Goal: Information Seeking & Learning: Learn about a topic

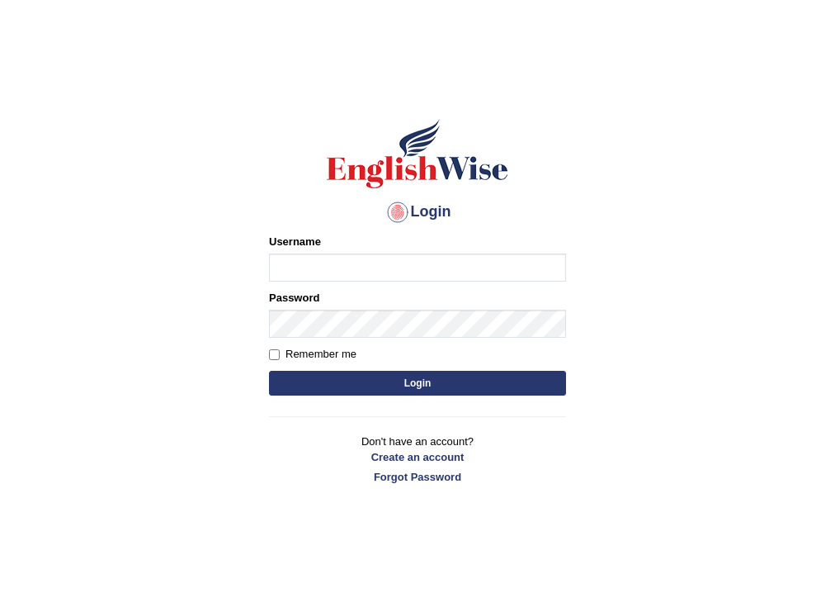
click at [431, 266] on input "Username" at bounding box center [417, 267] width 297 height 28
type input "susmitas"
click at [338, 272] on input "Username" at bounding box center [417, 267] width 297 height 28
type input "susmitas_parramatta"
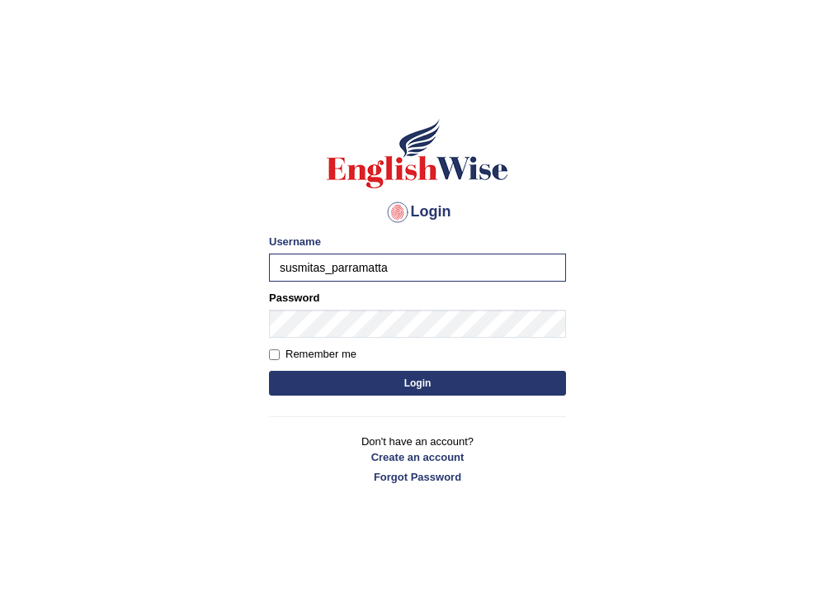
click at [406, 392] on button "Login" at bounding box center [417, 383] width 297 height 25
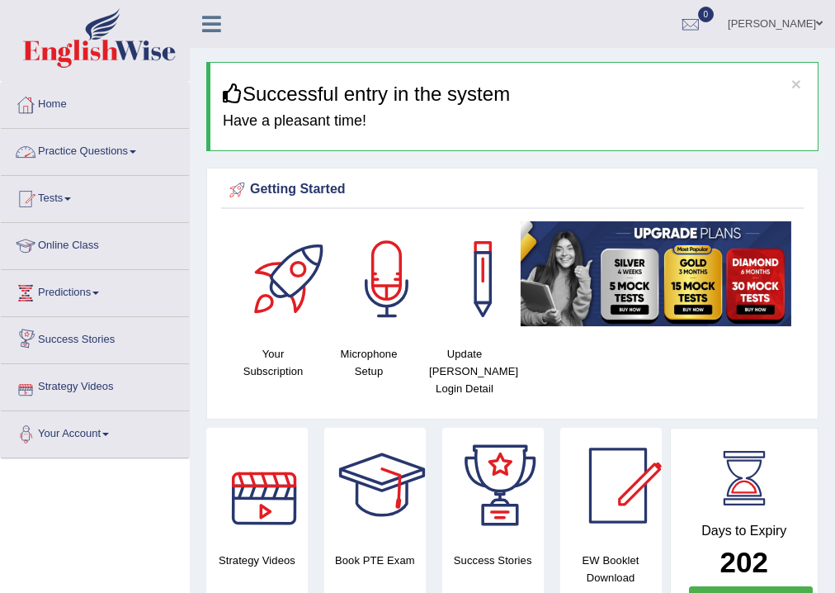
click at [105, 153] on link "Practice Questions" at bounding box center [95, 149] width 188 height 41
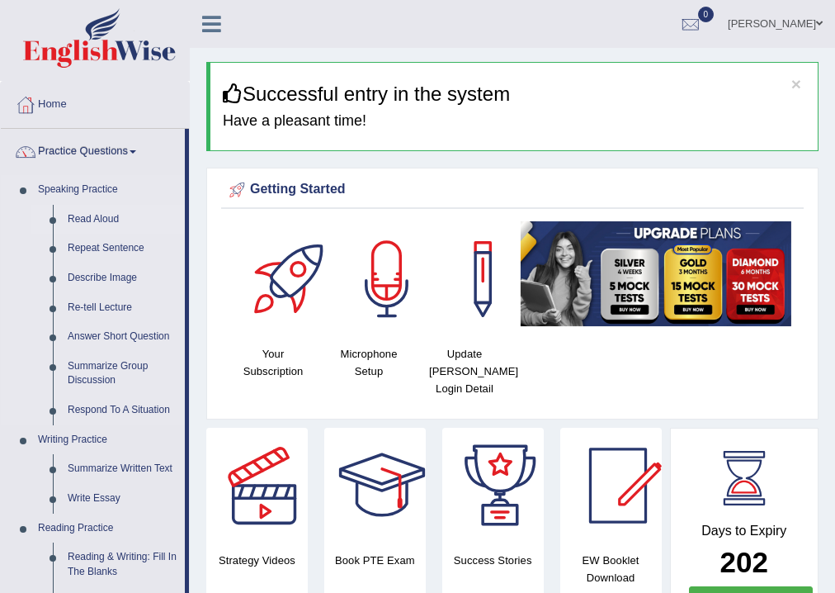
click at [107, 216] on link "Read Aloud" at bounding box center [122, 220] width 125 height 30
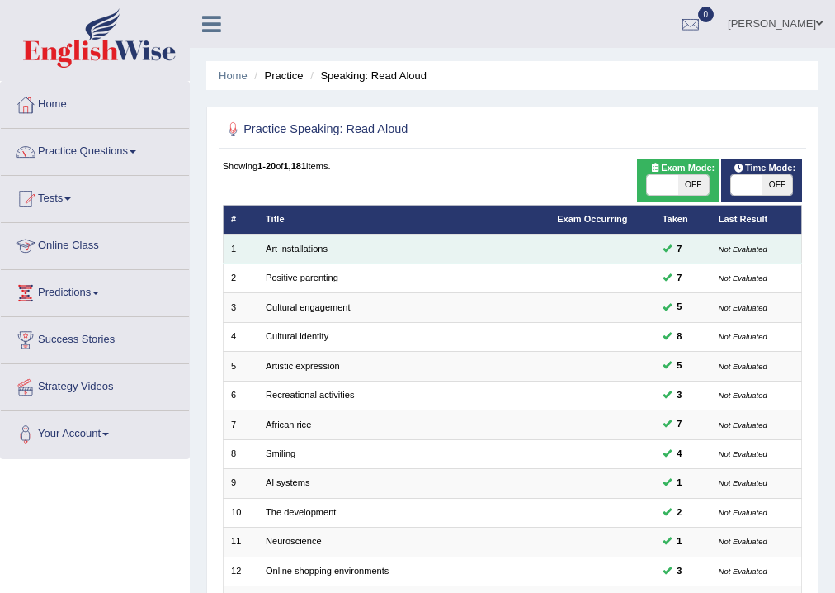
click at [329, 245] on td "Art installations" at bounding box center [403, 248] width 291 height 29
click at [324, 248] on link "Art installations" at bounding box center [297, 248] width 62 height 10
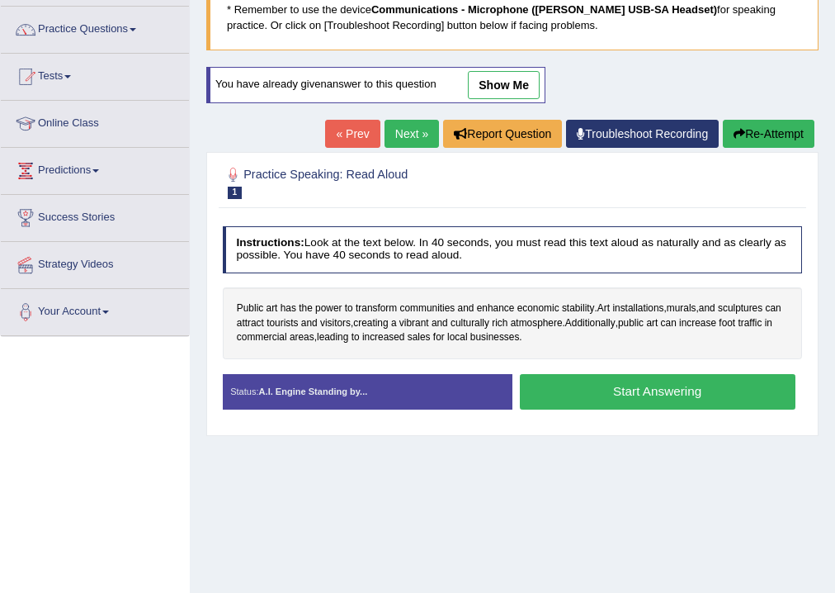
scroll to position [132, 0]
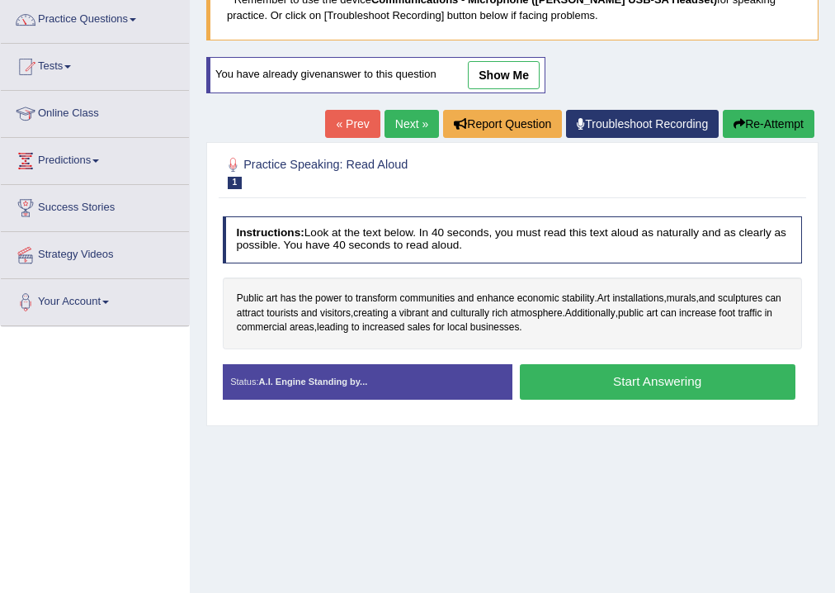
click at [670, 373] on button "Start Answering" at bounding box center [658, 381] width 276 height 35
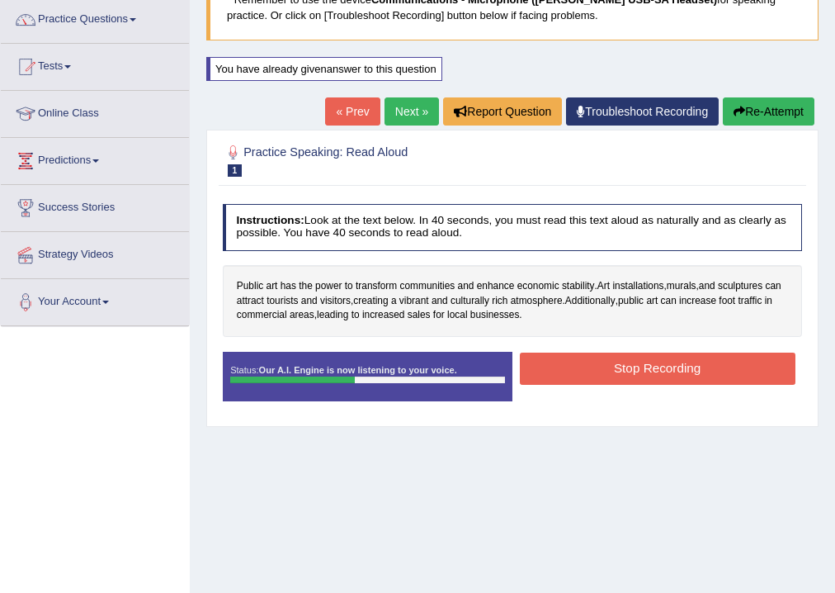
click at [668, 364] on button "Stop Recording" at bounding box center [658, 368] width 276 height 32
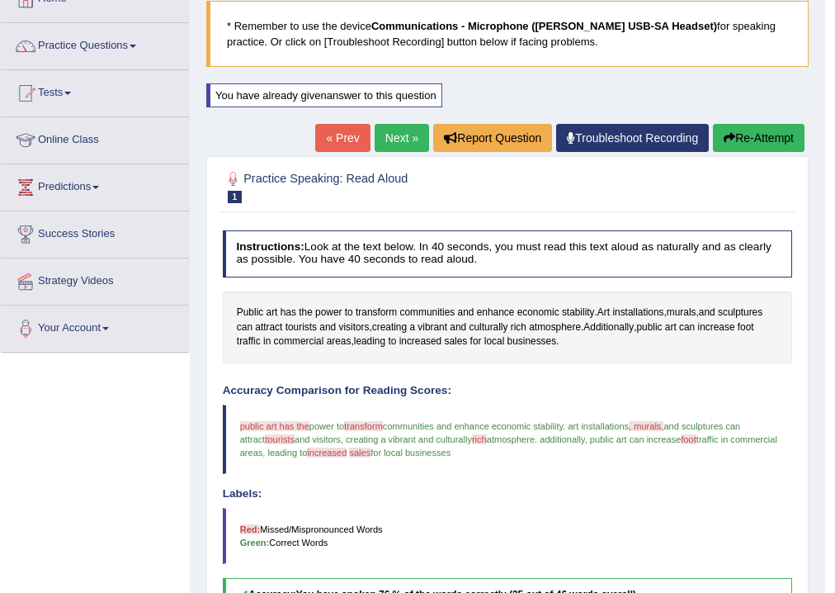
scroll to position [66, 0]
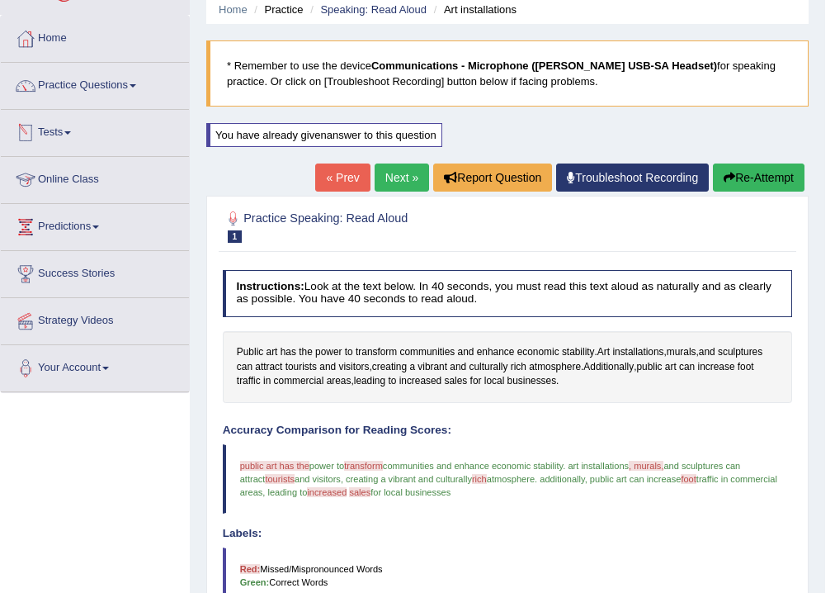
click at [394, 173] on link "Next »" at bounding box center [402, 177] width 54 height 28
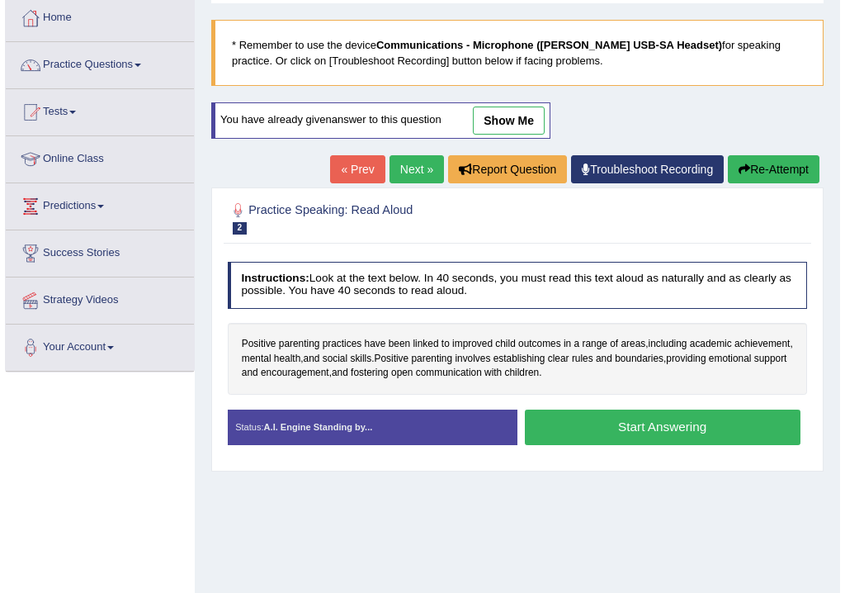
scroll to position [198, 0]
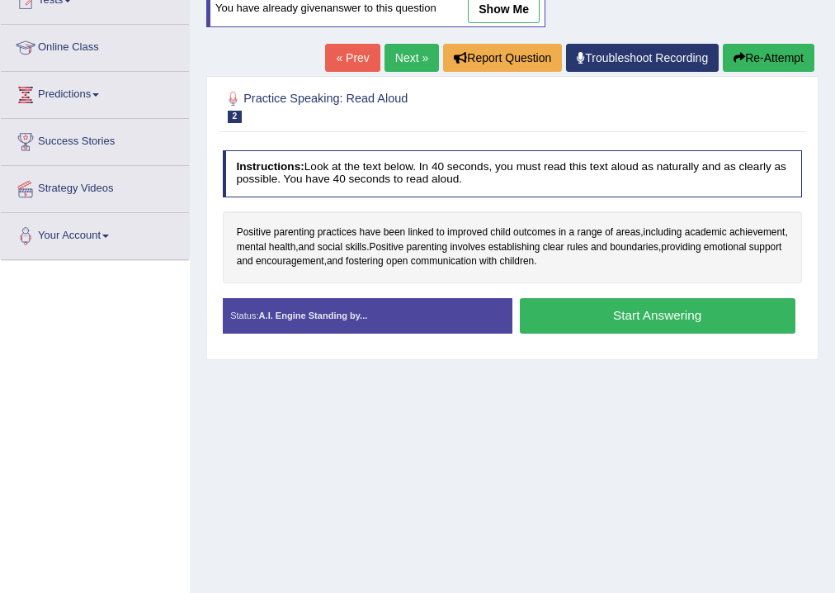
click at [634, 319] on button "Start Answering" at bounding box center [658, 315] width 276 height 35
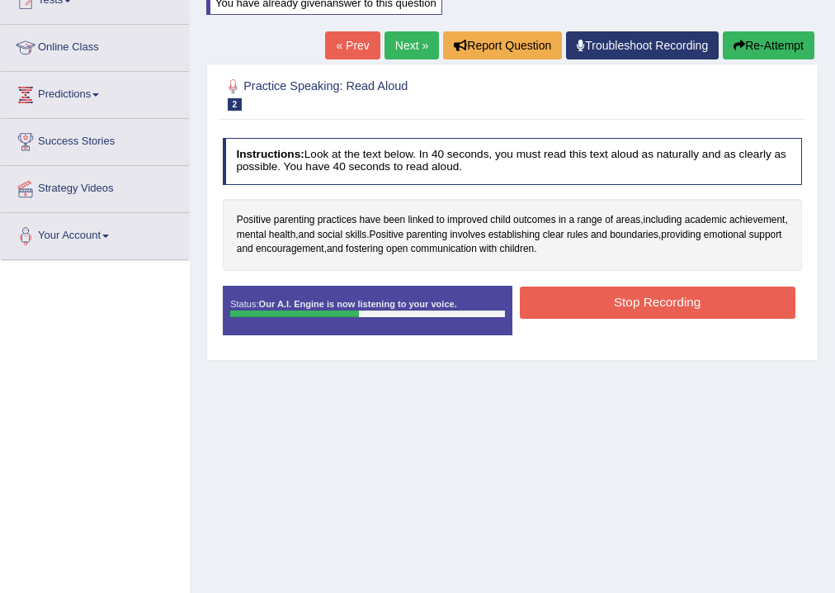
click at [638, 293] on button "Stop Recording" at bounding box center [658, 302] width 276 height 32
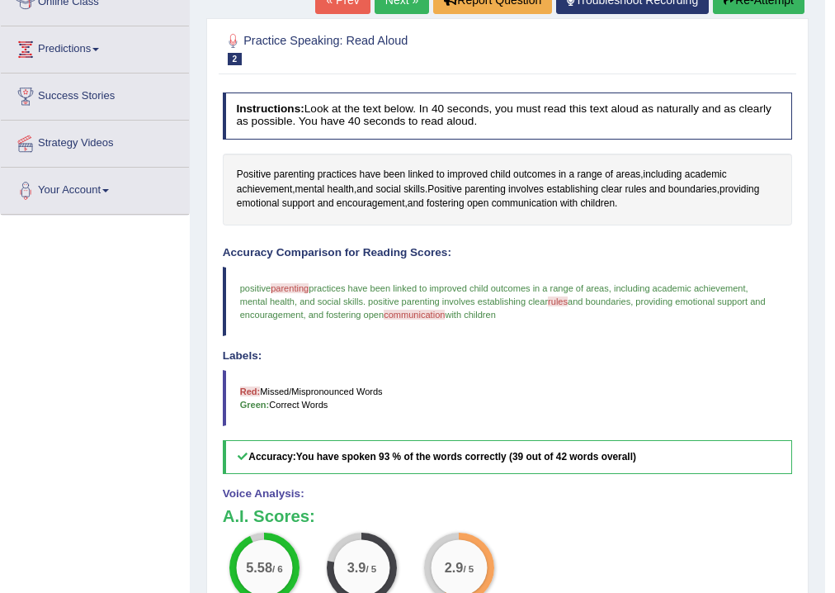
scroll to position [194, 0]
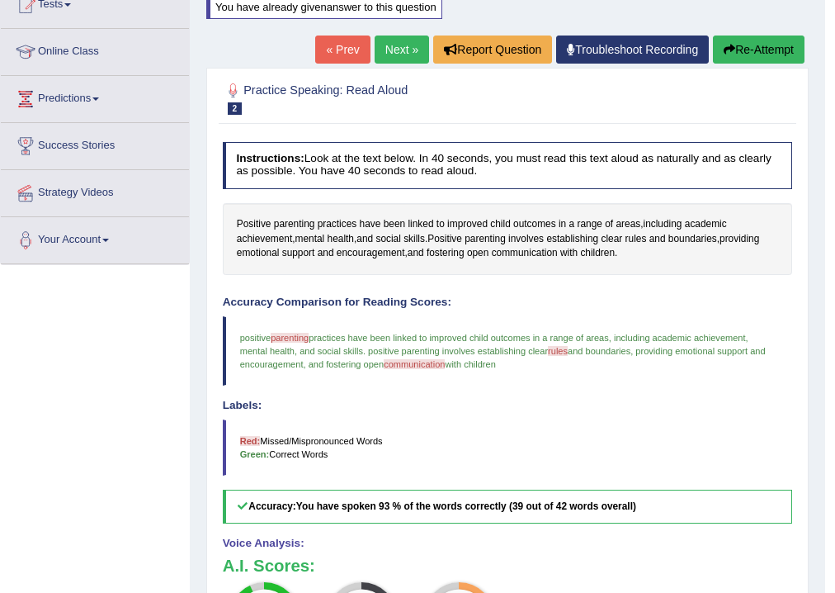
click at [730, 47] on icon "button" at bounding box center [730, 50] width 12 height 12
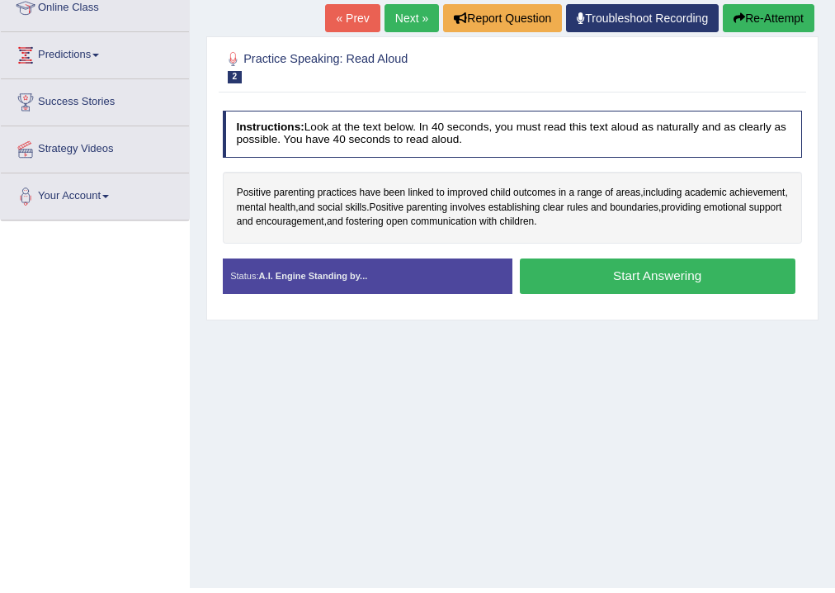
scroll to position [260, 0]
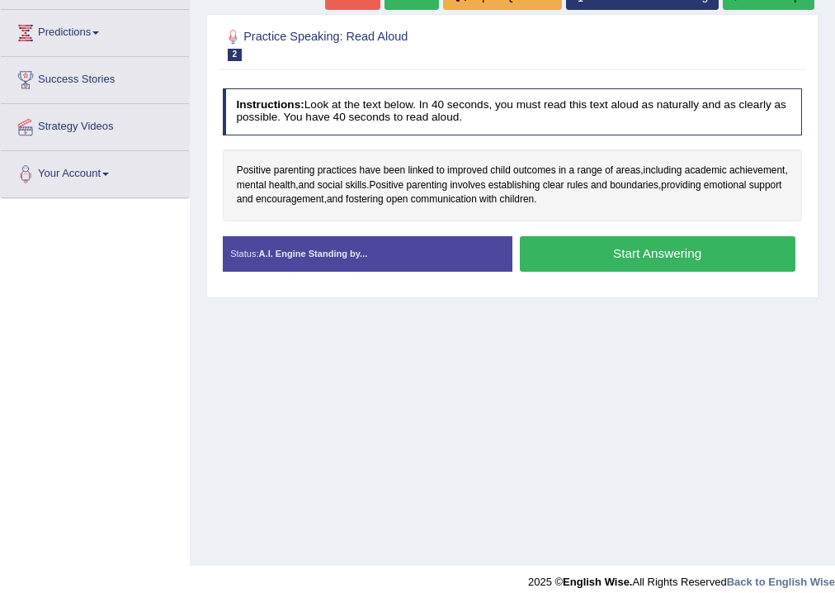
click at [591, 265] on button "Start Answering" at bounding box center [658, 253] width 276 height 35
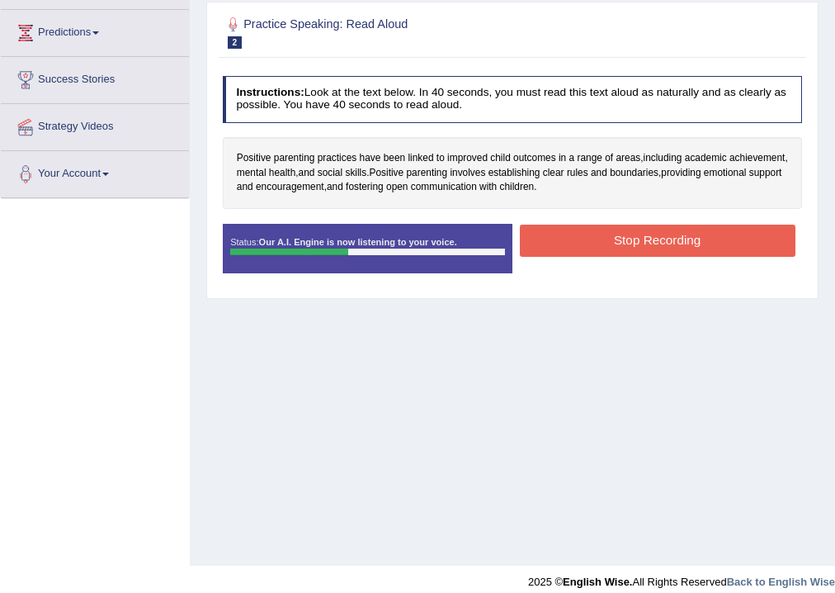
click at [660, 258] on div "Status: Our A.I. Engine is now listening to your voice. Start Answering Stop Re…" at bounding box center [513, 256] width 580 height 64
click at [666, 236] on button "Stop Recording" at bounding box center [658, 240] width 276 height 32
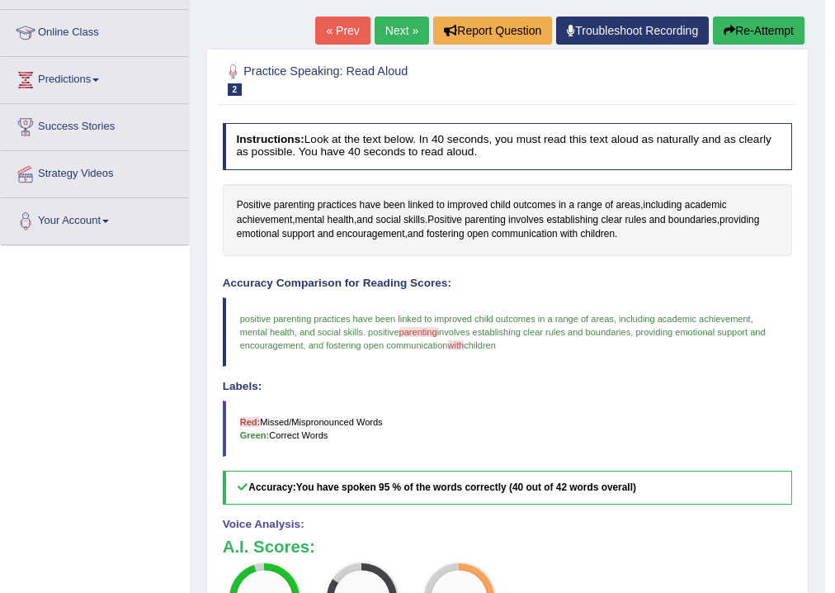
scroll to position [194, 0]
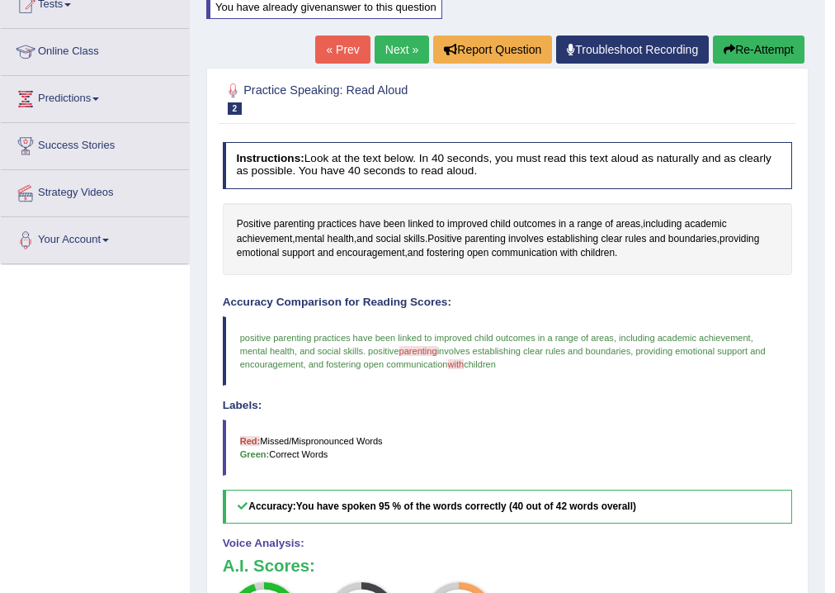
click at [743, 43] on button "Re-Attempt" at bounding box center [759, 49] width 92 height 28
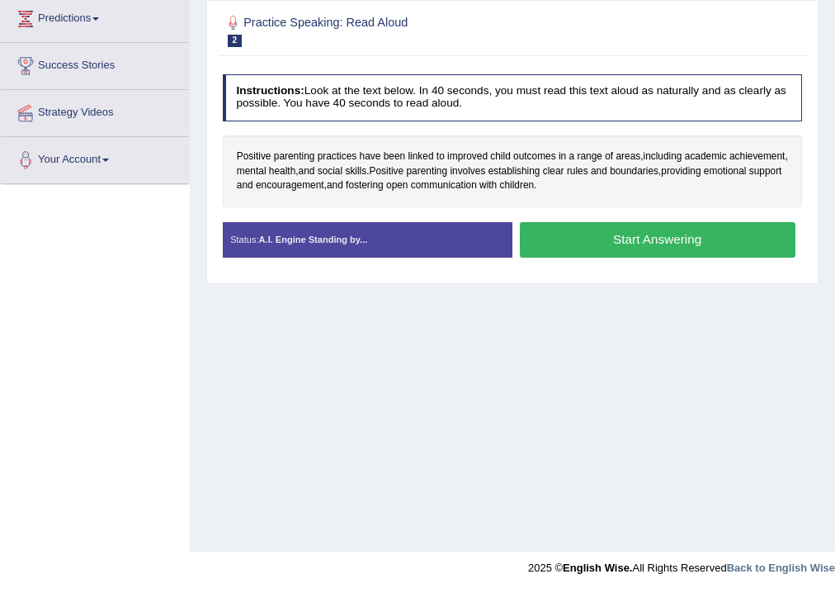
click at [634, 241] on button "Start Answering" at bounding box center [658, 239] width 276 height 35
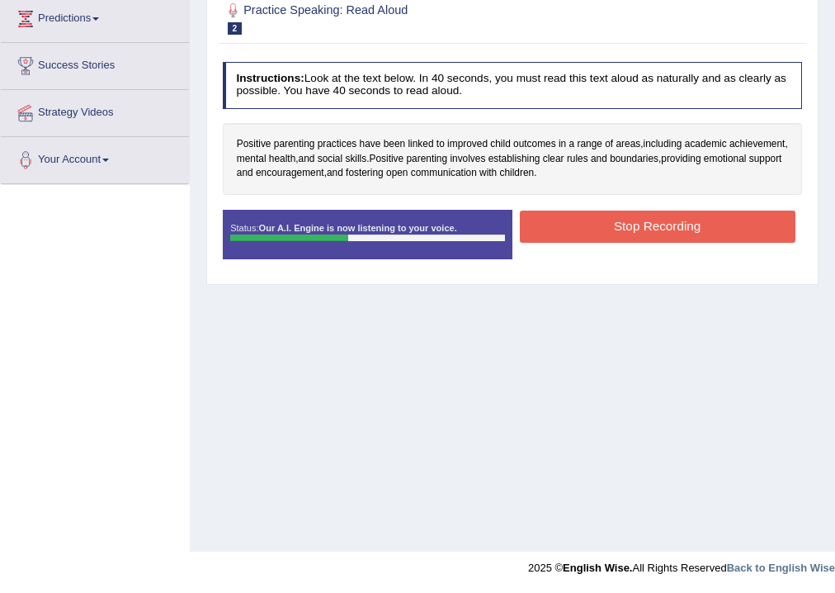
click at [654, 205] on div "Instructions: Look at the text below. In 40 seconds, you must read this text al…" at bounding box center [512, 165] width 587 height 223
click at [651, 212] on button "Stop Recording" at bounding box center [658, 226] width 276 height 32
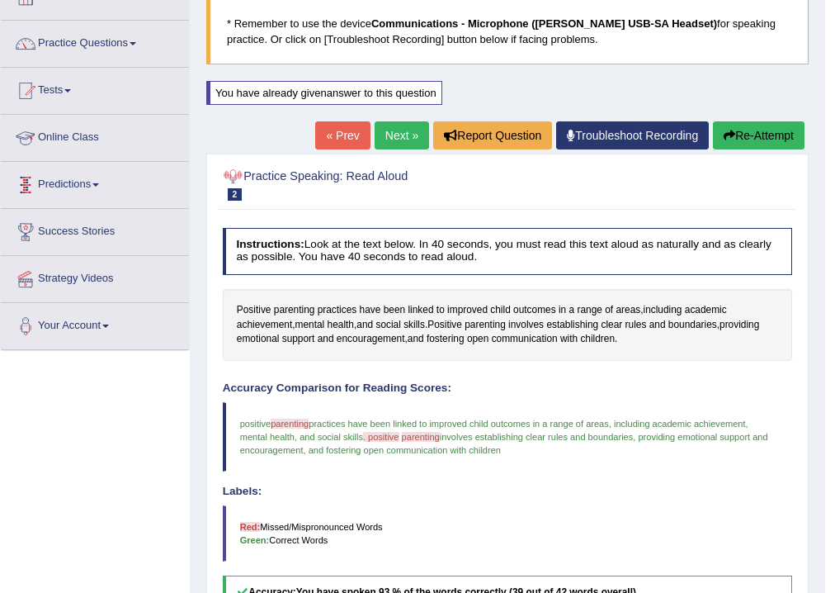
scroll to position [76, 0]
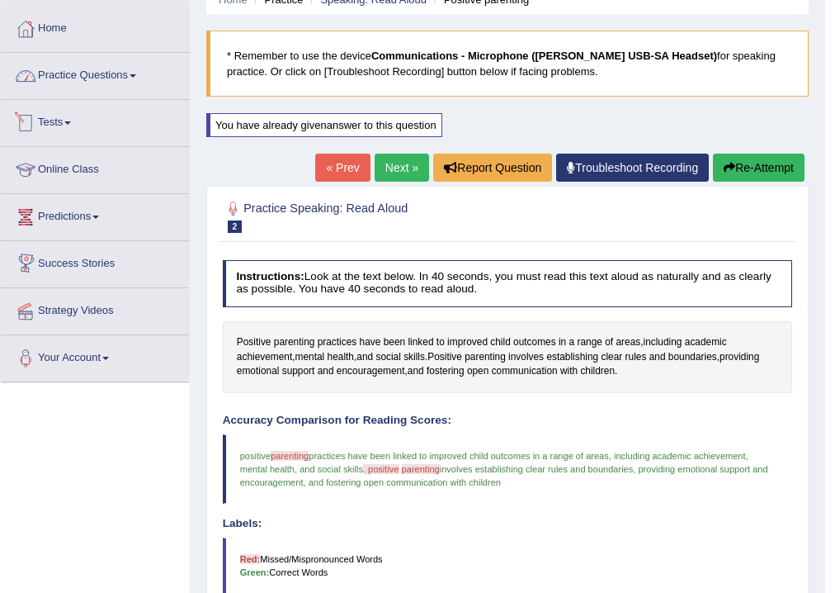
click at [93, 75] on link "Practice Questions" at bounding box center [95, 73] width 188 height 41
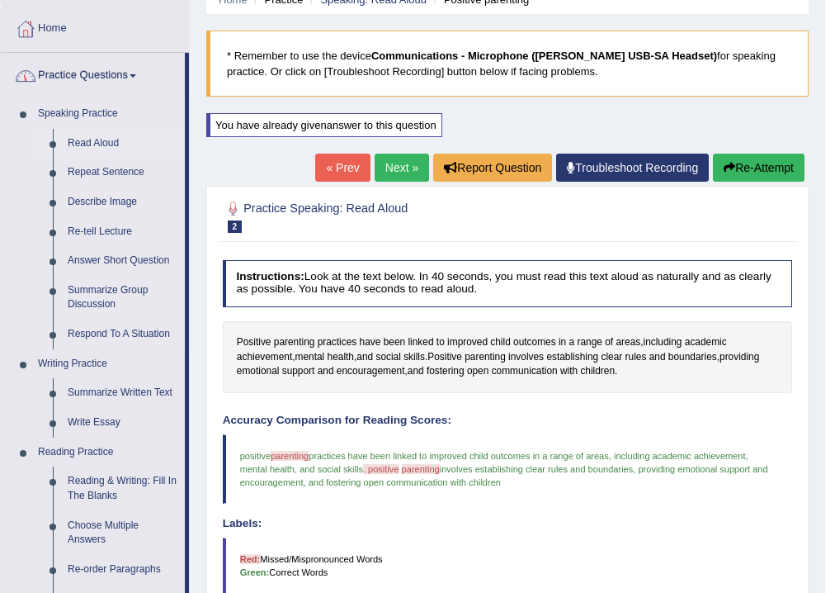
click at [101, 139] on link "Read Aloud" at bounding box center [122, 144] width 125 height 30
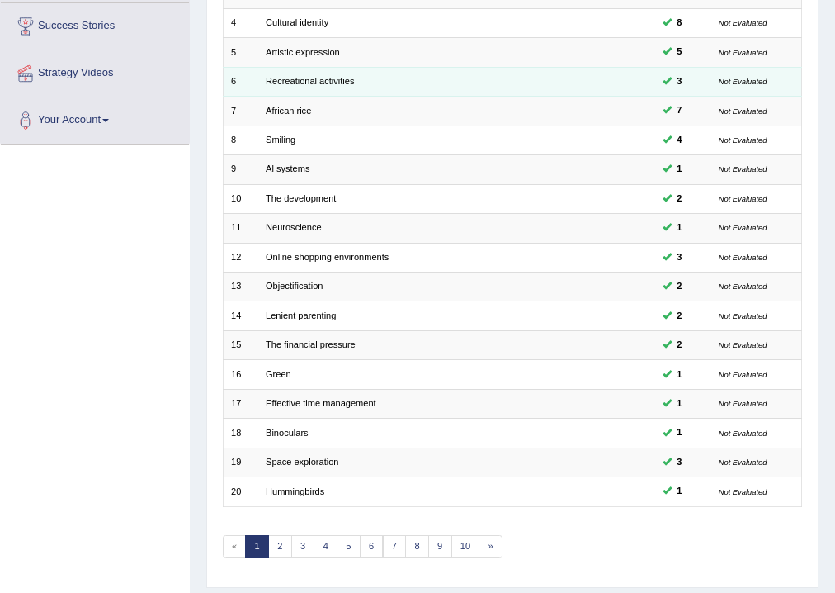
scroll to position [330, 0]
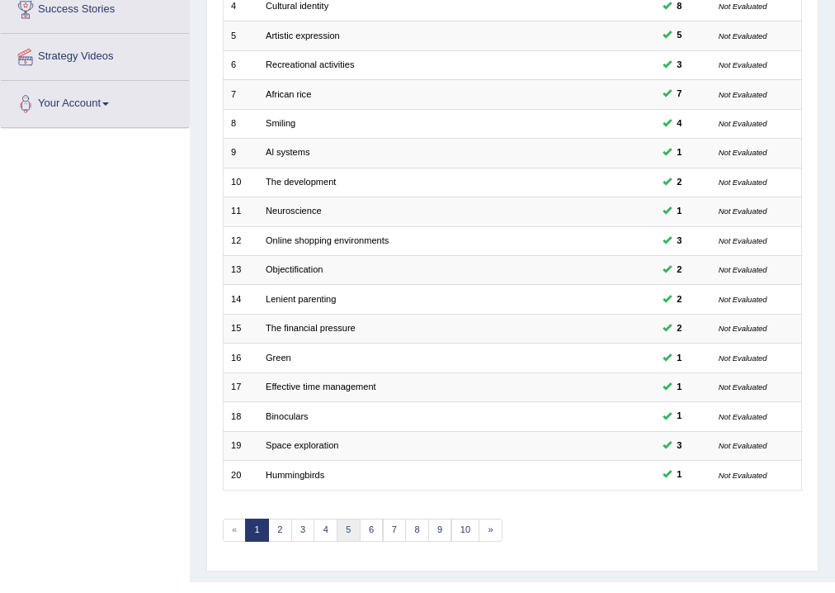
click at [347, 529] on link "5" at bounding box center [349, 529] width 24 height 23
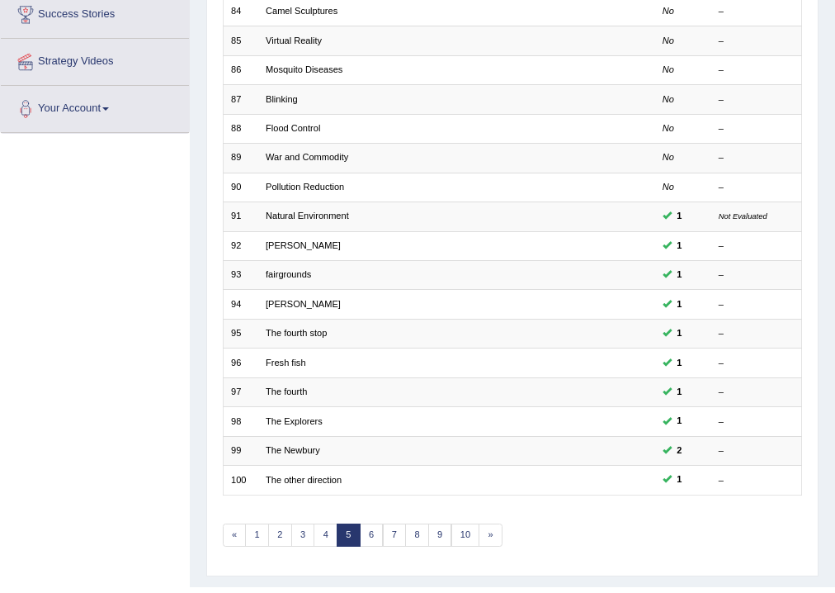
scroll to position [330, 0]
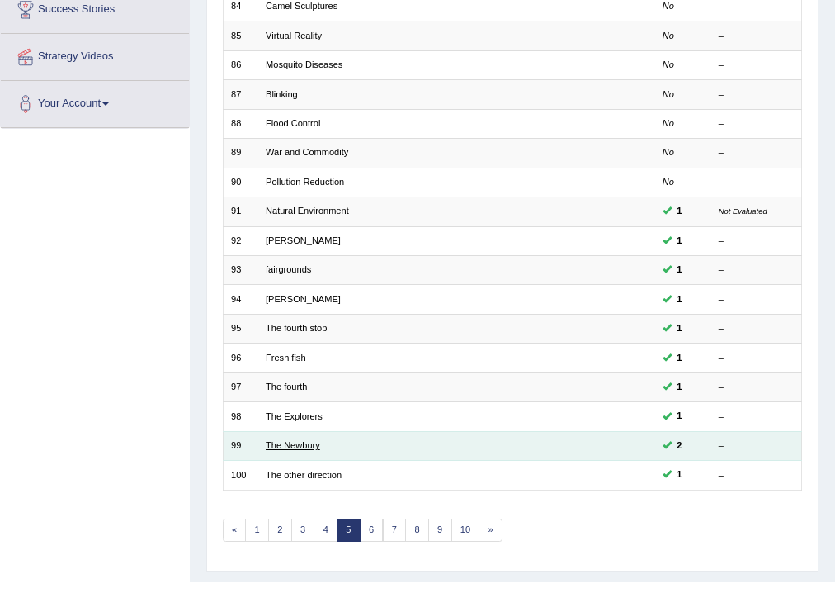
click at [297, 442] on link "The Newbury" at bounding box center [293, 445] width 54 height 10
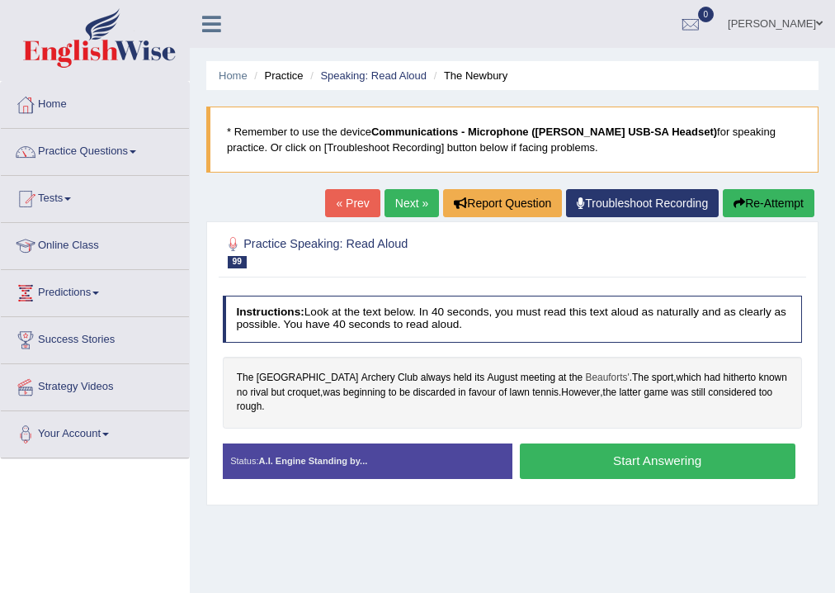
click at [586, 376] on span "Beauforts'" at bounding box center [608, 378] width 44 height 15
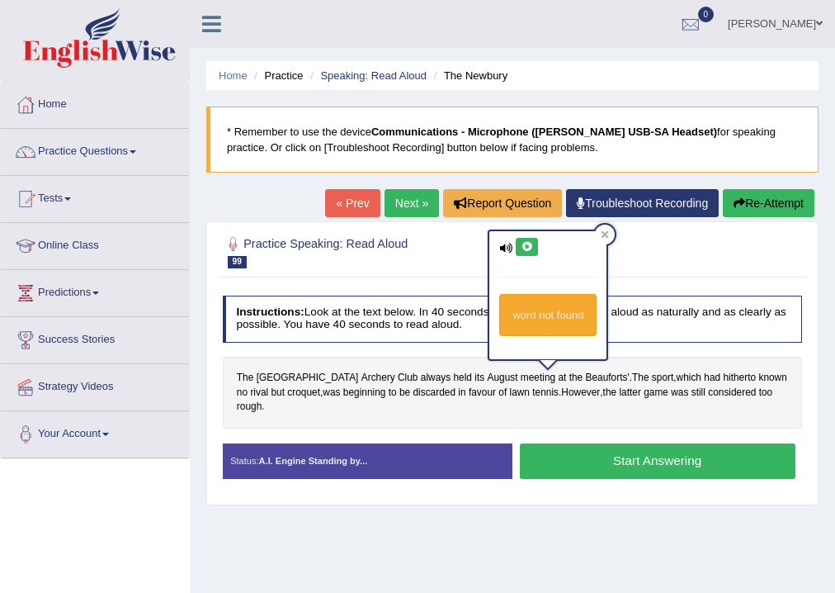
click at [528, 242] on icon at bounding box center [527, 247] width 12 height 10
click at [528, 244] on icon at bounding box center [527, 247] width 12 height 10
click at [528, 245] on icon at bounding box center [527, 247] width 12 height 10
click at [618, 399] on div "The Newbury Archery Club always held its August meeting at the Beauforts' . The…" at bounding box center [513, 393] width 580 height 72
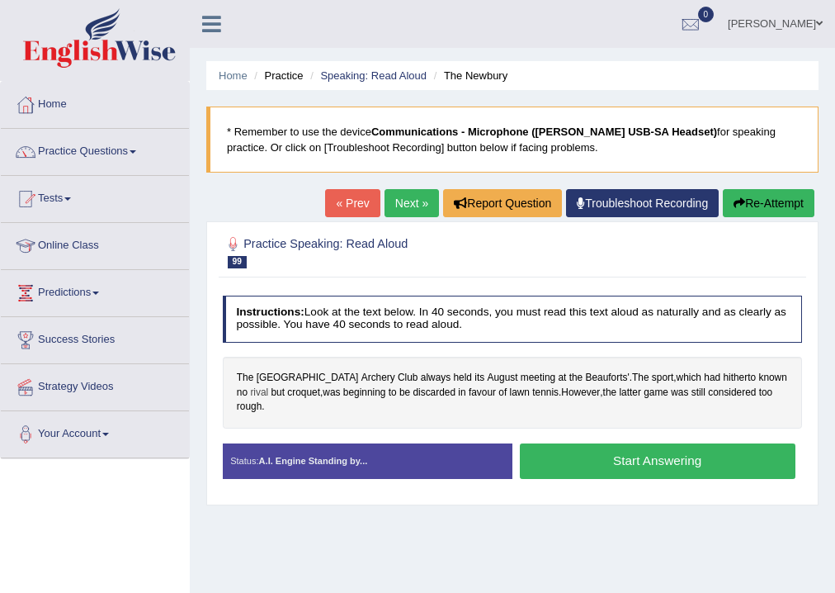
click at [268, 385] on span "rival" at bounding box center [259, 392] width 18 height 15
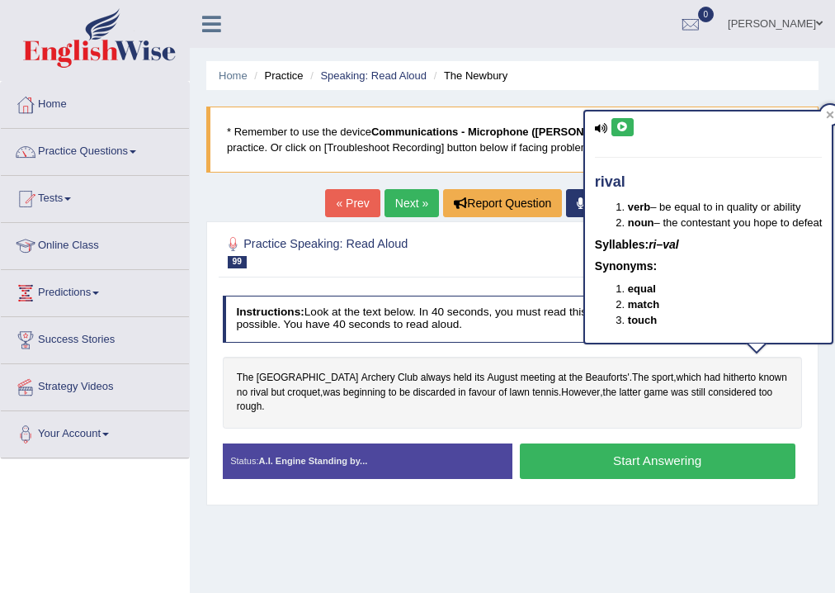
click at [628, 122] on button at bounding box center [623, 127] width 22 height 18
click at [413, 385] on span "discarded" at bounding box center [434, 392] width 43 height 15
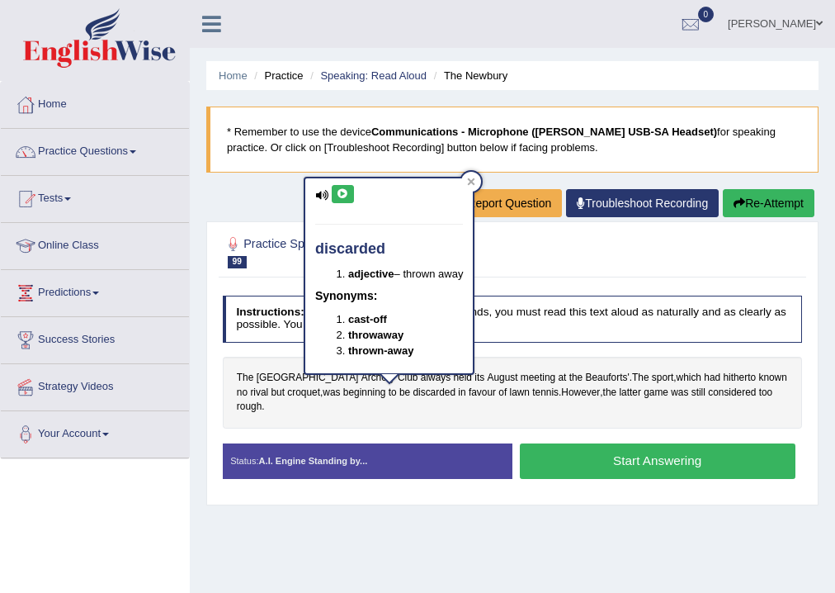
click at [456, 518] on div "Home Practice Speaking: Read Aloud The Newbury * Remember to use the device Com…" at bounding box center [512, 412] width 645 height 825
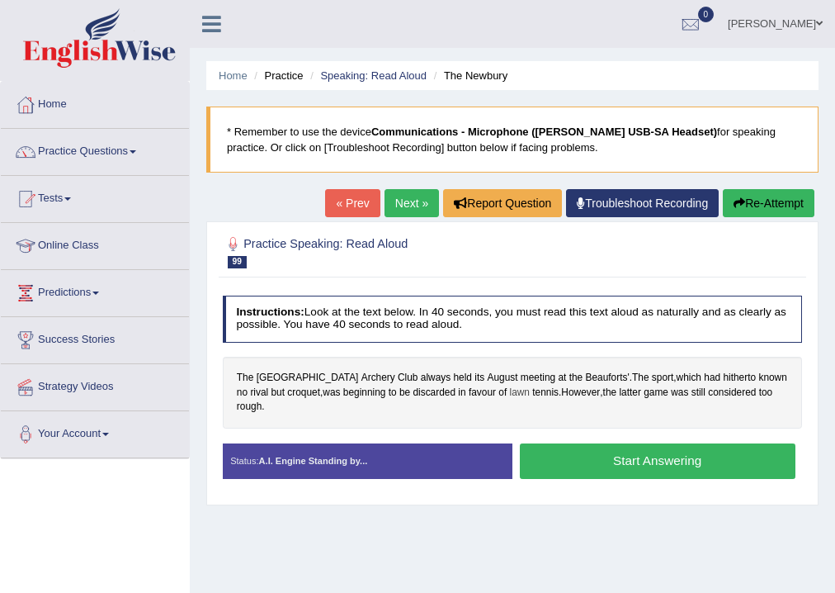
click at [510, 393] on span "lawn" at bounding box center [520, 392] width 20 height 15
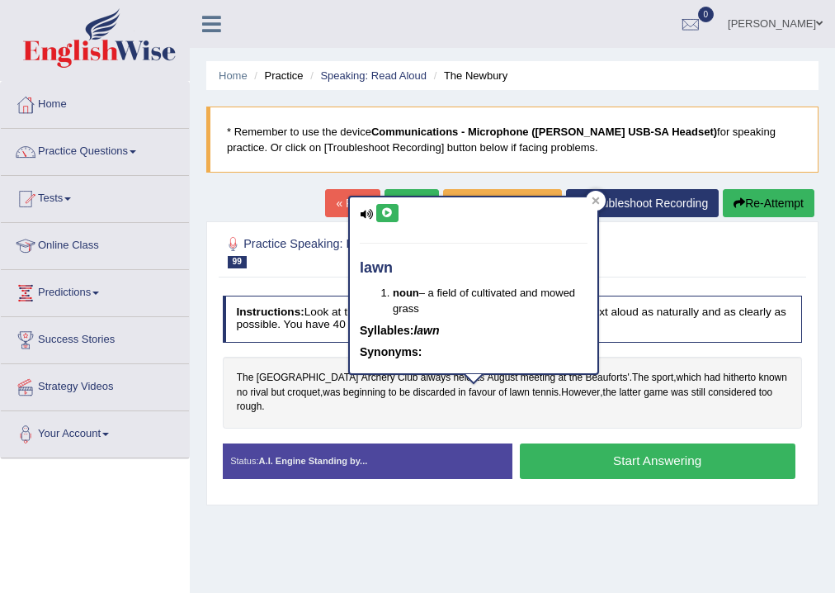
click at [385, 215] on icon at bounding box center [387, 213] width 12 height 10
click at [600, 200] on div at bounding box center [596, 201] width 20 height 20
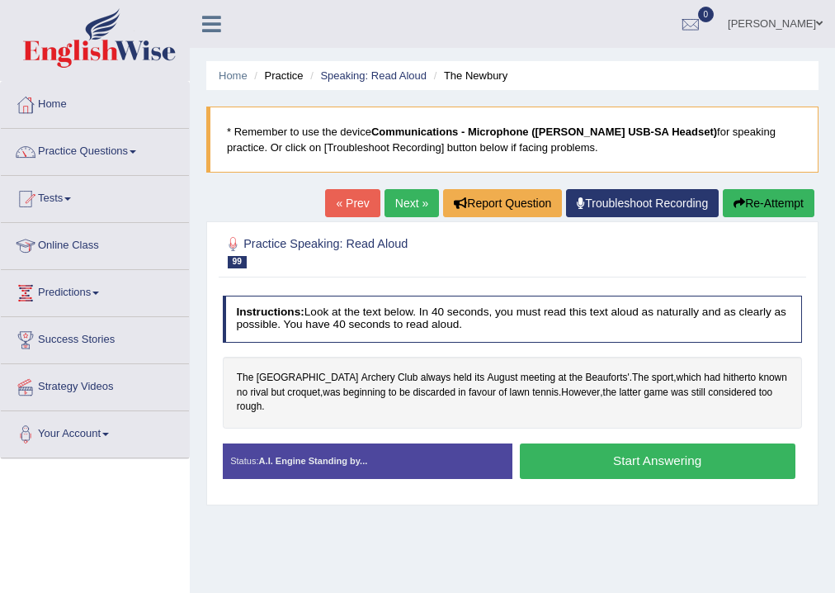
click at [654, 451] on button "Start Answering" at bounding box center [658, 460] width 276 height 35
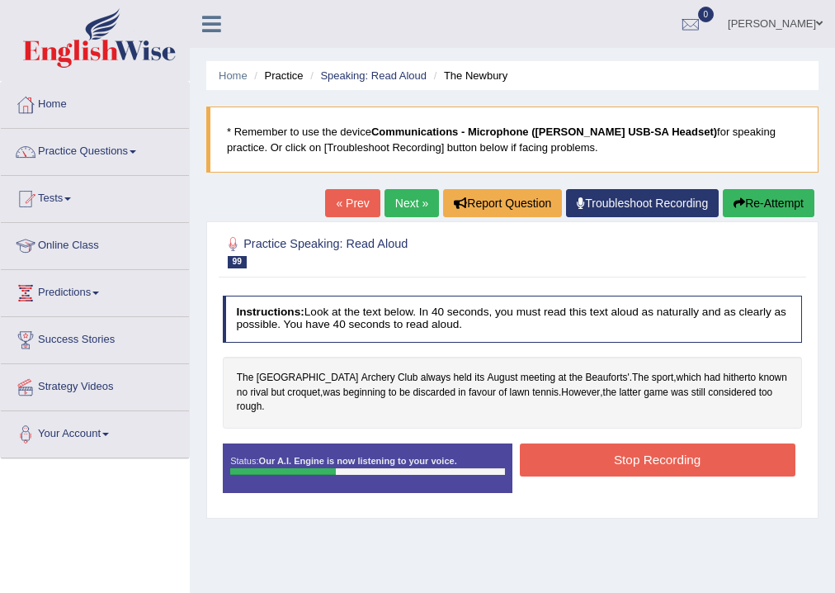
click at [703, 456] on button "Stop Recording" at bounding box center [658, 459] width 276 height 32
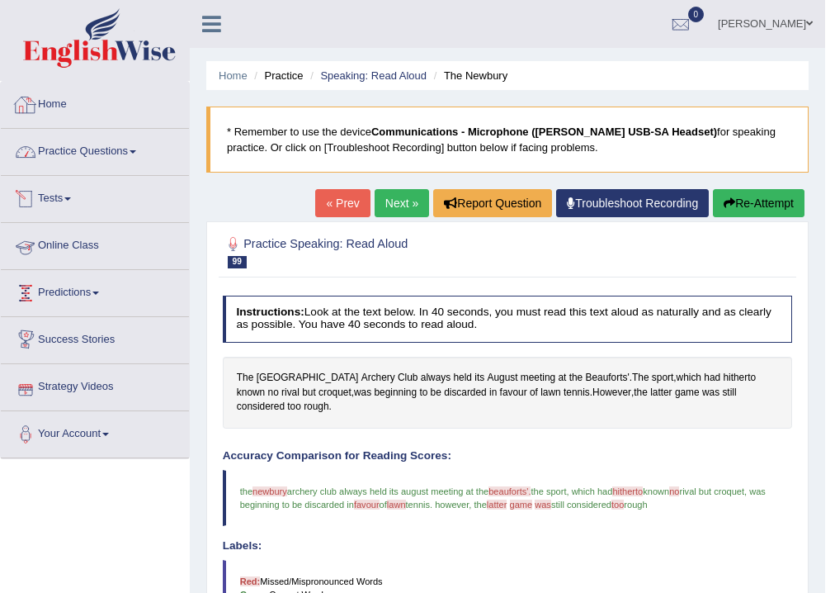
click at [86, 145] on link "Practice Questions" at bounding box center [95, 149] width 188 height 41
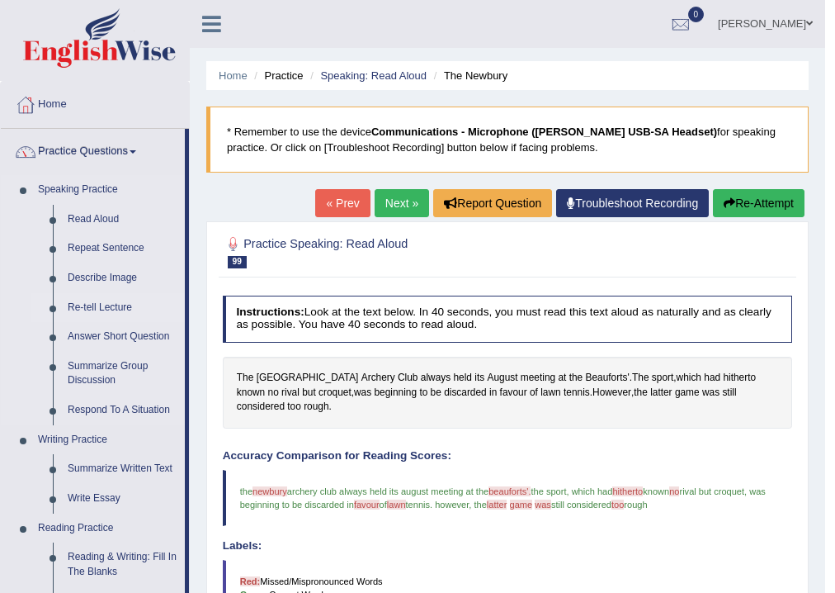
scroll to position [66, 0]
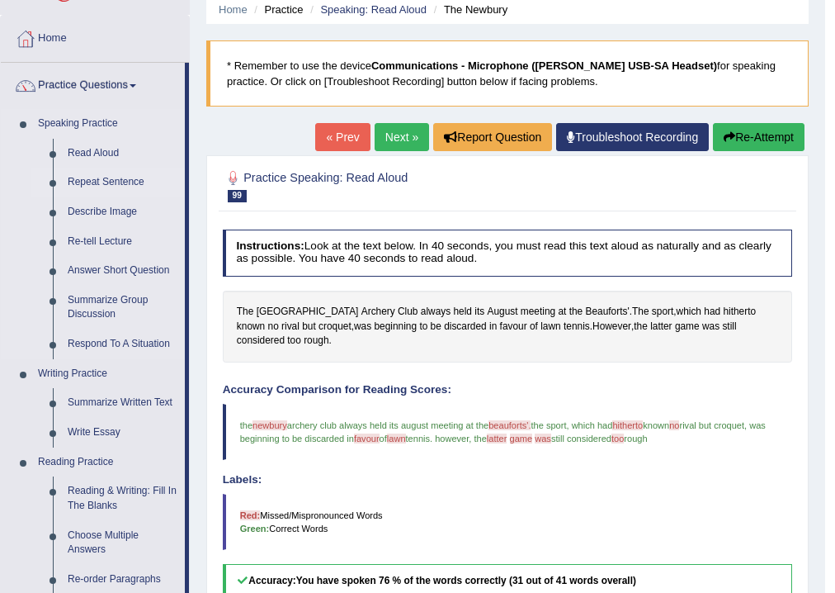
click at [115, 174] on link "Repeat Sentence" at bounding box center [122, 183] width 125 height 30
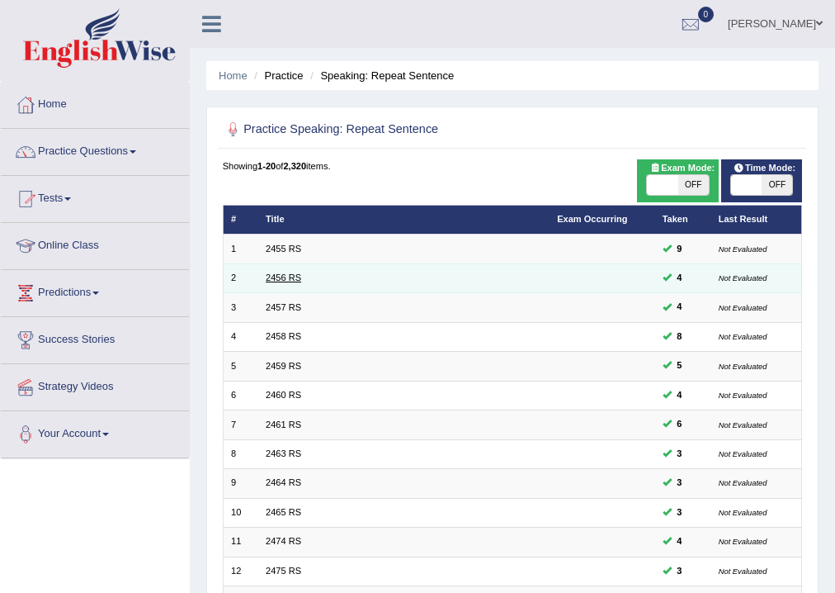
click at [296, 277] on link "2456 RS" at bounding box center [283, 277] width 35 height 10
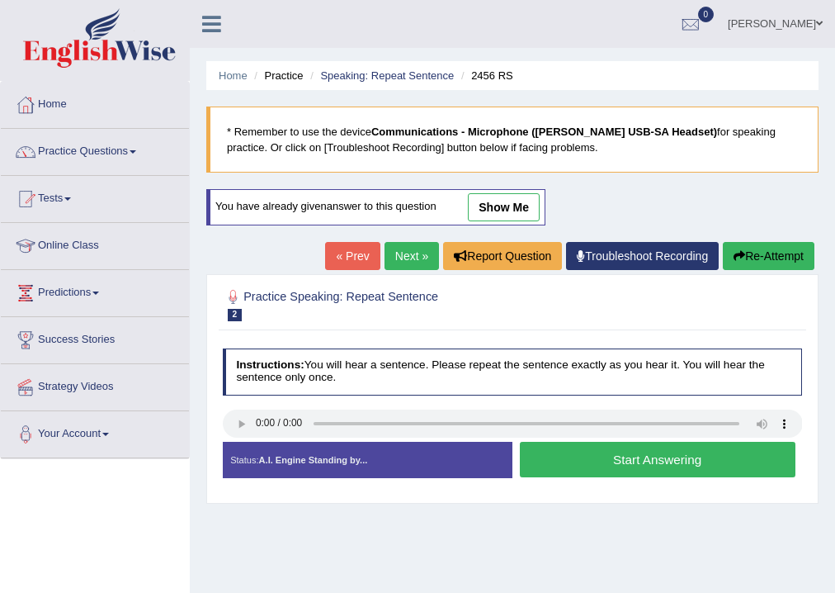
click at [624, 462] on button "Start Answering" at bounding box center [658, 459] width 276 height 35
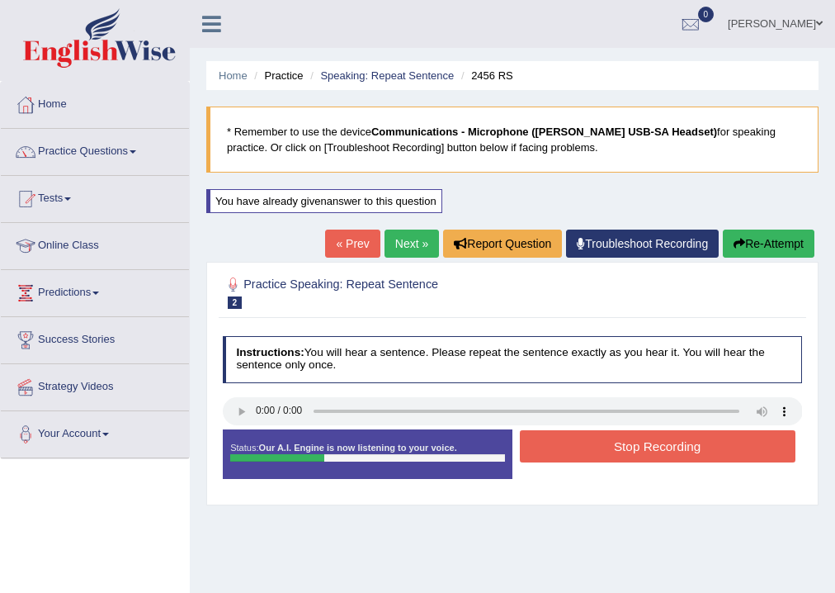
click at [624, 456] on button "Stop Recording" at bounding box center [658, 446] width 276 height 32
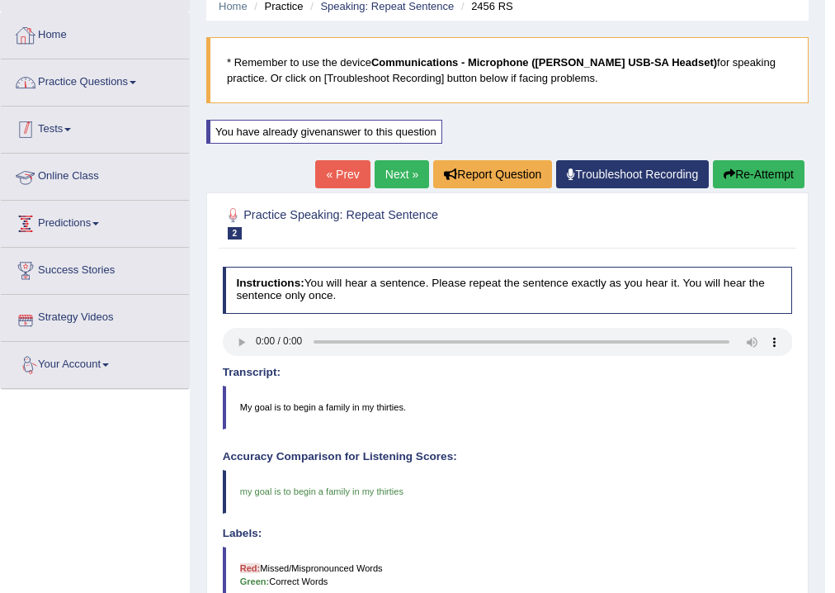
scroll to position [66, 0]
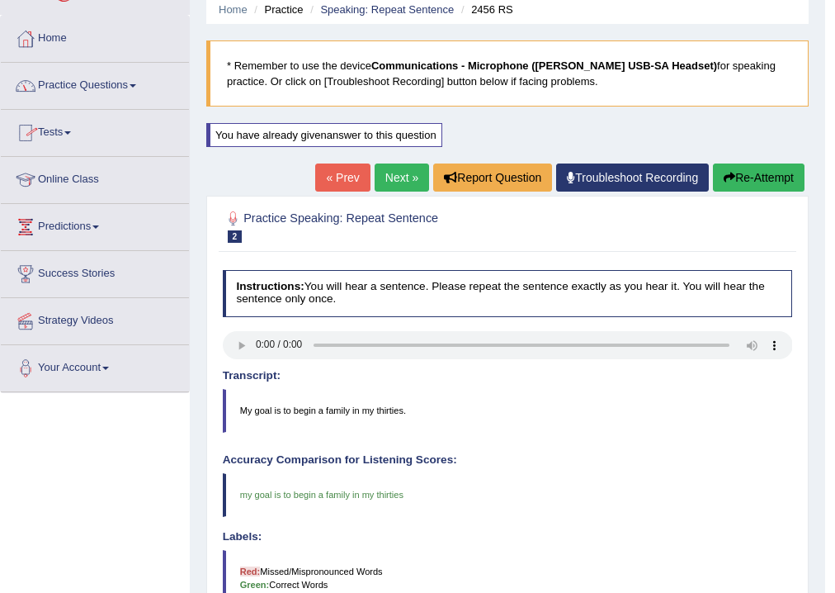
click at [76, 83] on link "Practice Questions" at bounding box center [95, 83] width 188 height 41
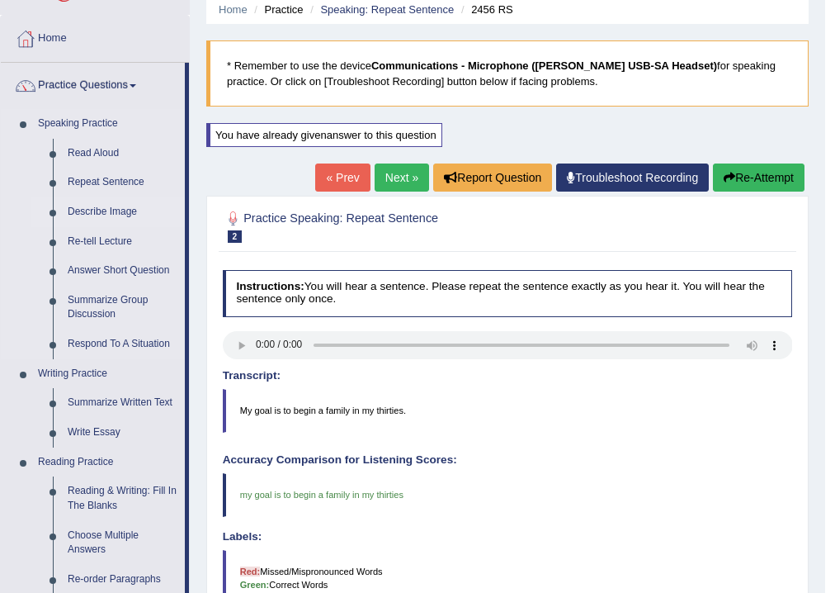
click at [97, 210] on link "Describe Image" at bounding box center [122, 212] width 125 height 30
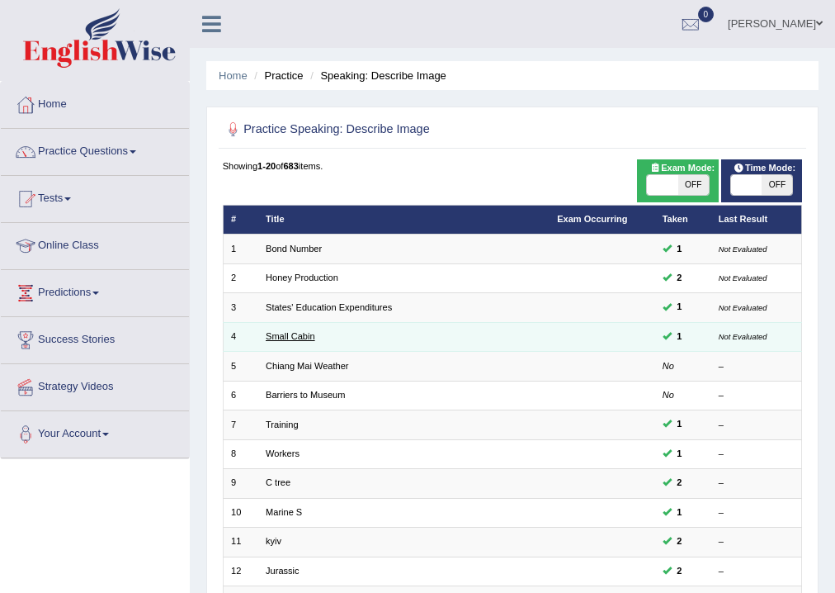
click at [300, 334] on link "Small Cabin" at bounding box center [291, 336] width 50 height 10
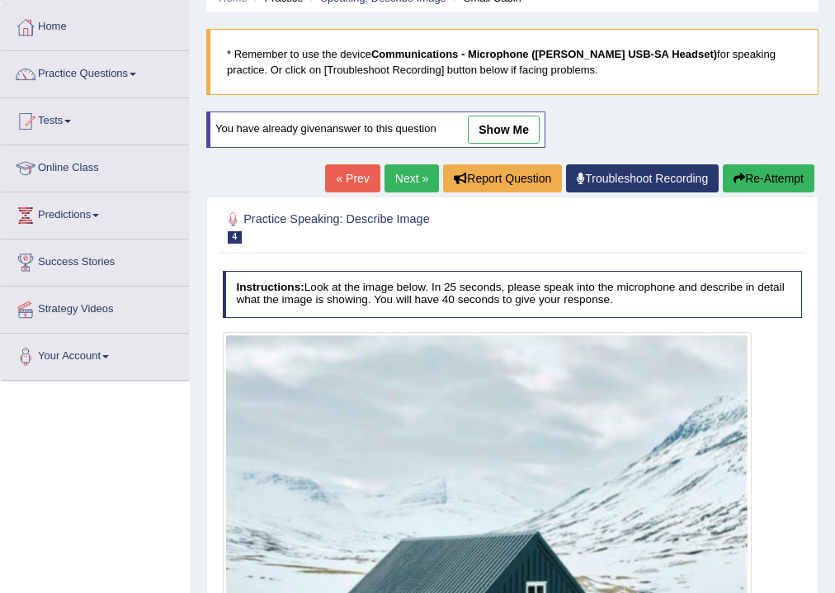
scroll to position [66, 0]
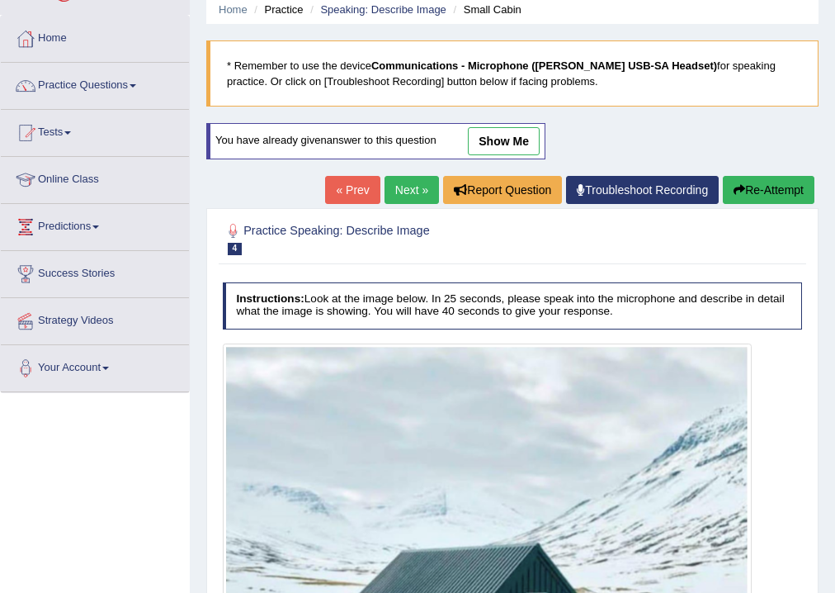
click at [359, 196] on link "« Prev" at bounding box center [352, 190] width 54 height 28
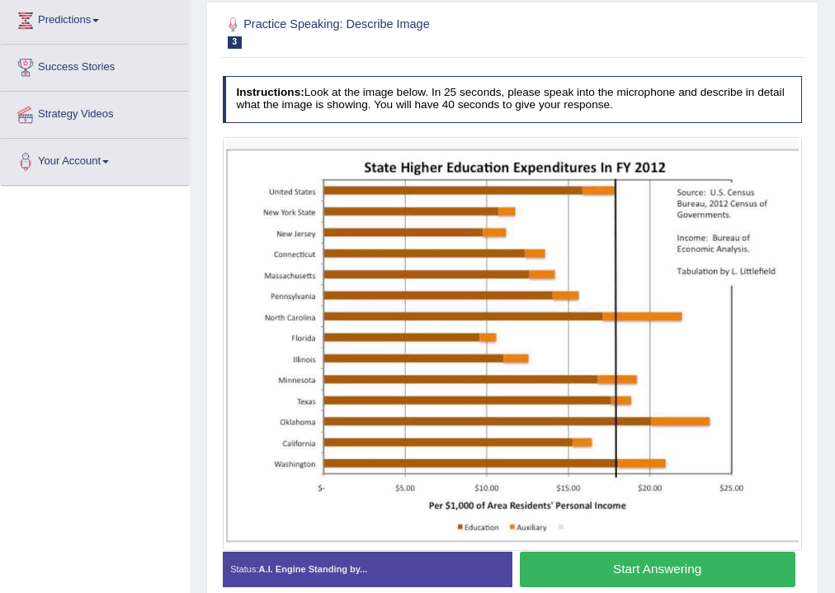
scroll to position [330, 0]
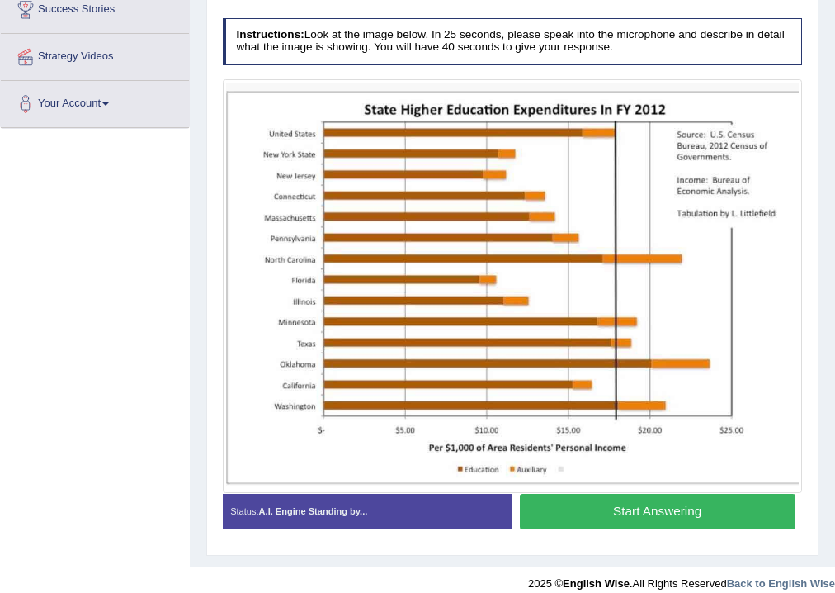
click at [654, 516] on button "Start Answering" at bounding box center [658, 511] width 276 height 35
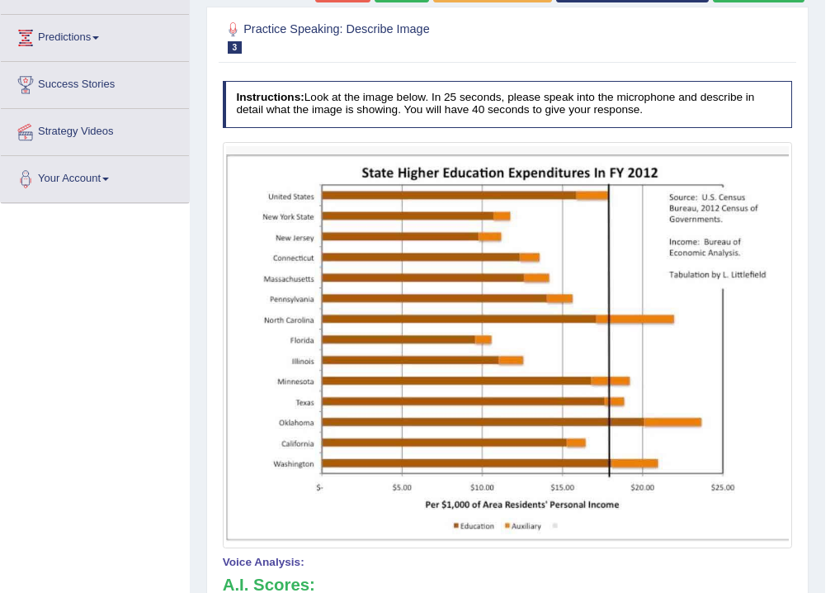
scroll to position [132, 0]
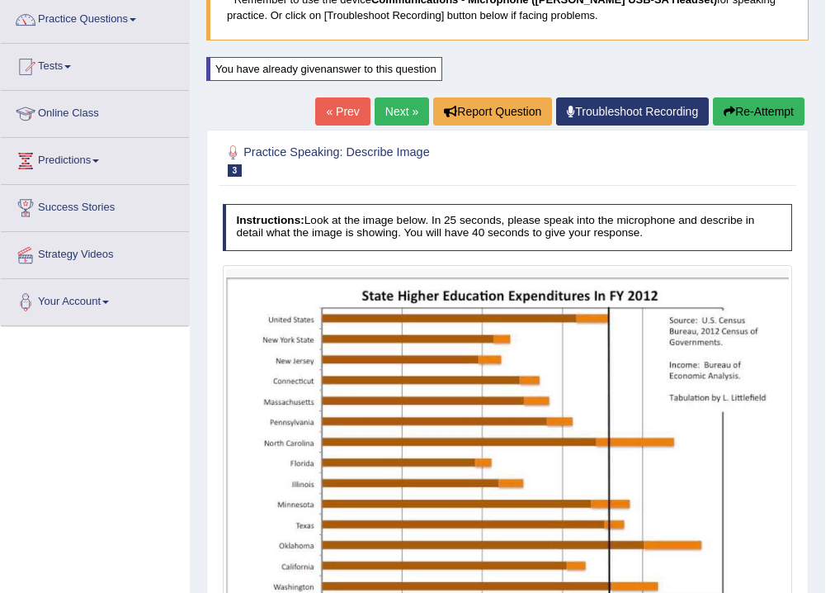
click at [740, 104] on button "Re-Attempt" at bounding box center [759, 111] width 92 height 28
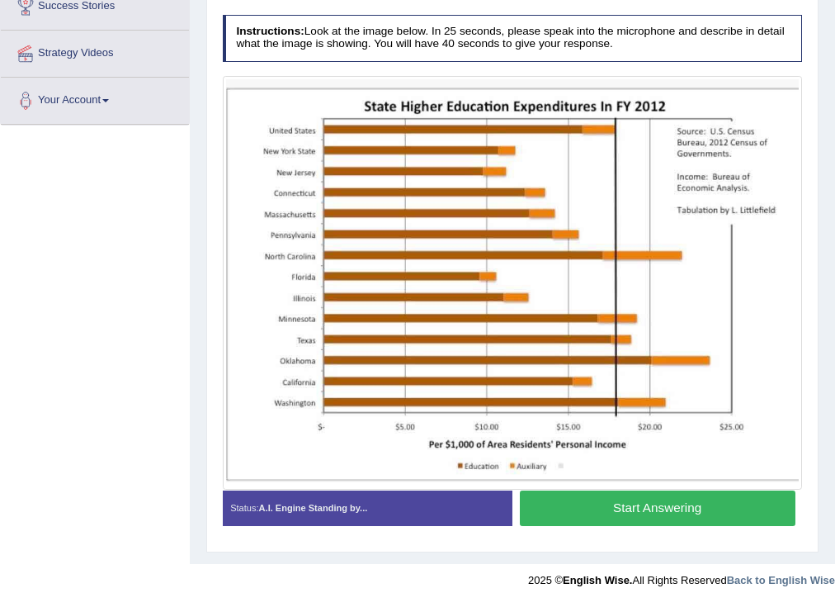
scroll to position [335, 0]
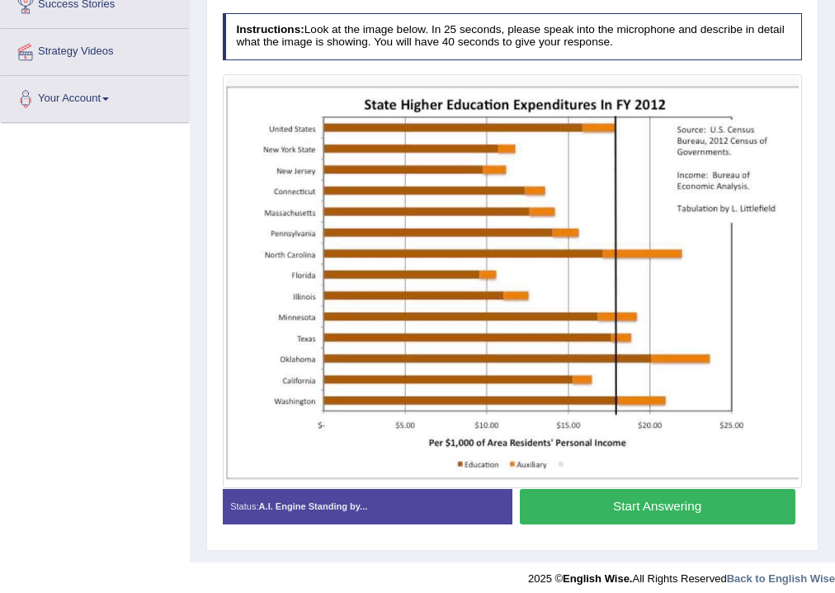
click at [681, 506] on button "Start Answering" at bounding box center [658, 506] width 276 height 35
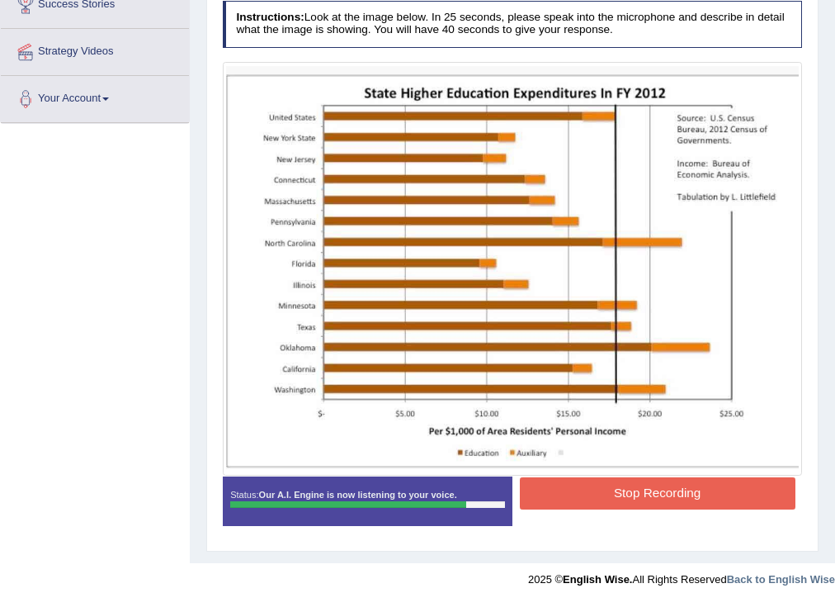
click at [604, 494] on button "Stop Recording" at bounding box center [658, 493] width 276 height 32
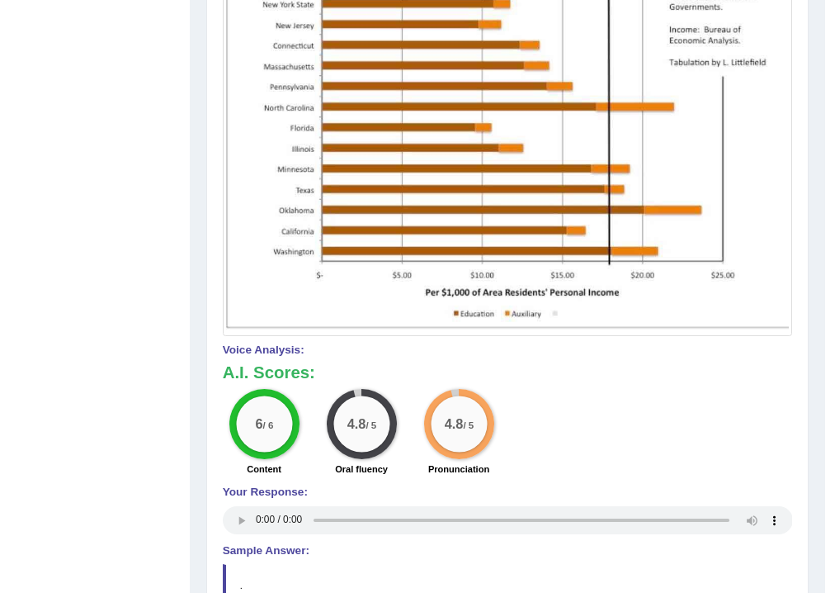
scroll to position [622, 0]
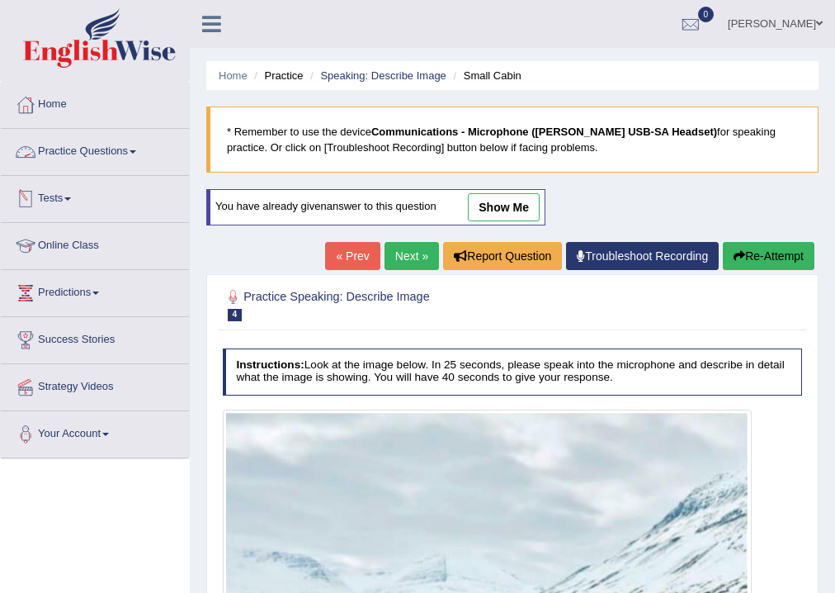
click at [78, 142] on link "Practice Questions" at bounding box center [95, 149] width 188 height 41
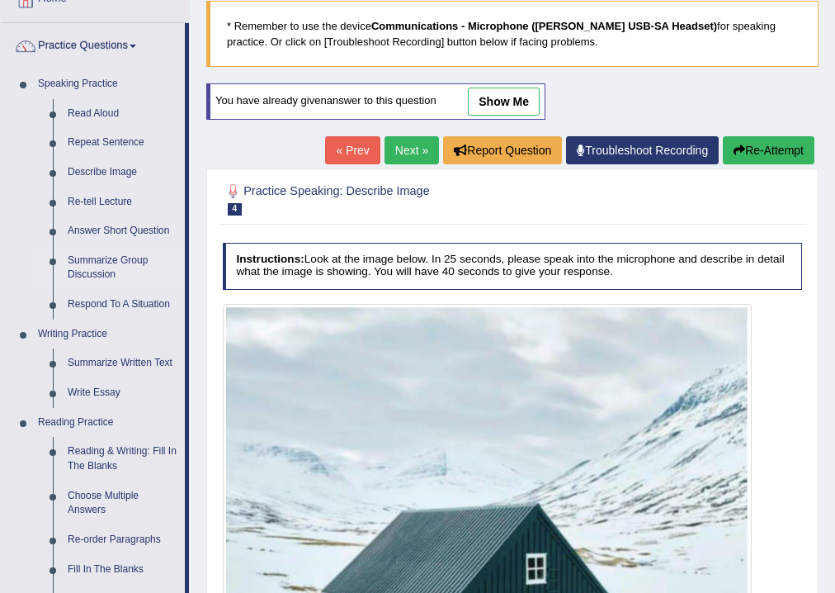
scroll to position [132, 0]
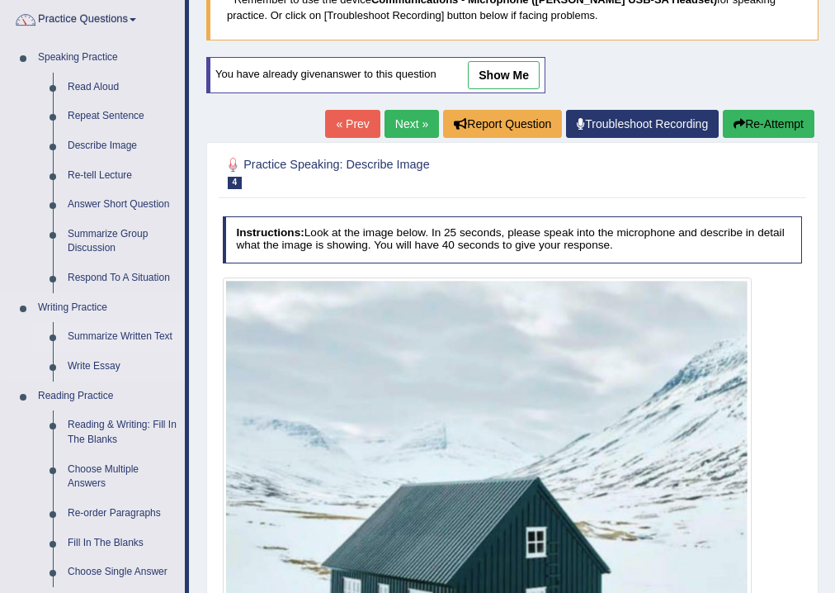
click at [106, 333] on link "Summarize Written Text" at bounding box center [122, 337] width 125 height 30
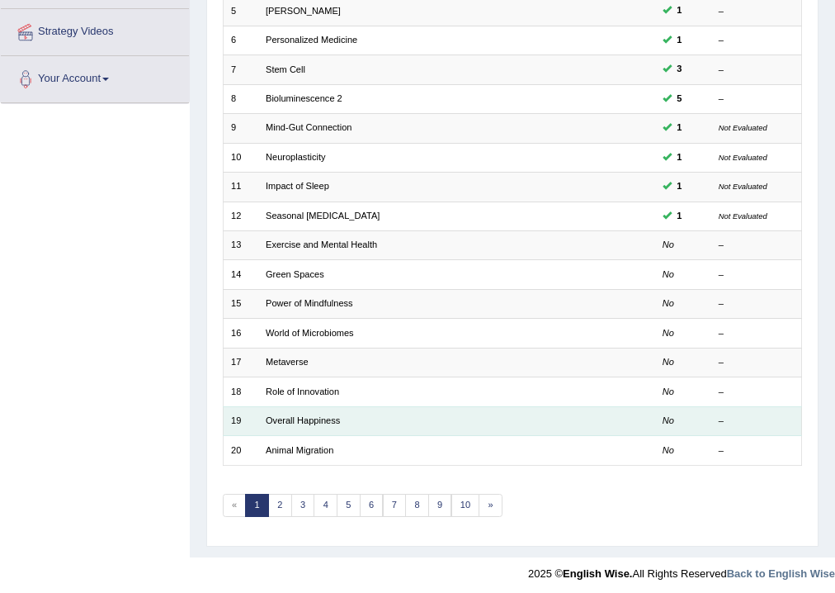
scroll to position [357, 0]
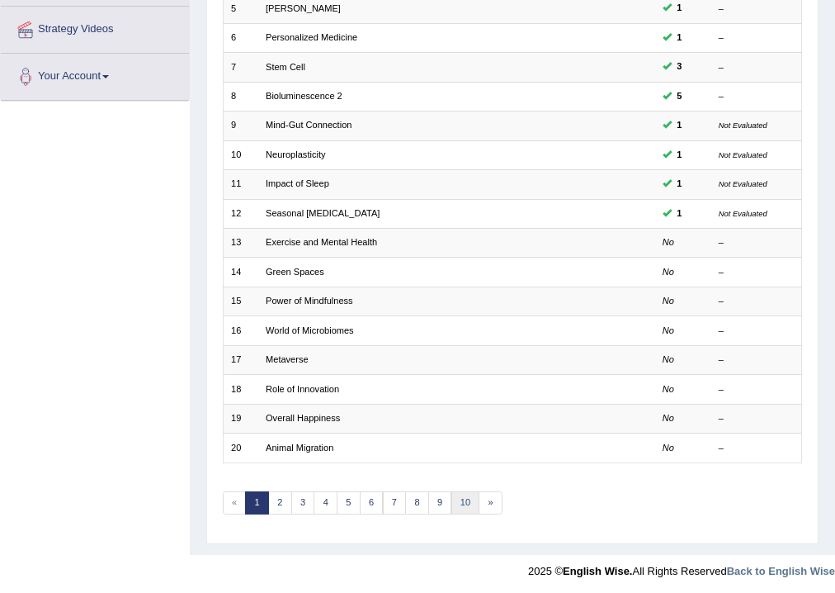
click at [465, 496] on link "10" at bounding box center [465, 502] width 29 height 23
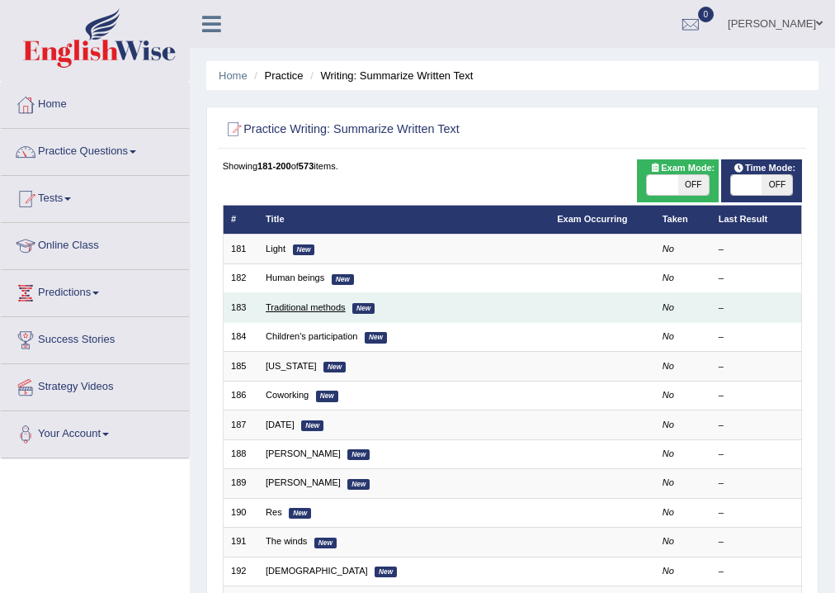
click at [289, 305] on link "Traditional methods" at bounding box center [306, 307] width 80 height 10
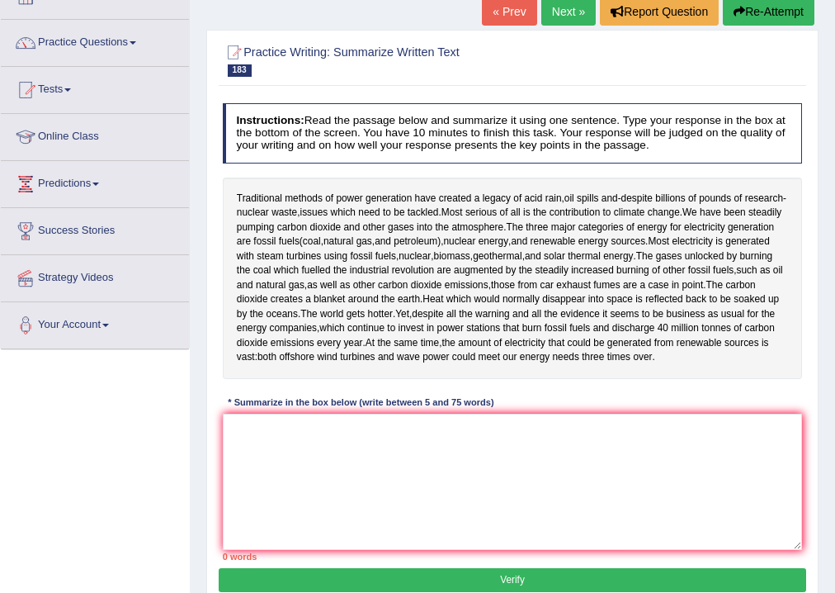
scroll to position [132, 0]
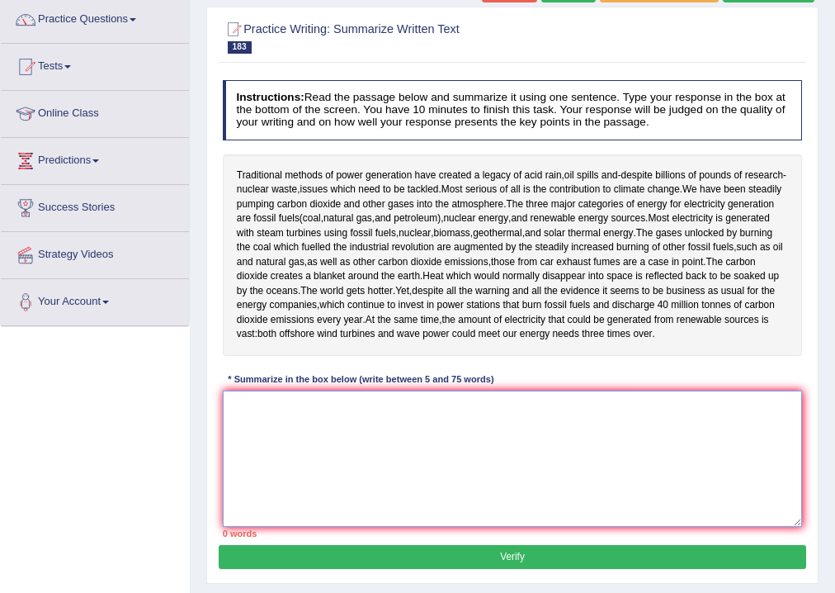
click at [365, 455] on textarea at bounding box center [513, 458] width 580 height 136
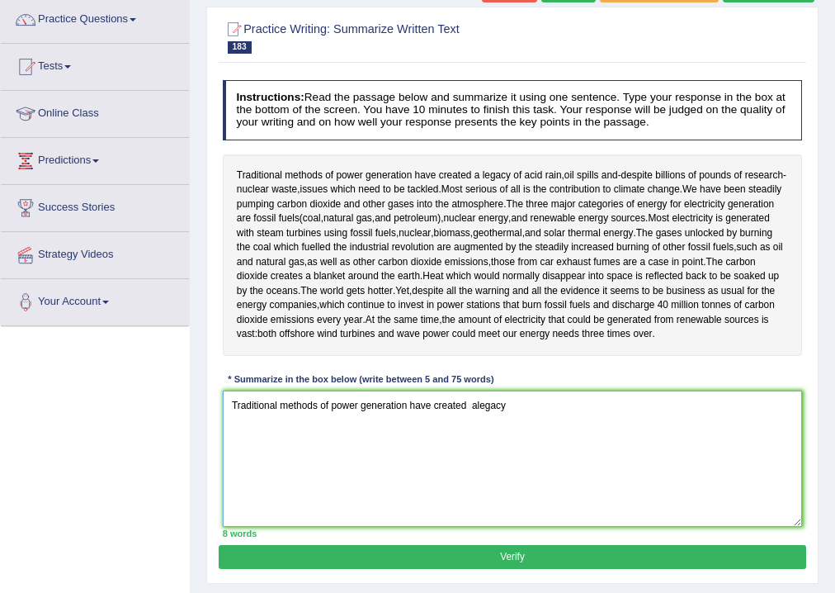
click at [477, 400] on textarea "Traditional methods of power generation have created alegacy" at bounding box center [513, 458] width 580 height 136
click at [568, 458] on textarea "Traditional methods of power generation have created a legacy" at bounding box center [513, 458] width 580 height 136
click at [317, 420] on textarea "Traditional methods of power generation have created a legacy of acid rain, oil…" at bounding box center [513, 458] width 580 height 136
click at [371, 446] on textarea "Traditional methods of power generation have created a legacy of acid rain, oil…" at bounding box center [513, 458] width 580 height 136
click at [408, 421] on textarea "Traditional methods of power generation have created a legacy of acid rain, oil…" at bounding box center [513, 458] width 580 height 136
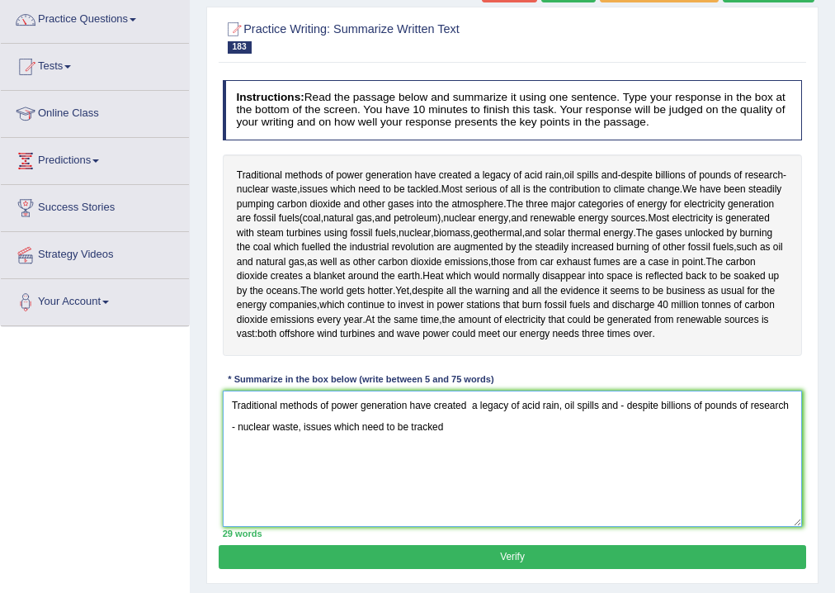
click at [459, 433] on textarea "Traditional methods of power generation have created a legacy of acid rain, oil…" at bounding box center [513, 458] width 580 height 136
click at [432, 429] on textarea "Traditional methods of power generation have created a legacy of acid rain, oil…" at bounding box center [513, 458] width 580 height 136
click at [420, 425] on textarea "Traditional methods of power generation have created a legacy of acid rain, oil…" at bounding box center [513, 458] width 580 height 136
drag, startPoint x: 418, startPoint y: 423, endPoint x: 357, endPoint y: 404, distance: 63.2
click at [417, 423] on textarea "Traditional methods of power generation have created a legacy of acid rain, oil…" at bounding box center [513, 458] width 580 height 136
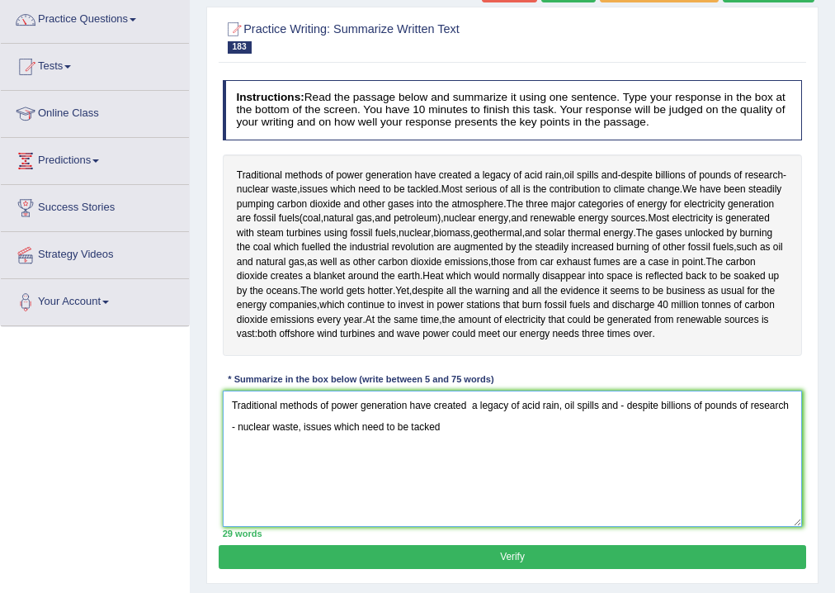
click at [430, 426] on textarea "Traditional methods of power generation have created a legacy of acid rain, oil…" at bounding box center [513, 458] width 580 height 136
click at [485, 456] on textarea "Traditional methods of power generation have created a legacy of acid rain, oil…" at bounding box center [513, 458] width 580 height 136
click at [442, 437] on textarea "Traditional methods of power generation have created a legacy of acid rain, oil…" at bounding box center [513, 458] width 580 height 136
click at [464, 437] on textarea "Traditional methods of power generation have created a legacy of acid rain, oil…" at bounding box center [513, 458] width 580 height 136
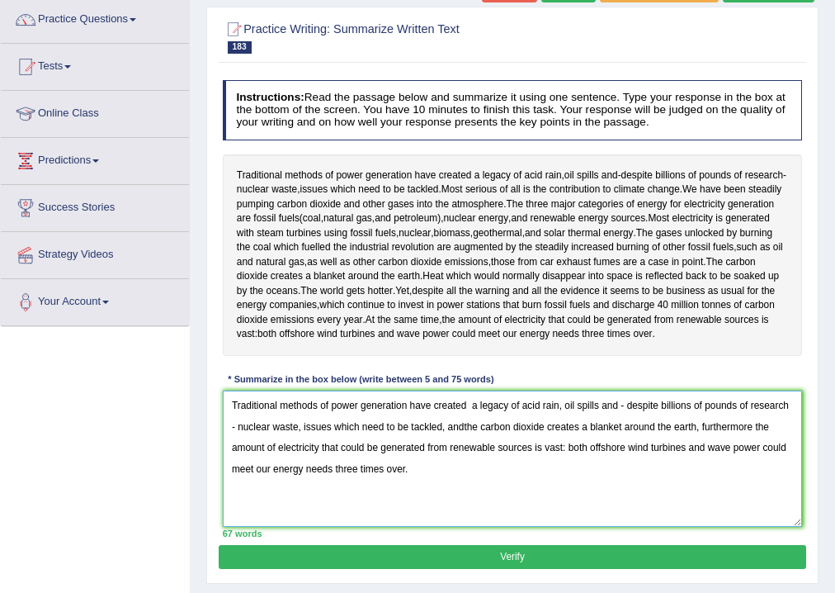
click at [473, 406] on textarea "Traditional methods of power generation have created a legacy of acid rain, oil…" at bounding box center [513, 458] width 580 height 136
click at [457, 418] on textarea "Traditional methods of power generation have created a legacy of acid rain, oil…" at bounding box center [513, 458] width 580 height 136
type textarea "Traditional methods of power generation have created a legacy of acid rain, oil…"
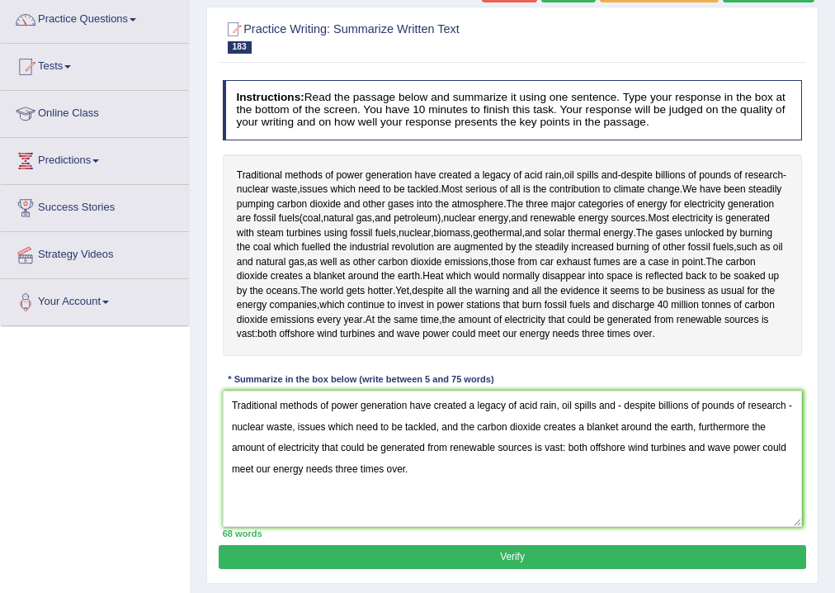
click at [536, 564] on button "Verify" at bounding box center [512, 557] width 587 height 24
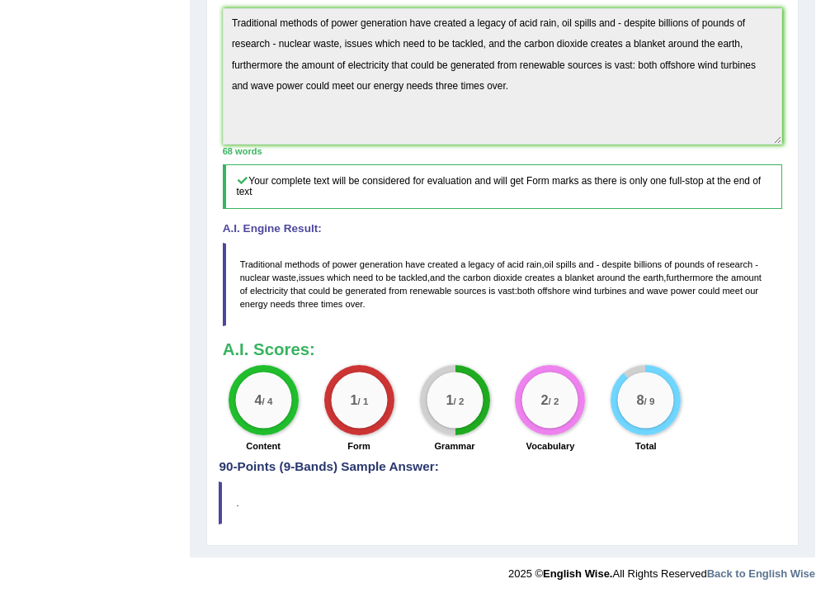
scroll to position [513, 0]
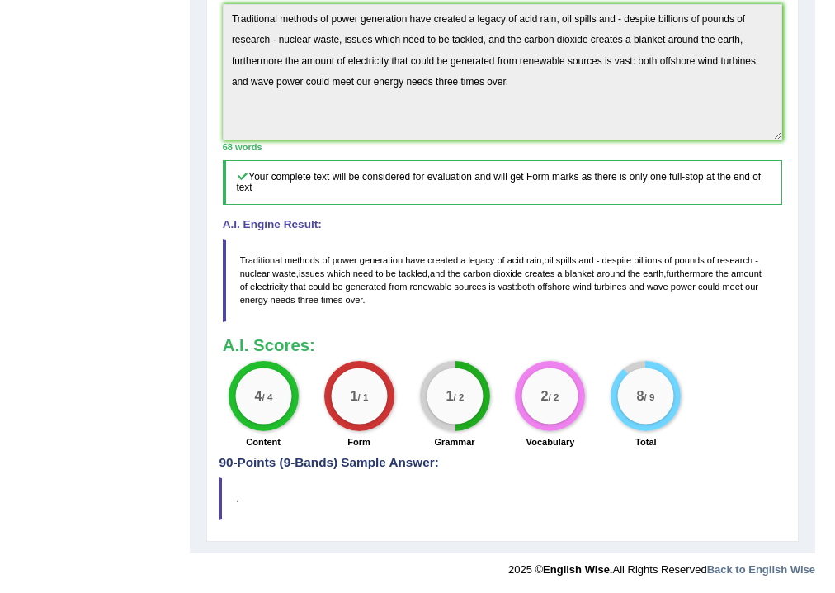
drag, startPoint x: 239, startPoint y: 251, endPoint x: 560, endPoint y: 347, distance: 335.2
click at [560, 347] on div "Instructions: Read the passage below and summarize it using one sentence. Type …" at bounding box center [502, 74] width 567 height 763
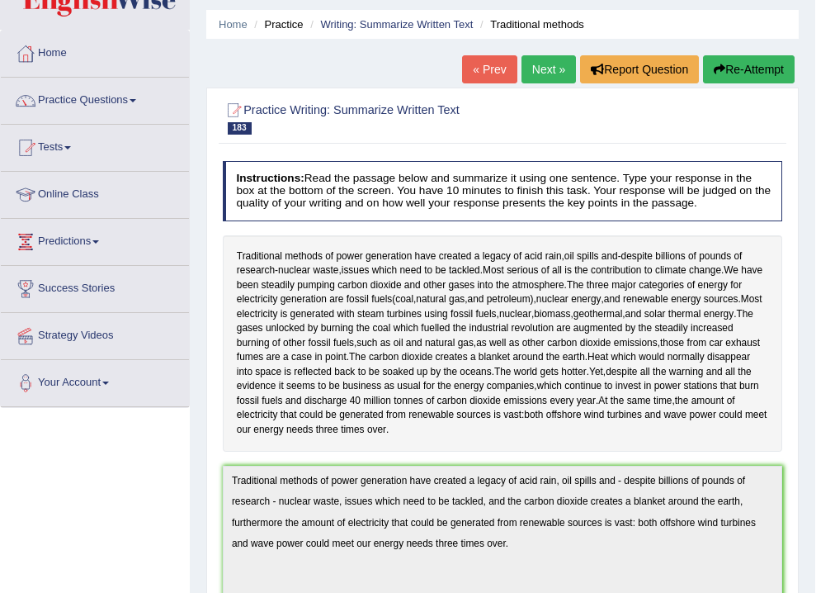
scroll to position [50, 0]
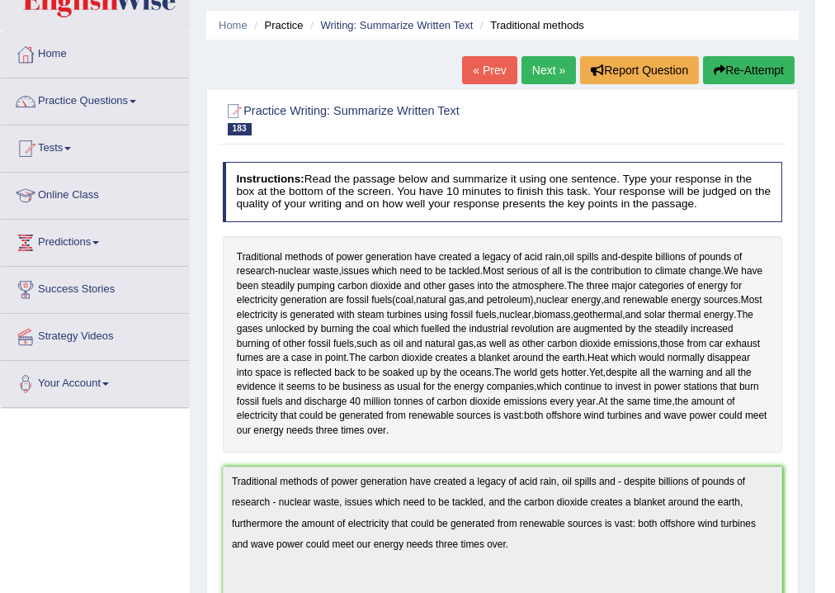
click at [770, 63] on button "Re-Attempt" at bounding box center [749, 70] width 92 height 28
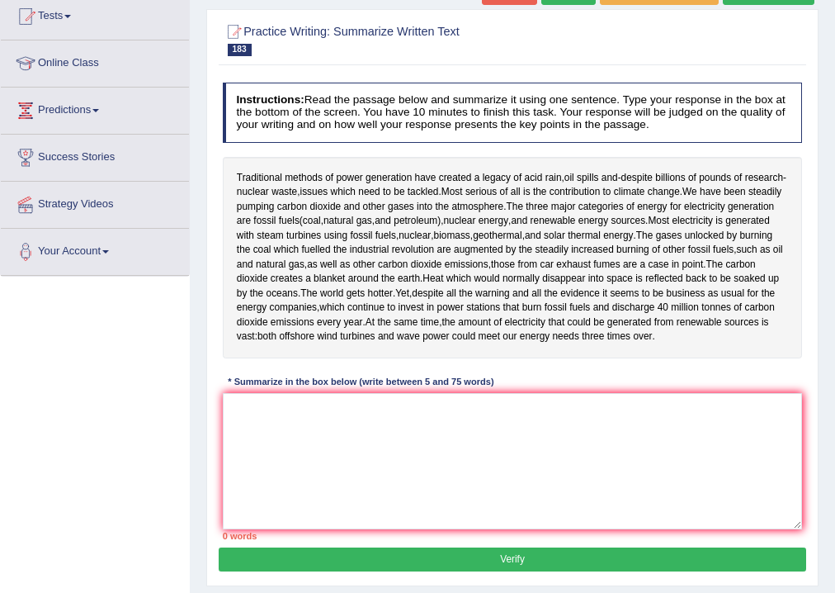
scroll to position [182, 0]
click at [318, 456] on textarea at bounding box center [513, 461] width 580 height 136
paste textarea "Traditional methods of power generation have created a legacy of acid rain, oil…"
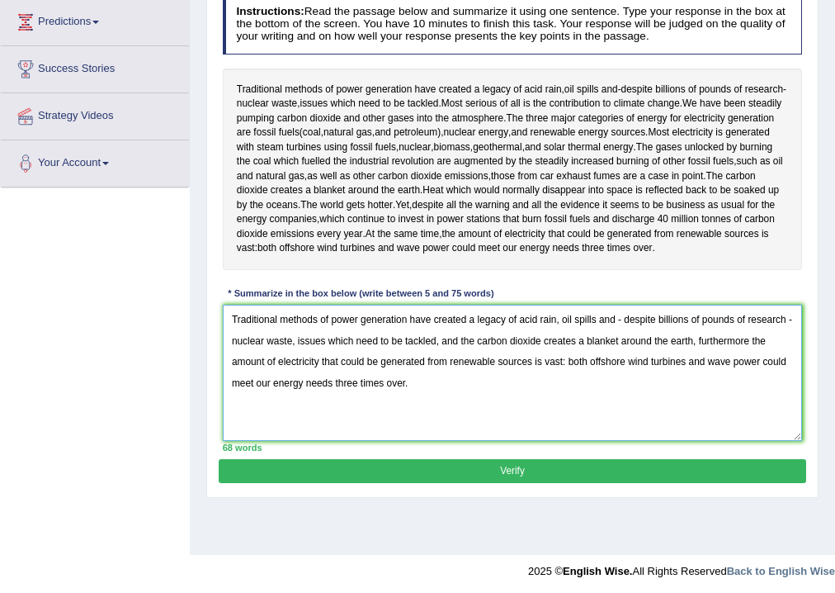
scroll to position [274, 0]
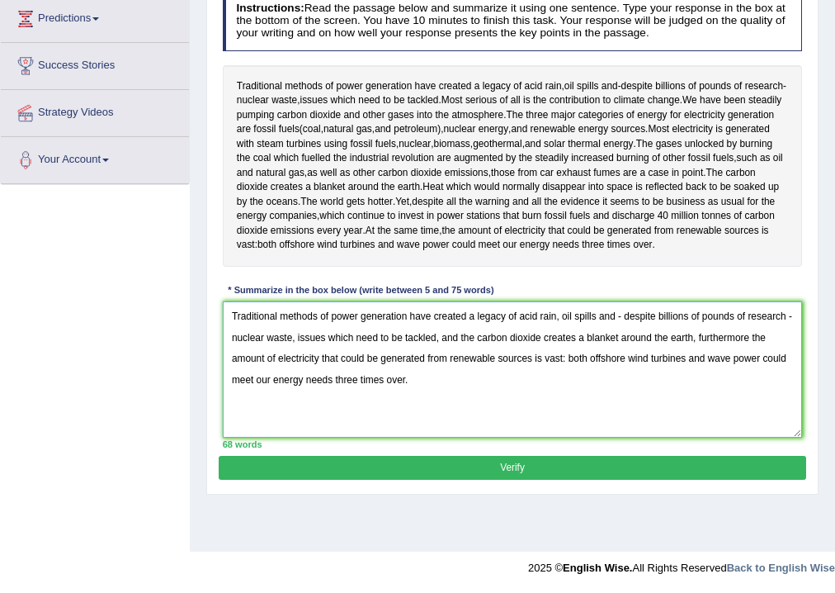
click at [749, 339] on textarea "Traditional methods of power generation have created a legacy of acid rain, oil…" at bounding box center [513, 369] width 580 height 136
type textarea "Traditional methods of power generation have created a legacy of acid rain, oil…"
click at [527, 465] on button "Verify" at bounding box center [512, 468] width 587 height 24
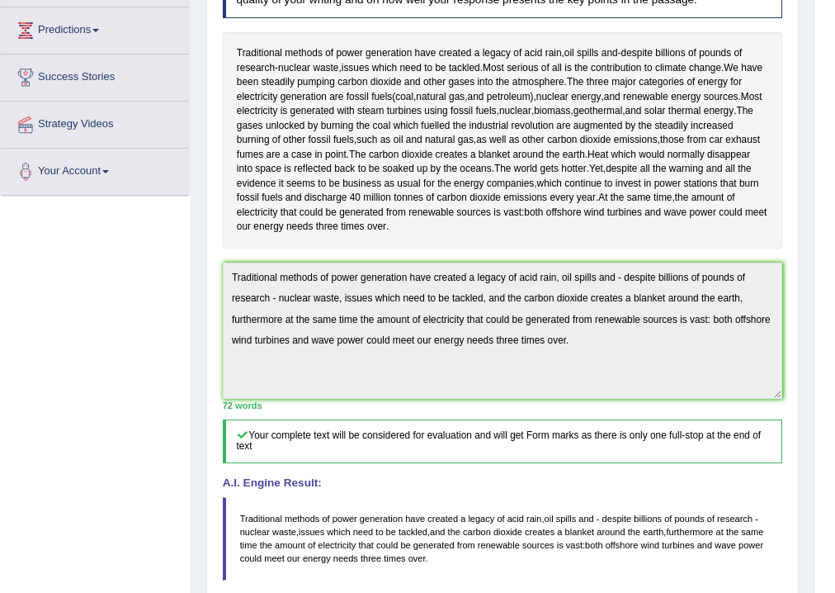
scroll to position [257, 0]
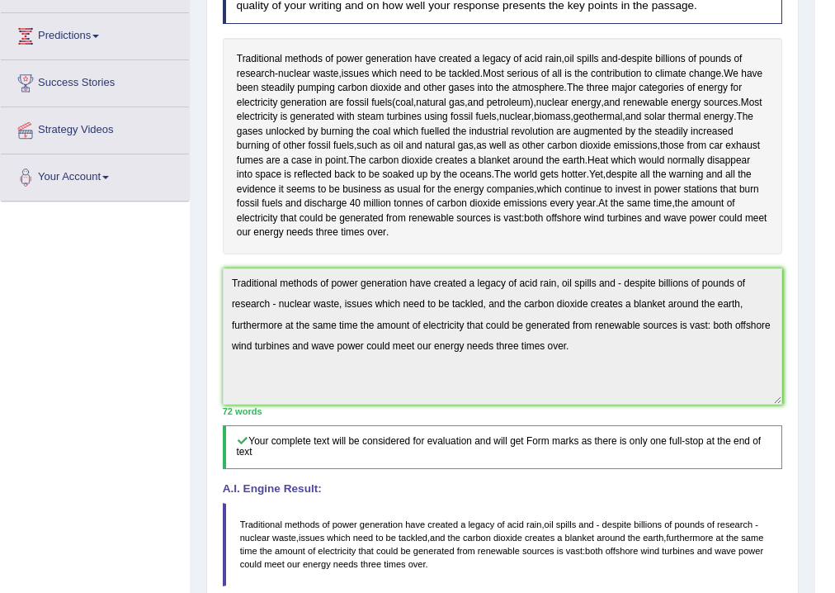
click at [834, 336] on html "Toggle navigation Home Practice Questions Speaking Practice Read Aloud Repeat S…" at bounding box center [417, 39] width 835 height 593
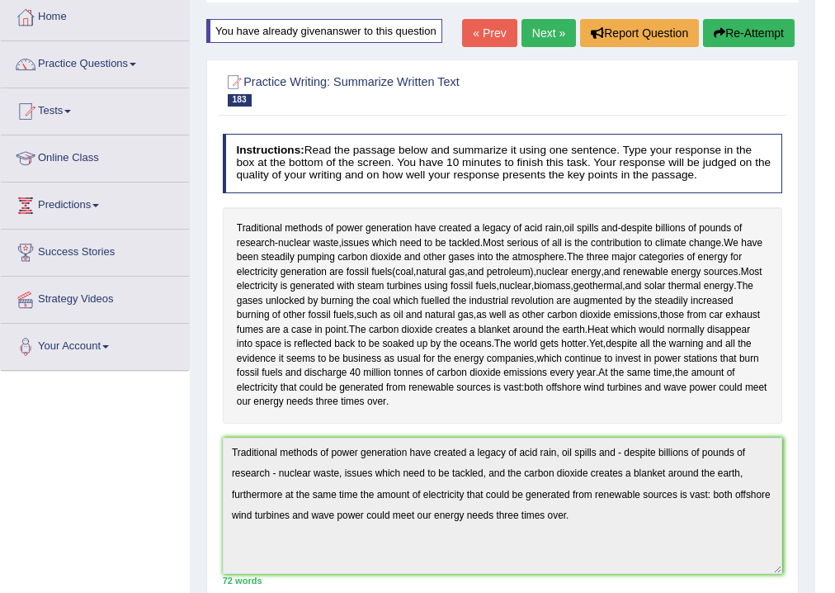
scroll to position [59, 0]
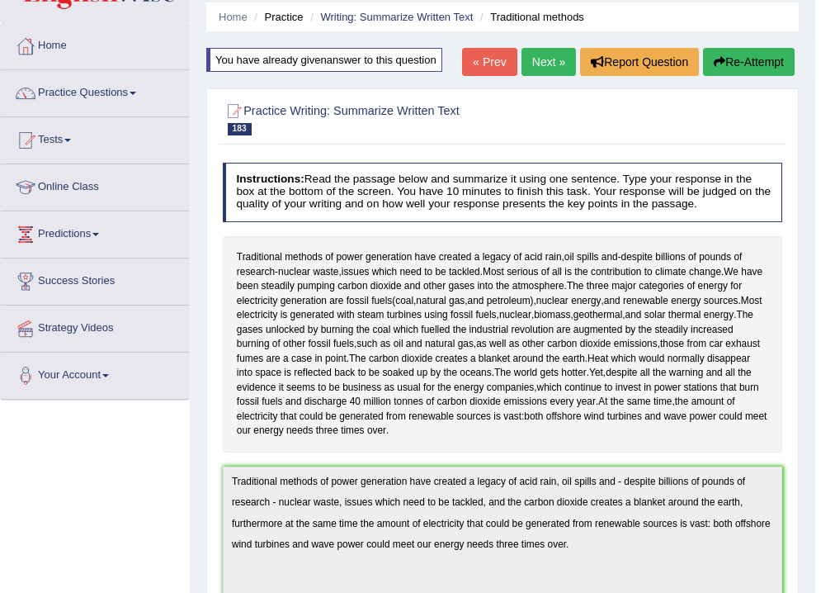
click at [748, 59] on button "Re-Attempt" at bounding box center [749, 62] width 92 height 28
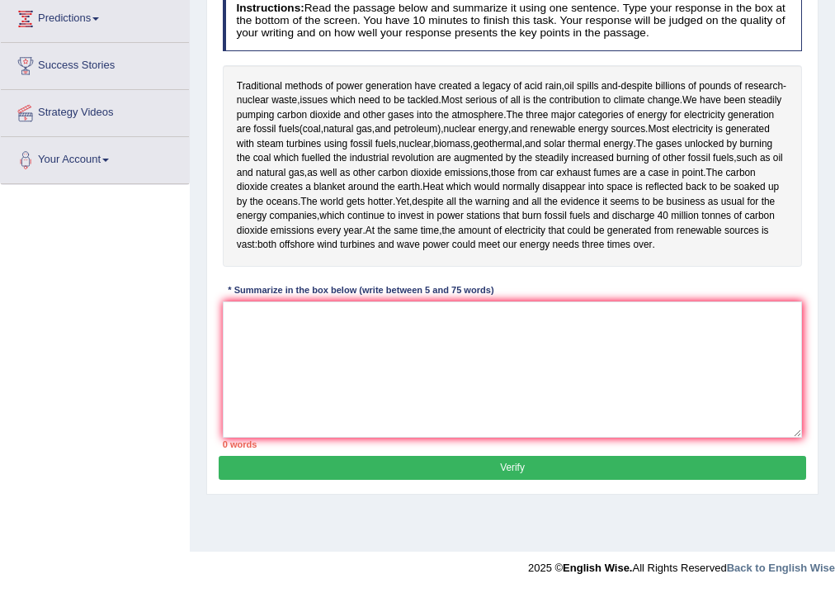
scroll to position [274, 0]
click at [242, 340] on textarea at bounding box center [513, 369] width 580 height 136
paste textarea "raditional methods of power generation have created a legacy of acid rain, oil …"
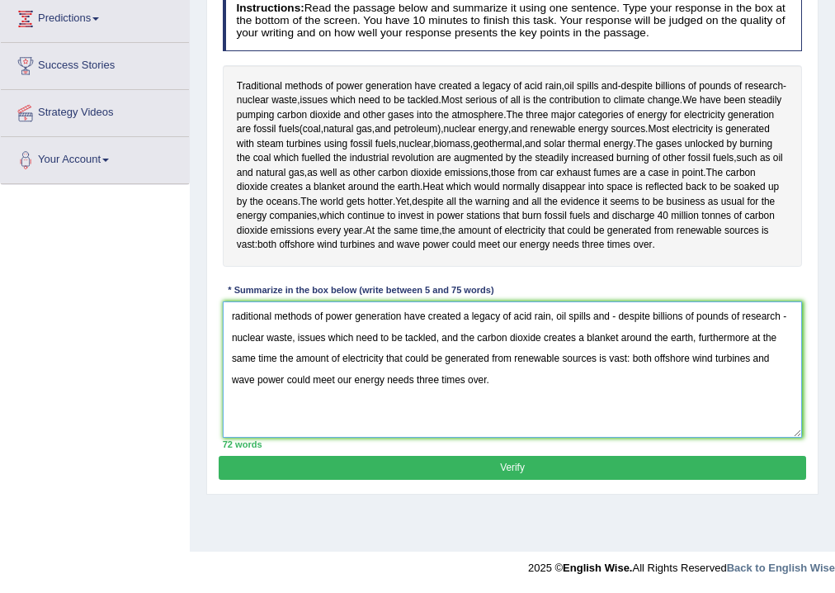
drag, startPoint x: 753, startPoint y: 340, endPoint x: 274, endPoint y: 355, distance: 479.7
click at [274, 355] on textarea "raditional methods of power generation have created a legacy of acid rain, oil …" at bounding box center [513, 369] width 580 height 136
drag, startPoint x: 565, startPoint y: 357, endPoint x: 570, endPoint y: 426, distance: 69.5
click at [570, 426] on textarea "raditional methods of power generation have created a legacy of acid rain, oil …" at bounding box center [513, 369] width 580 height 136
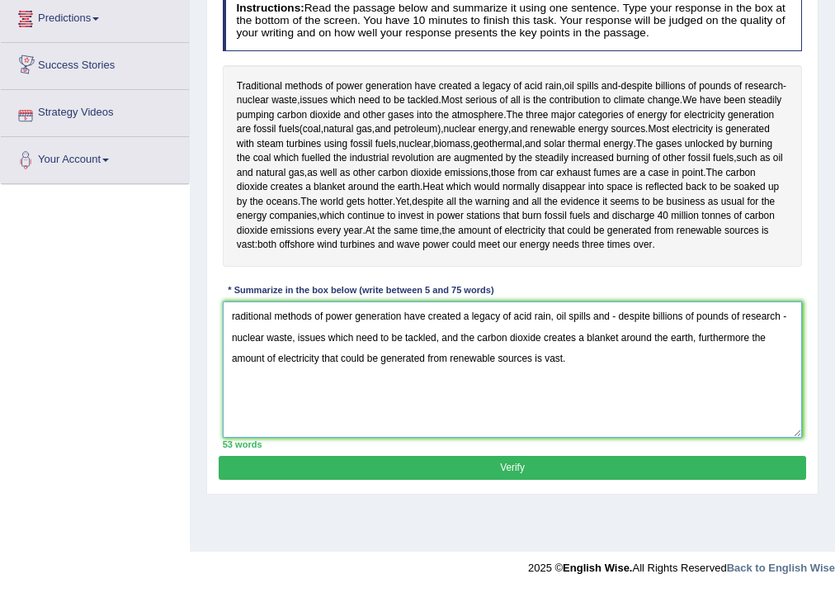
type textarea "raditional methods of power generation have created a legacy of acid rain, oil …"
click at [513, 468] on button "Verify" at bounding box center [512, 468] width 587 height 24
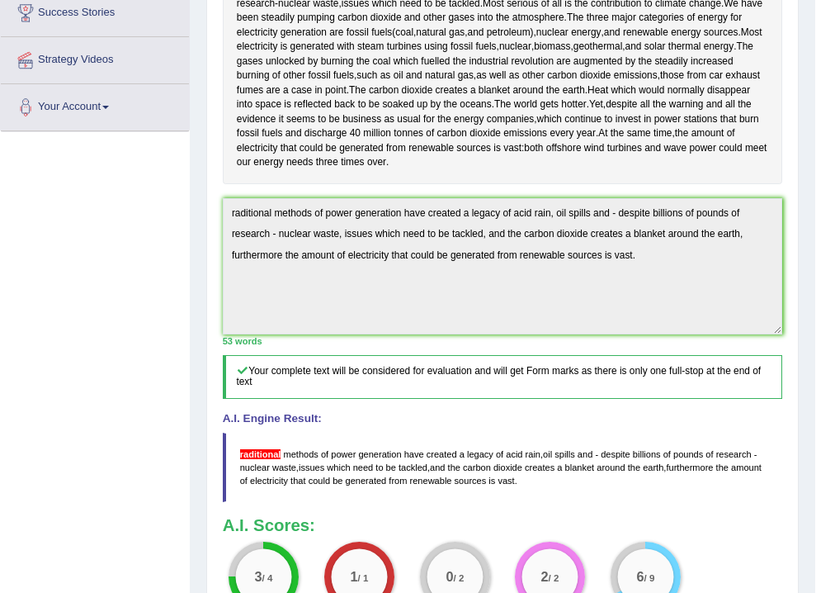
scroll to position [298, 0]
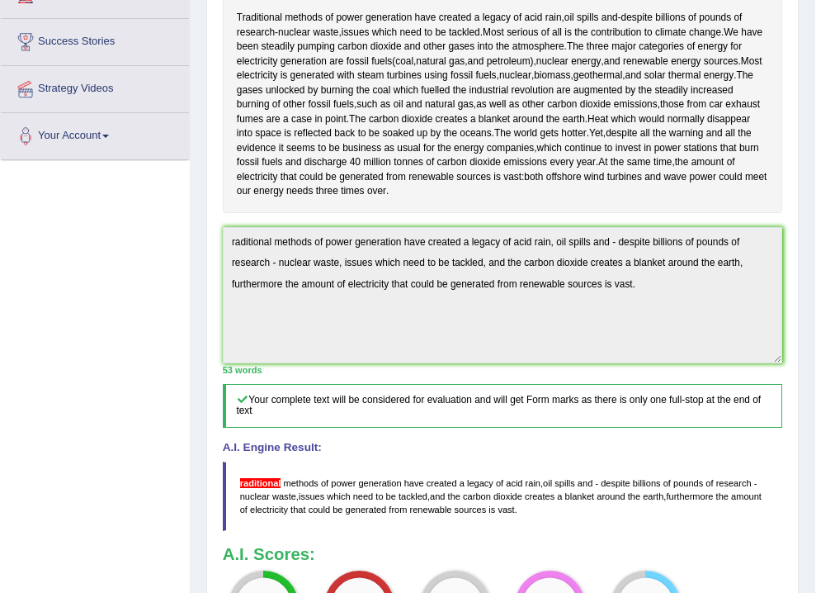
click at [0, 184] on div "Toggle navigation Home Practice Questions Speaking Practice Read Aloud Repeat S…" at bounding box center [407, 249] width 815 height 1094
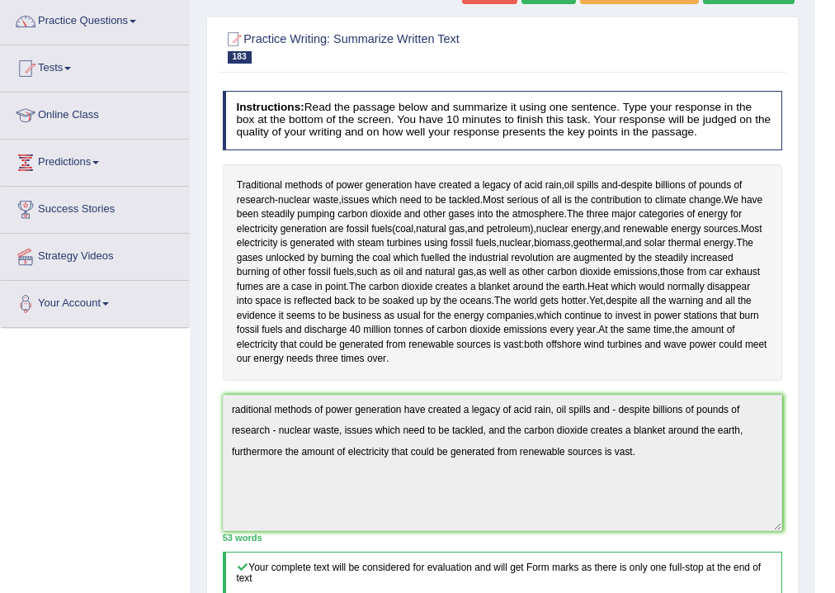
scroll to position [100, 0]
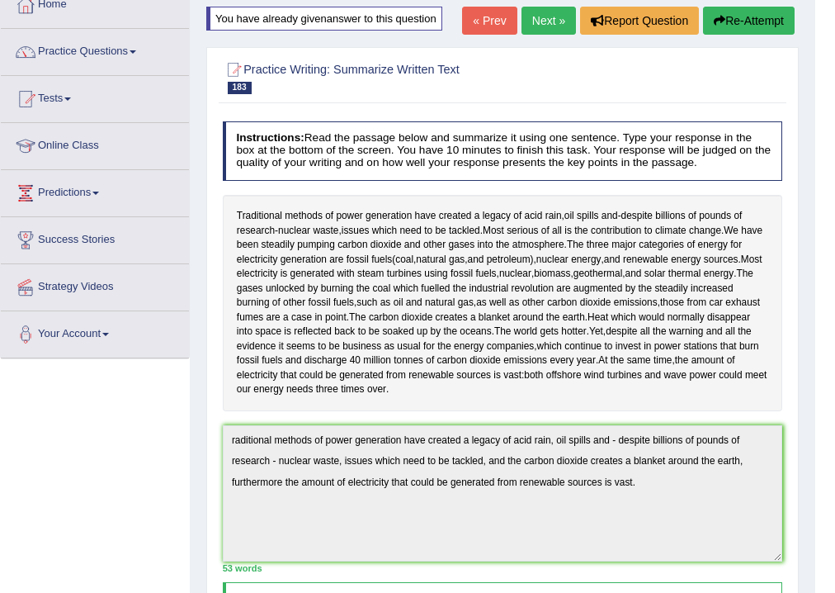
click at [772, 18] on button "Re-Attempt" at bounding box center [749, 21] width 92 height 28
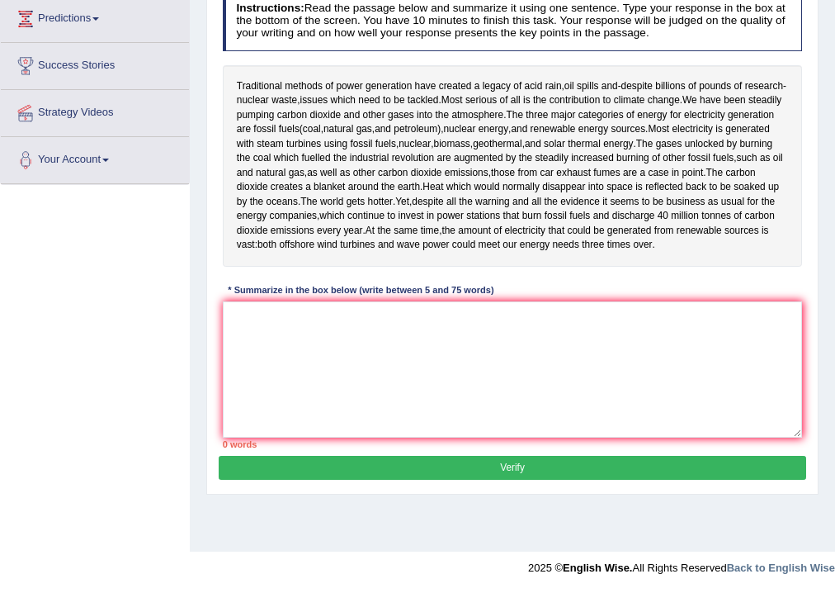
scroll to position [274, 0]
click at [339, 358] on textarea at bounding box center [513, 369] width 580 height 136
paste textarea "raditional methods of power generation have created a legacy of acid rain, oil …"
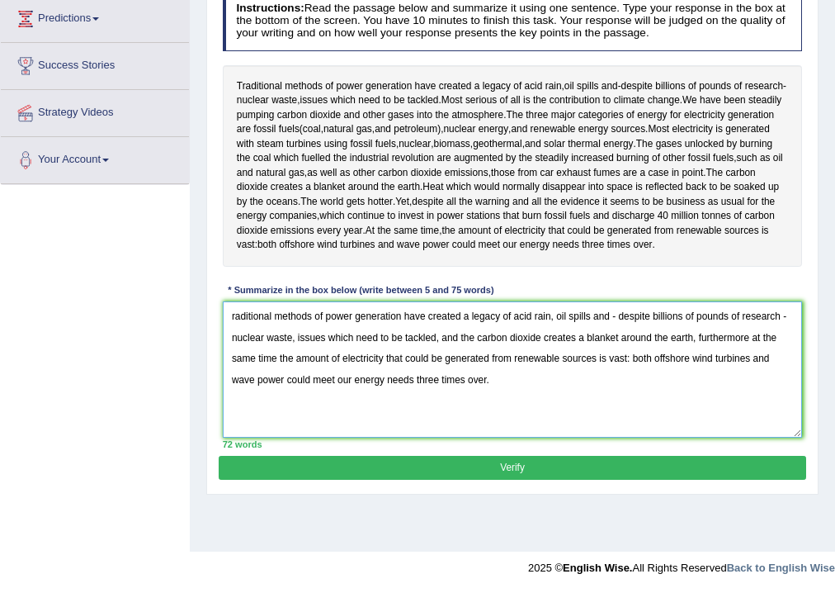
click at [229, 308] on textarea "raditional methods of power generation have created a legacy of acid rain, oil …" at bounding box center [513, 369] width 580 height 136
drag, startPoint x: 752, startPoint y: 333, endPoint x: 277, endPoint y: 361, distance: 475.4
click at [277, 361] on textarea "Traditional methods of power generation have created a legacy of acid rain, oil…" at bounding box center [513, 369] width 580 height 136
type textarea "Traditional methods of power generation have created a legacy of acid rain, oil…"
click at [426, 474] on button "Verify" at bounding box center [512, 468] width 587 height 24
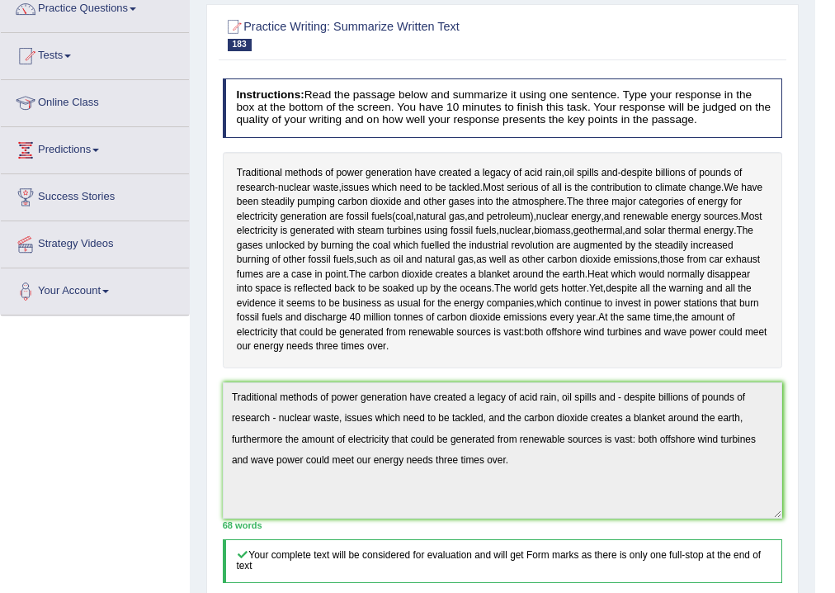
scroll to position [0, 0]
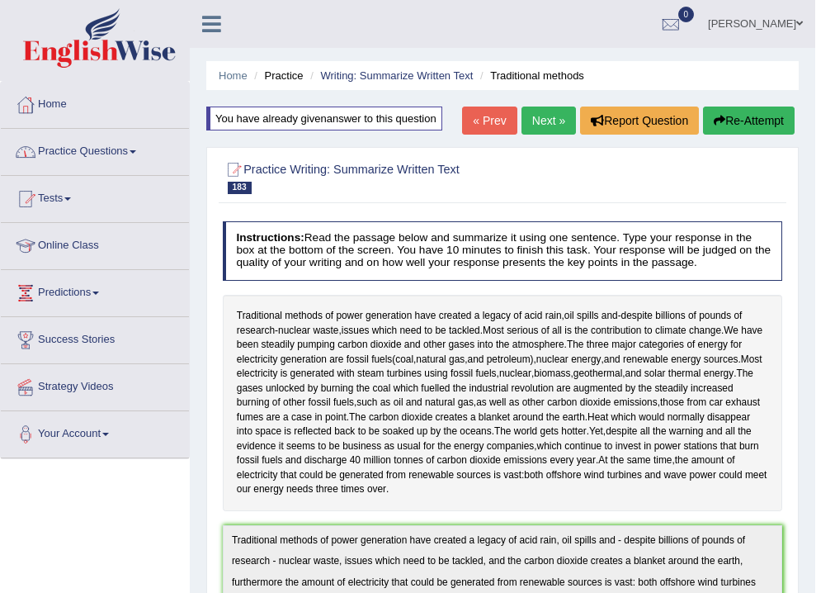
click at [92, 153] on link "Practice Questions" at bounding box center [95, 149] width 188 height 41
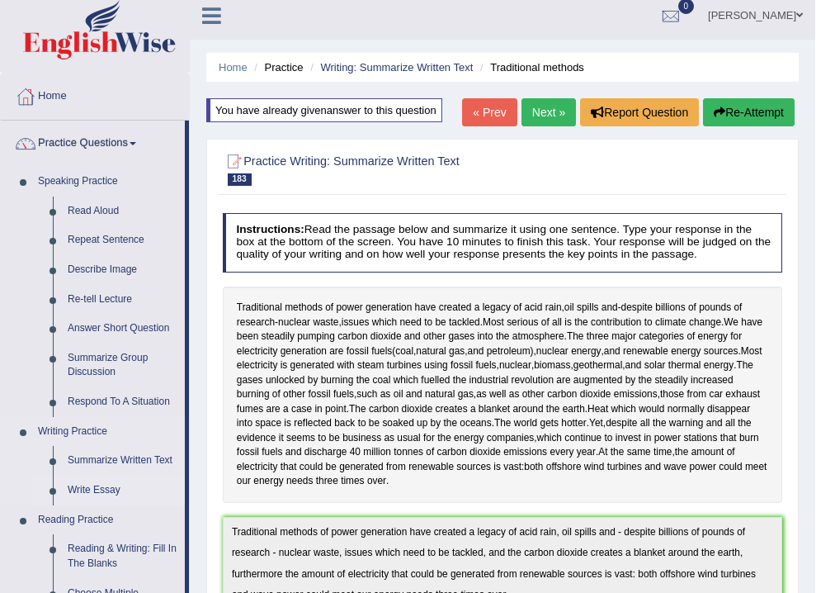
scroll to position [66, 0]
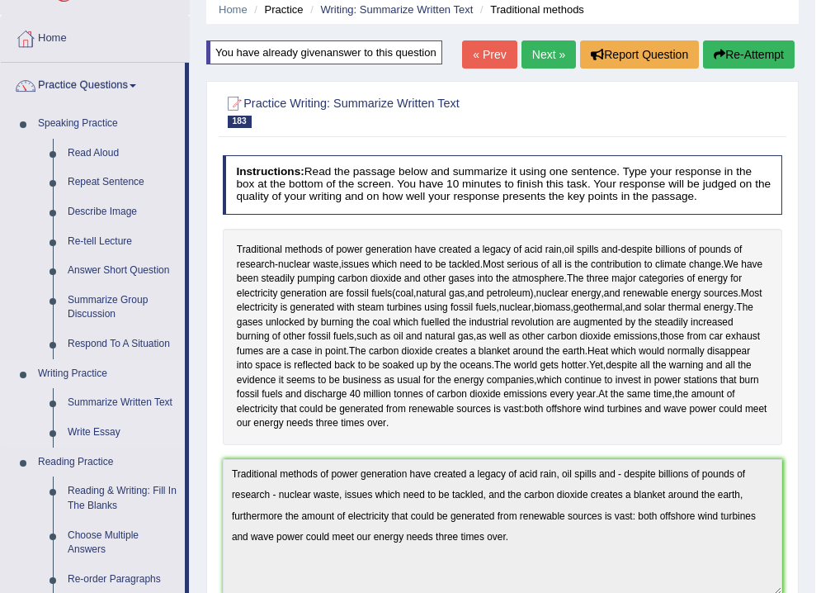
click at [162, 383] on link "Writing Practice" at bounding box center [108, 374] width 154 height 30
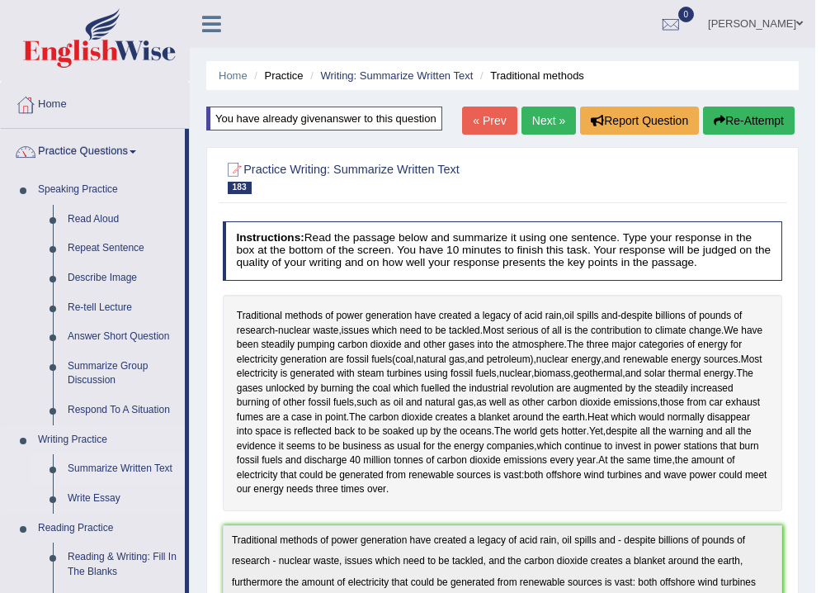
click at [96, 460] on link "Summarize Written Text" at bounding box center [122, 469] width 125 height 30
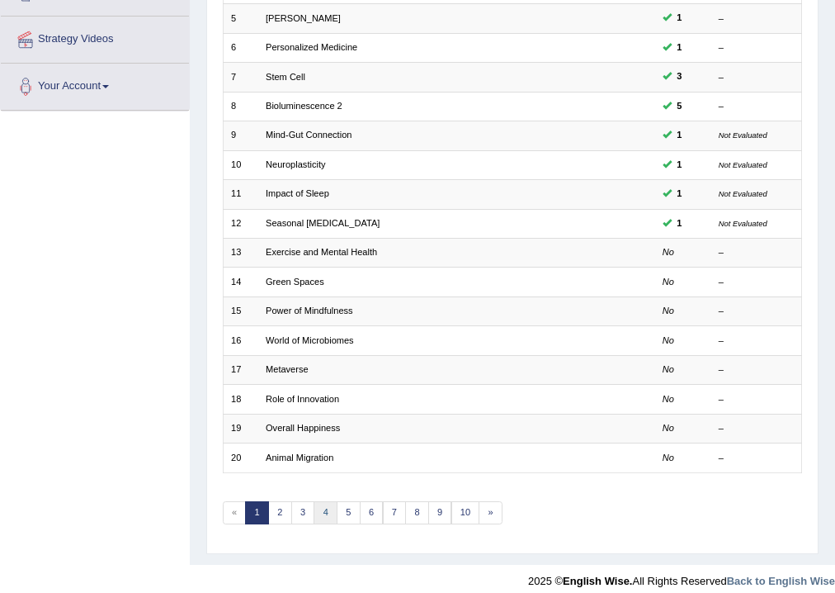
scroll to position [357, 0]
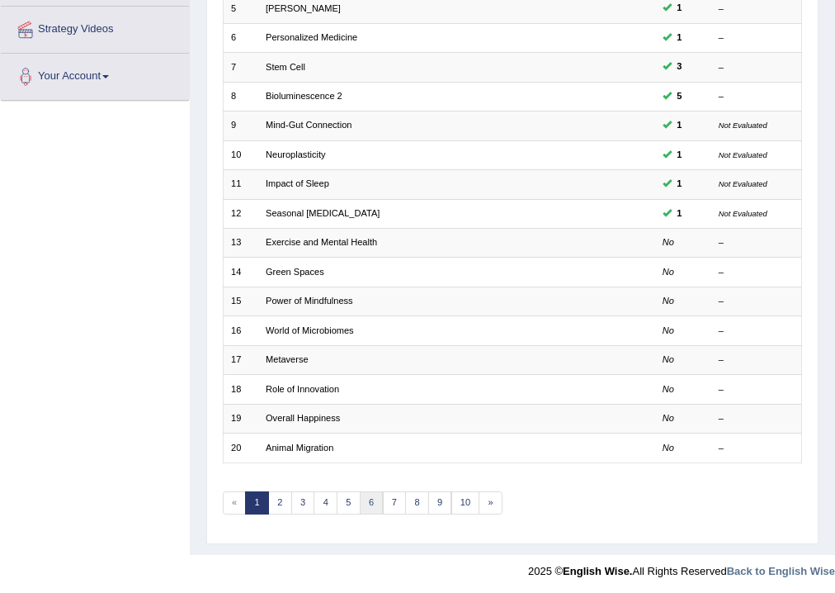
click at [370, 504] on link "6" at bounding box center [372, 502] width 24 height 23
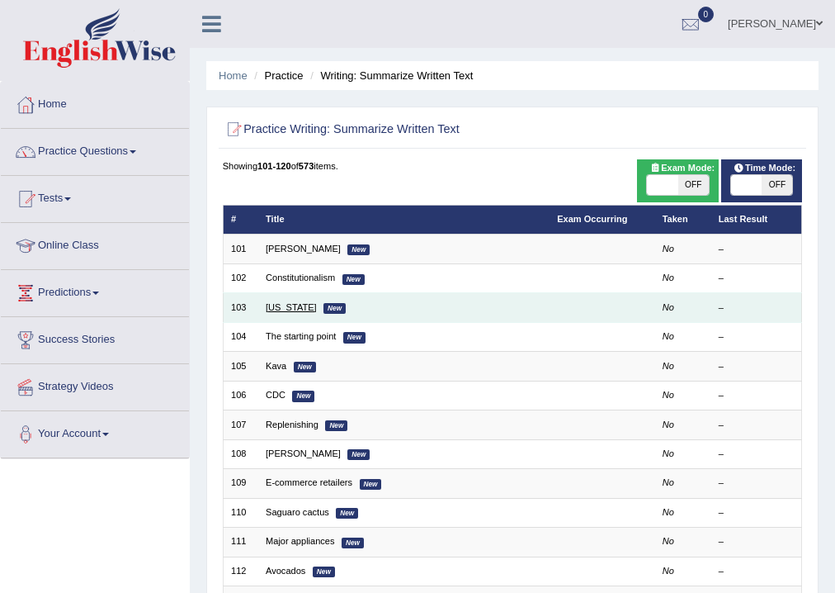
click at [278, 306] on link "[US_STATE]" at bounding box center [291, 307] width 51 height 10
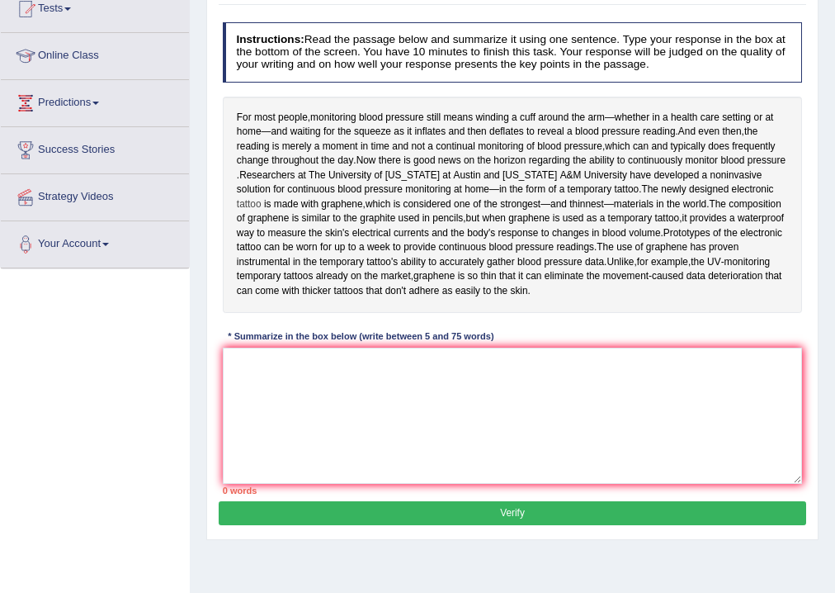
scroll to position [198, 0]
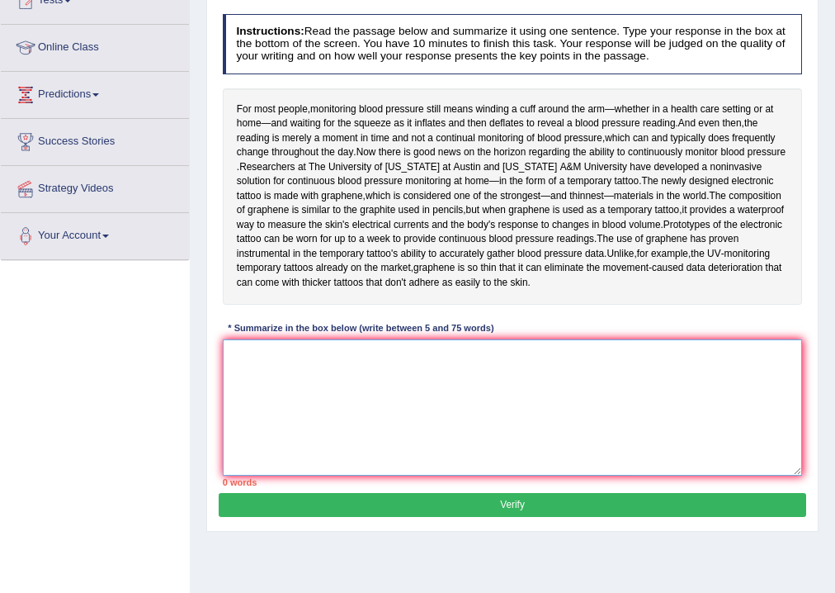
click at [365, 437] on textarea at bounding box center [513, 407] width 580 height 136
click at [331, 461] on textarea at bounding box center [513, 407] width 580 height 136
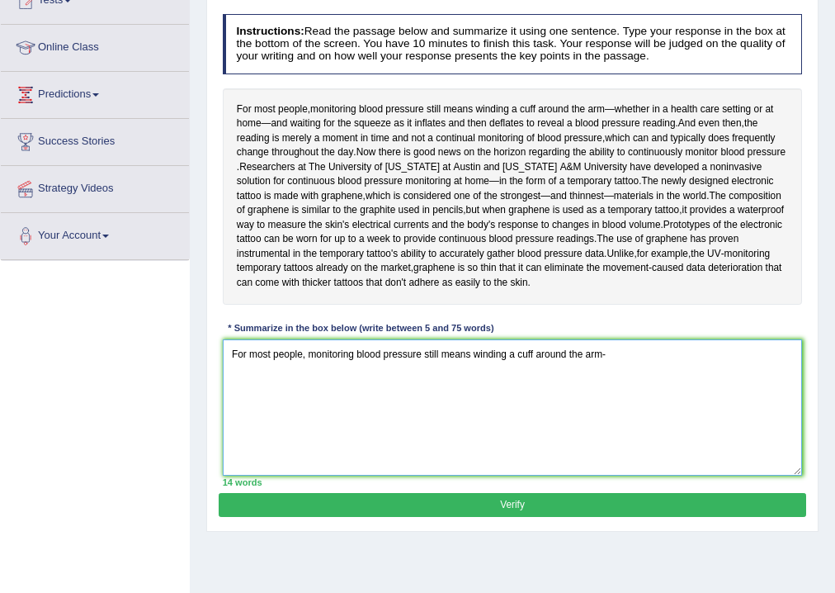
click at [602, 407] on textarea "For most people, monitoring blood pressure still means winding a cuff around th…" at bounding box center [513, 407] width 580 height 136
click at [600, 407] on textarea "For most people, monitoring blood pressure still means winding a cuff around th…" at bounding box center [513, 407] width 580 height 136
click at [608, 409] on textarea "For most people, monitoring blood pressure still means winding a cuff around th…" at bounding box center [513, 407] width 580 height 136
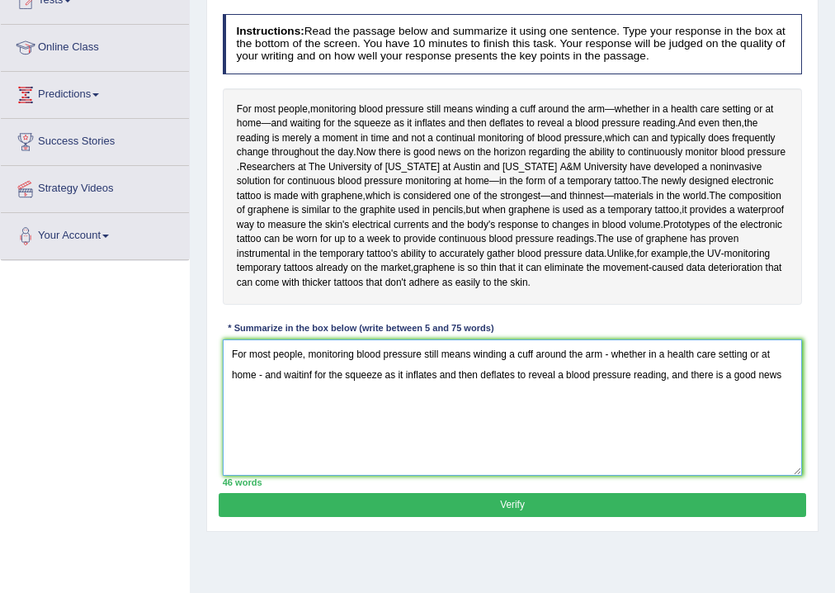
click at [689, 430] on textarea "For most people, monitoring blood pressure still means winding a cuff around th…" at bounding box center [513, 407] width 580 height 136
click at [257, 451] on textarea "For most people, monitoring blood pressure still means winding a cuff around th…" at bounding box center [513, 407] width 580 height 136
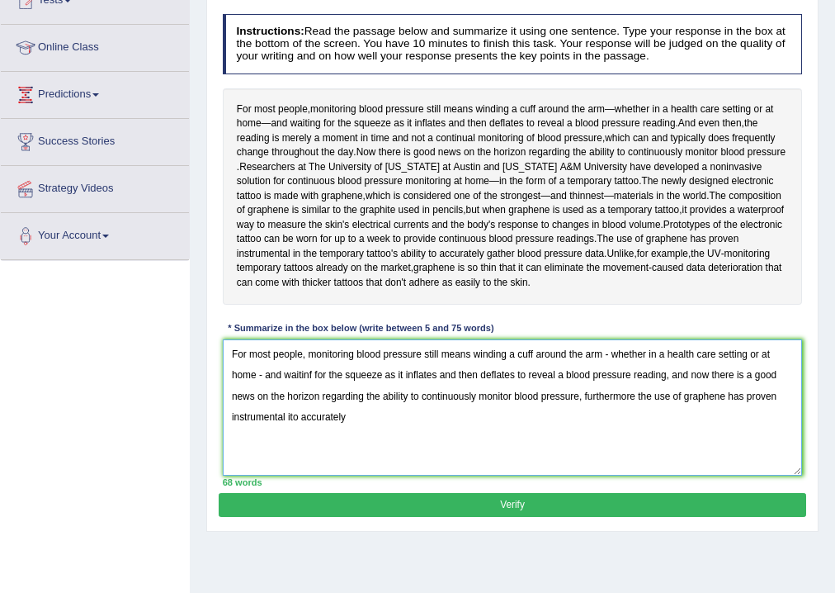
click at [288, 475] on textarea "For most people, monitoring blood pressure still means winding a cuff around th…" at bounding box center [513, 407] width 580 height 136
click at [290, 470] on textarea "For most people, monitoring blood pressure still means winding a cuff around th…" at bounding box center [513, 407] width 580 height 136
click at [389, 475] on textarea "For most people, monitoring blood pressure still means winding a cuff around th…" at bounding box center [513, 407] width 580 height 136
click at [310, 429] on textarea "For most people, monitoring blood pressure still means winding a cuff around th…" at bounding box center [513, 407] width 580 height 136
click at [313, 429] on textarea "For most people, monitoring blood pressure still means winding a cuff around th…" at bounding box center [513, 407] width 580 height 136
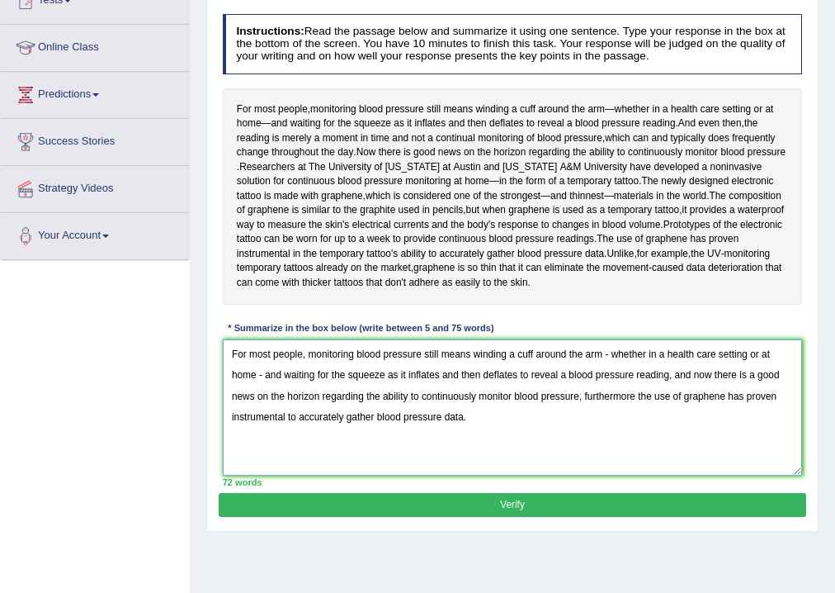
drag, startPoint x: 390, startPoint y: 436, endPoint x: 670, endPoint y: 432, distance: 280.6
click at [670, 432] on textarea "For most people, monitoring blood pressure still means winding a cuff around th…" at bounding box center [513, 407] width 580 height 136
click at [579, 423] on textarea "For most people, monitoring blood pressure still means winding a cuff around th…" at bounding box center [513, 407] width 580 height 136
drag, startPoint x: 604, startPoint y: 410, endPoint x: 255, endPoint y: 429, distance: 349.6
click at [255, 429] on textarea "For most people, monitoring blood pressure still means winding a cuff around th…" at bounding box center [513, 407] width 580 height 136
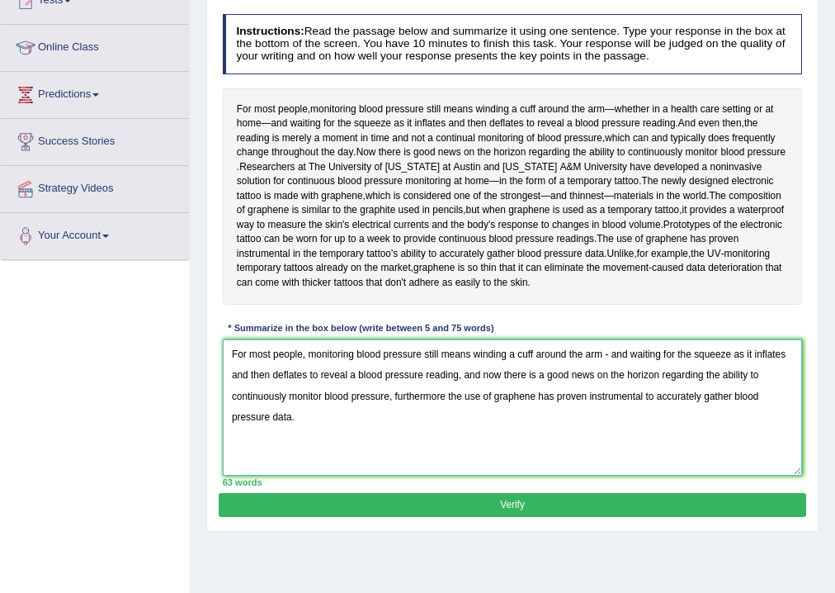
type textarea "For most people, monitoring blood pressure still means winding a cuff around th…"
click at [518, 517] on button "Verify" at bounding box center [512, 505] width 587 height 24
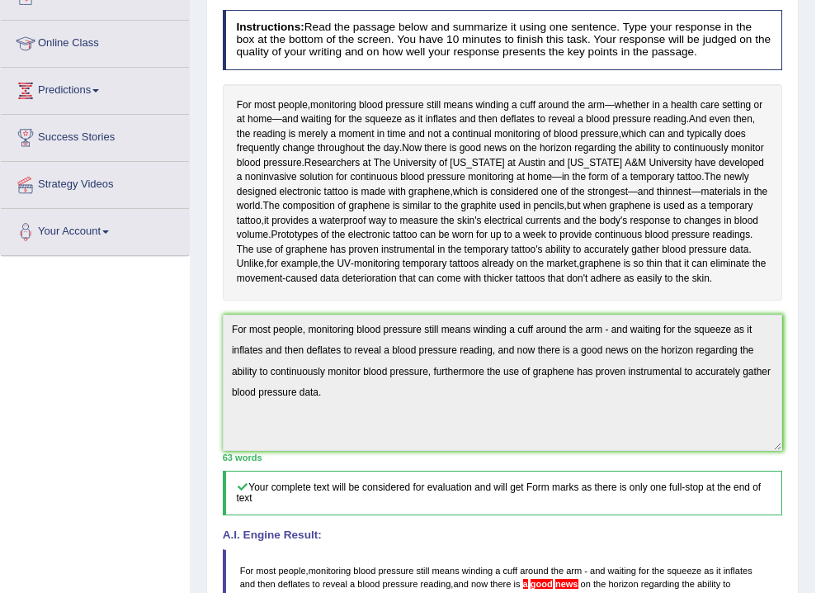
scroll to position [56, 0]
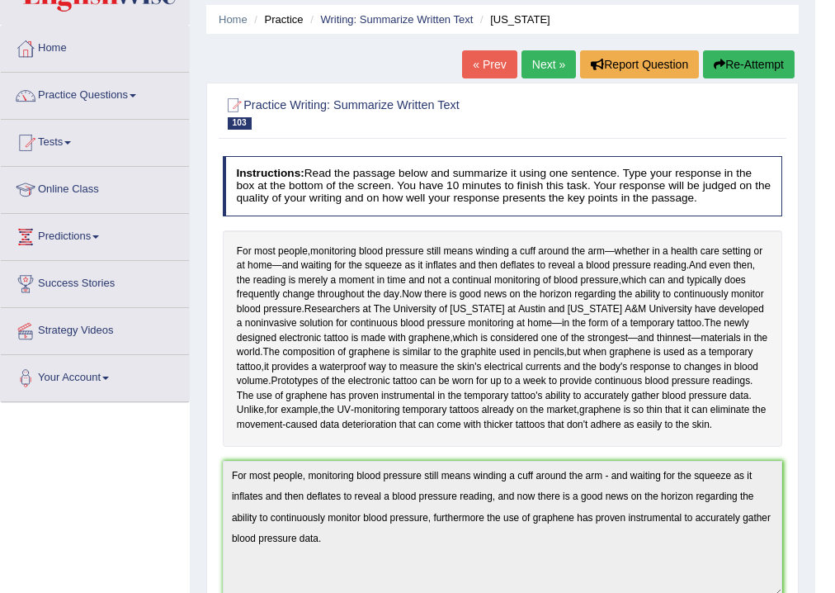
click at [759, 66] on button "Re-Attempt" at bounding box center [749, 64] width 92 height 28
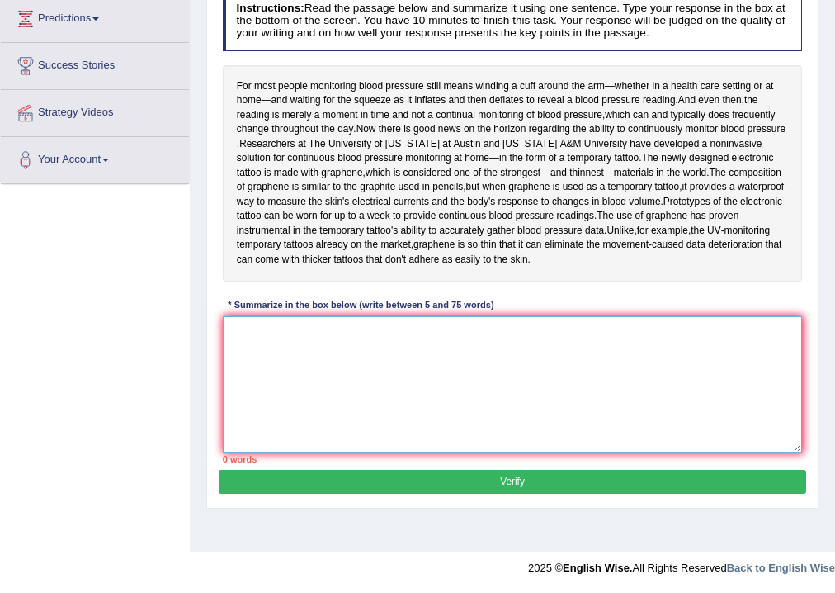
click at [242, 394] on textarea at bounding box center [513, 384] width 580 height 136
paste textarea "For most people, monitoring blood pressure still means winding a cuff around th…"
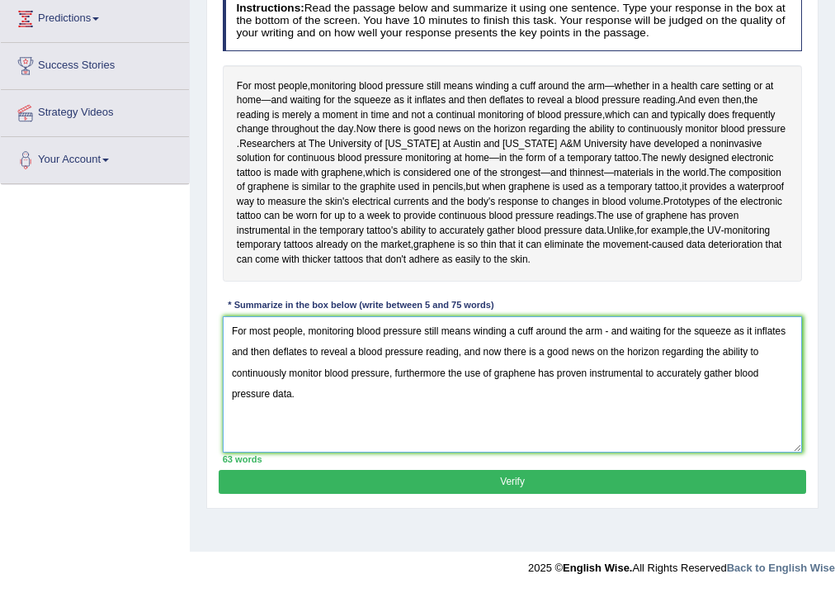
click at [530, 383] on textarea "For most people, monitoring blood pressure still means winding a cuff around th…" at bounding box center [513, 384] width 580 height 136
click at [527, 383] on textarea "For most people, monitoring blood pressure still means winding a cuff around th…" at bounding box center [513, 384] width 580 height 136
click at [536, 380] on textarea "For most people, monitoring blood pressure still means winding a cuff around th…" at bounding box center [513, 384] width 580 height 136
type textarea "For most people, monitoring blood pressure still means winding a cuff around th…"
click at [512, 494] on button "Verify" at bounding box center [512, 482] width 587 height 24
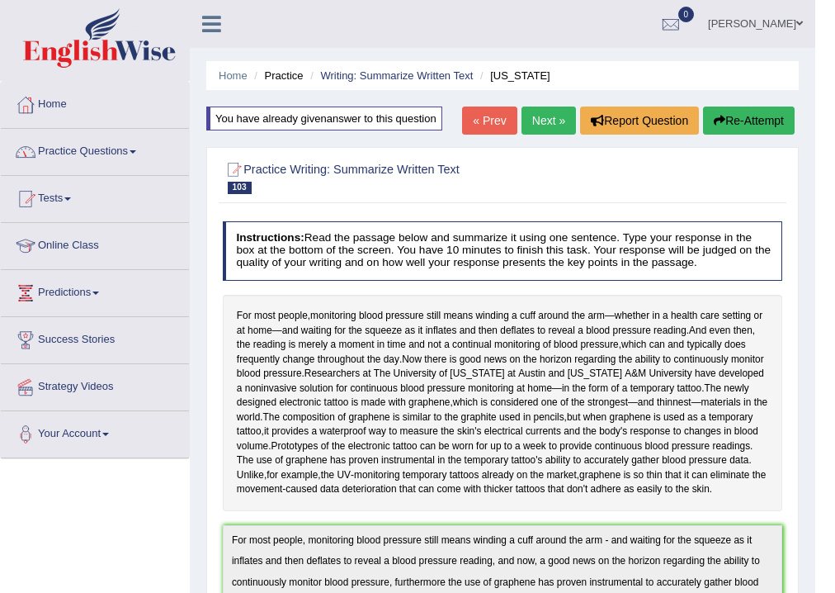
click at [538, 122] on link "Next »" at bounding box center [549, 120] width 54 height 28
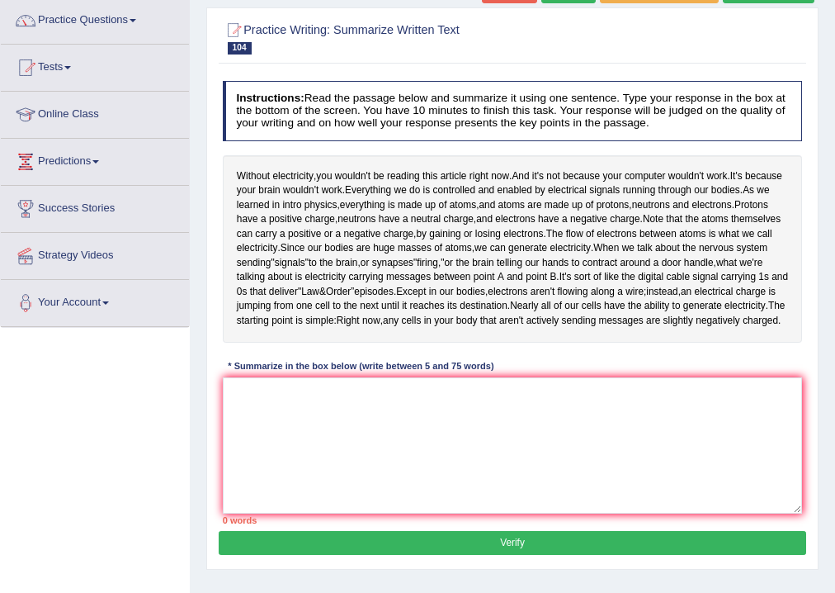
scroll to position [132, 0]
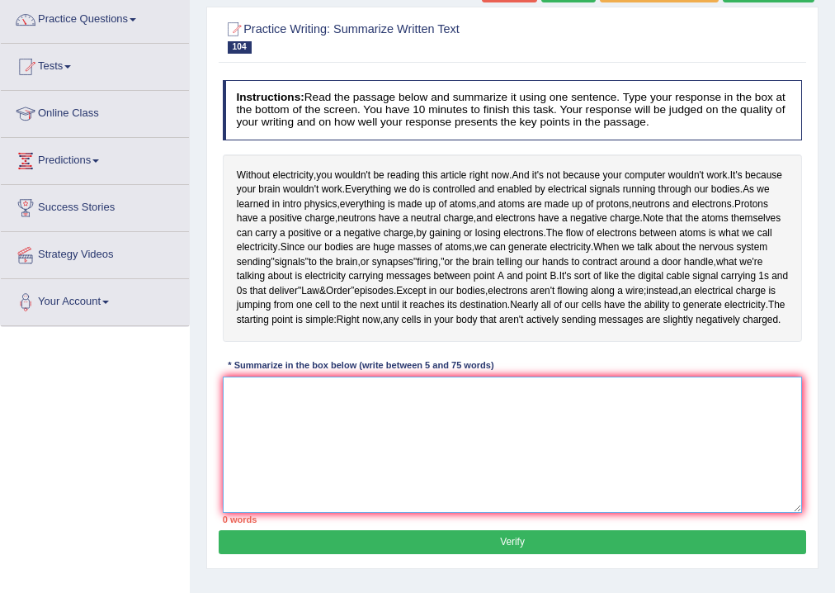
click at [413, 477] on textarea at bounding box center [513, 444] width 580 height 136
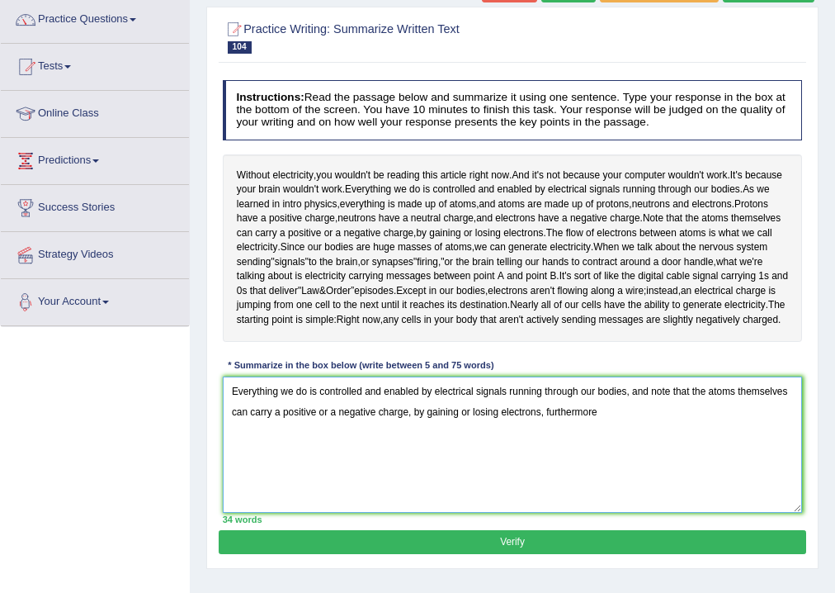
drag, startPoint x: 0, startPoint y: 76, endPoint x: 0, endPoint y: 2, distance: 74.3
drag, startPoint x: 737, startPoint y: 423, endPoint x: 748, endPoint y: 450, distance: 29.3
click at [748, 450] on textarea "Everything we do is controlled and enabled by electrical signals running throug…" at bounding box center [513, 444] width 580 height 136
click at [415, 447] on textarea "Everything we do is controlled and enabled by electrical signals running throug…" at bounding box center [513, 444] width 580 height 136
click at [455, 450] on textarea "Everything we do is controlled and enabled by electrical signals running throug…" at bounding box center [513, 444] width 580 height 136
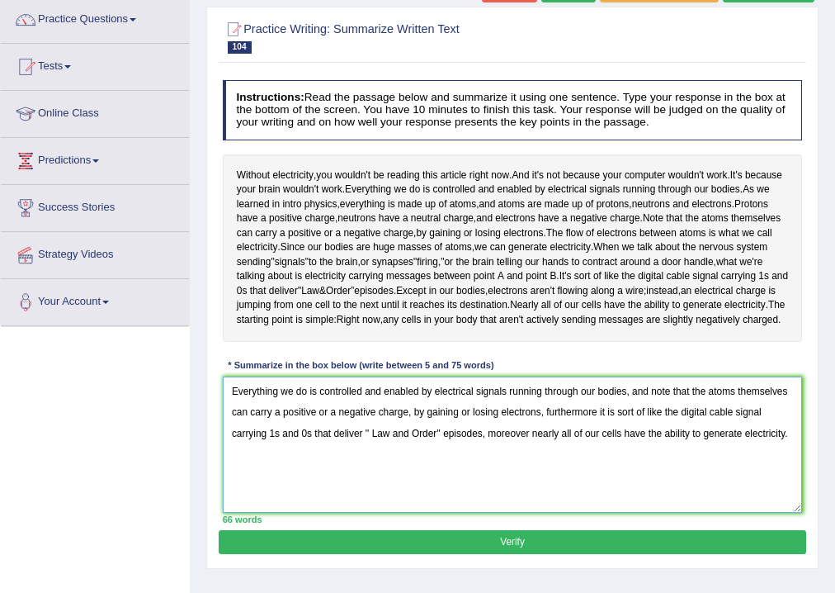
click at [683, 442] on textarea "Everything we do is controlled and enabled by electrical signals running throug…" at bounding box center [513, 444] width 580 height 136
click at [683, 425] on textarea "Everything we do is controlled and enabled by electrical signals running throug…" at bounding box center [513, 444] width 580 height 136
click at [680, 423] on textarea "Everything we do is controlled and enabled by electrical signals running throug…" at bounding box center [513, 444] width 580 height 136
click at [664, 427] on textarea "Everything we do is controlled and enabled by electrical signals running throug…" at bounding box center [513, 444] width 580 height 136
type textarea "Everything we do is controlled and enabled by electrical signals running throug…"
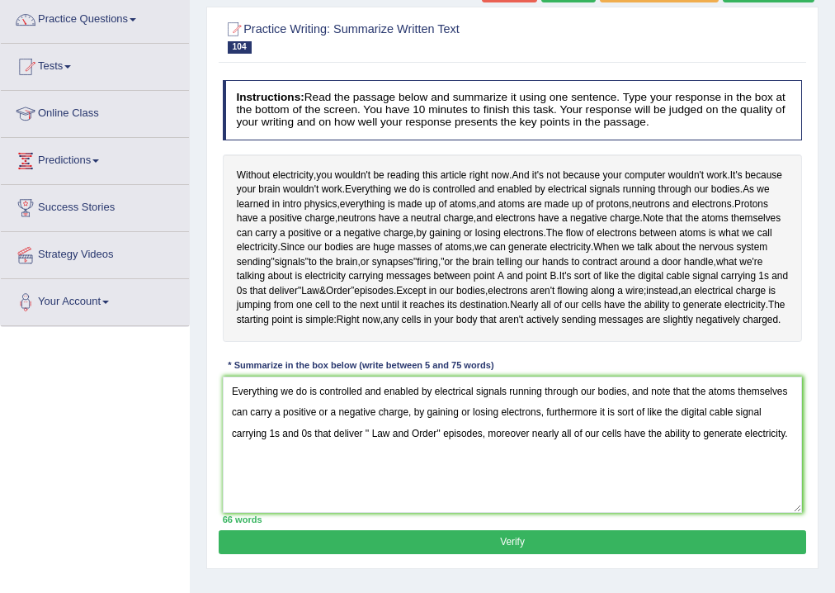
click at [515, 552] on button "Verify" at bounding box center [512, 542] width 587 height 24
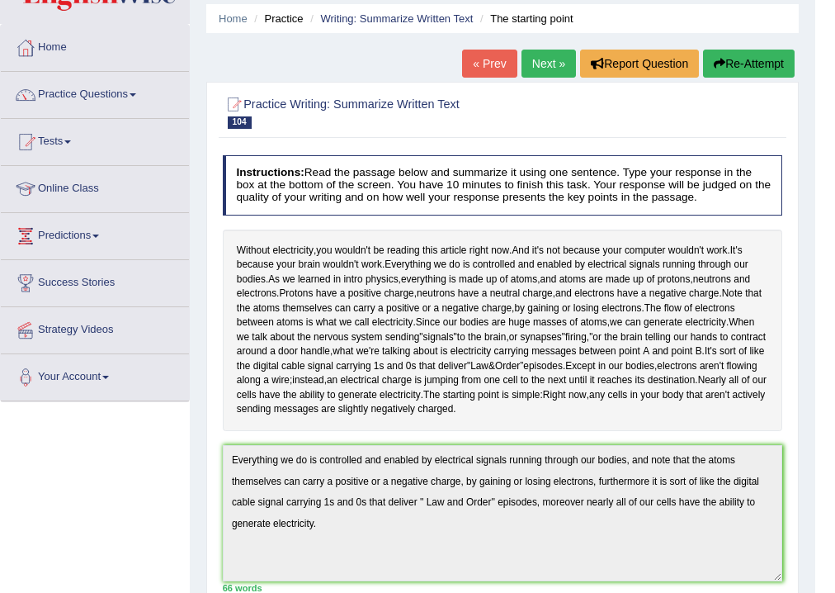
scroll to position [0, 0]
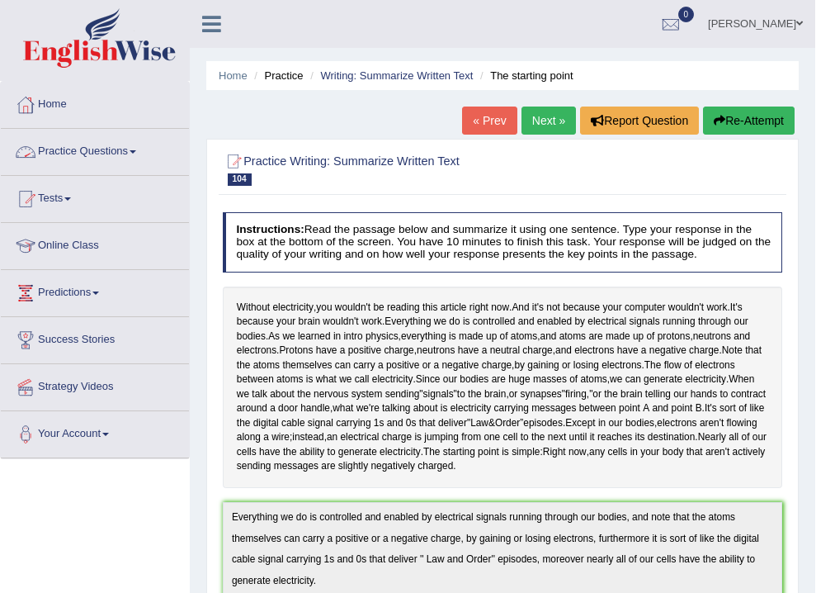
click at [104, 148] on link "Practice Questions" at bounding box center [95, 149] width 188 height 41
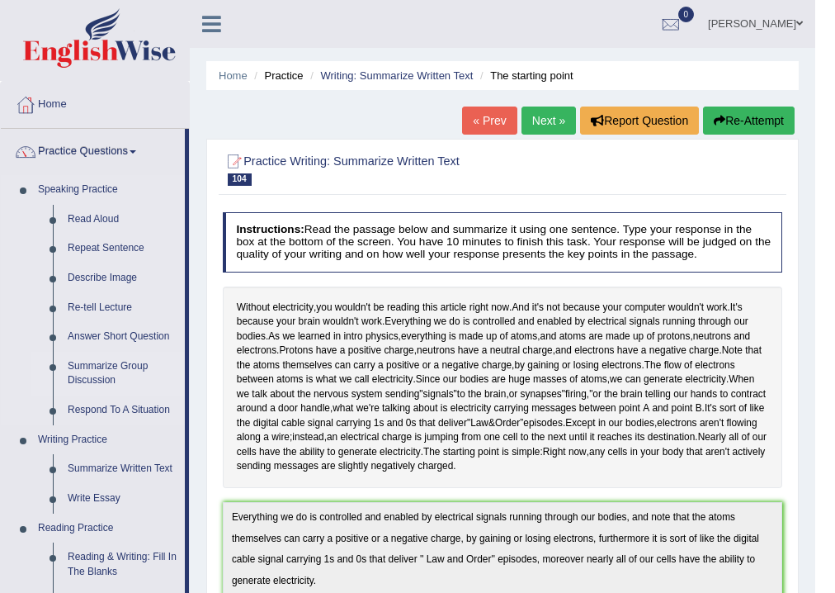
click at [106, 361] on link "Summarize Group Discussion" at bounding box center [122, 374] width 125 height 44
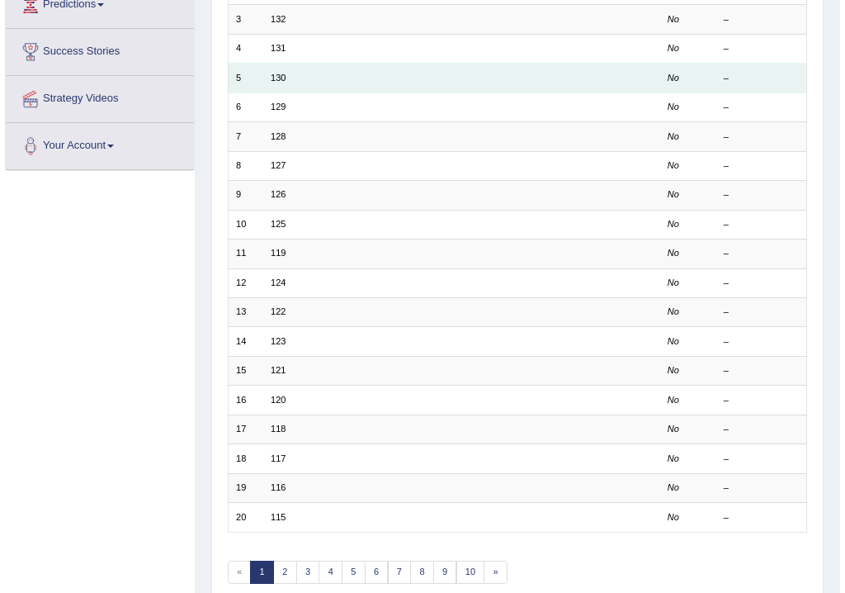
scroll to position [93, 0]
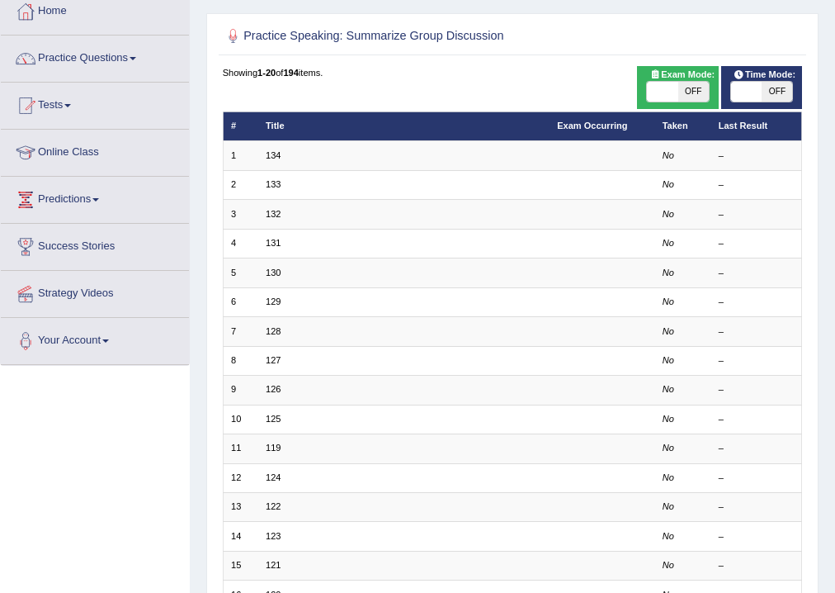
click at [660, 96] on span at bounding box center [662, 92] width 31 height 20
checkbox input "true"
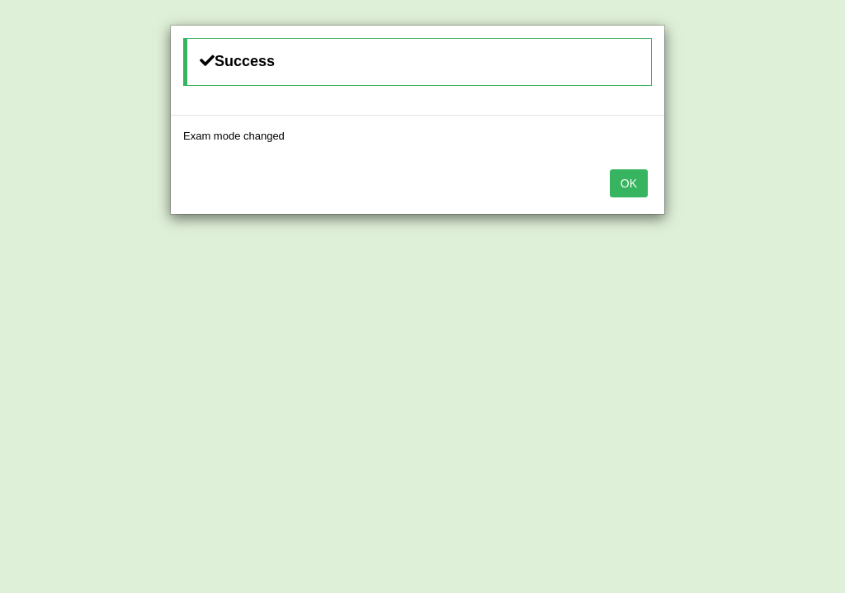
click at [617, 181] on button "OK" at bounding box center [629, 183] width 38 height 28
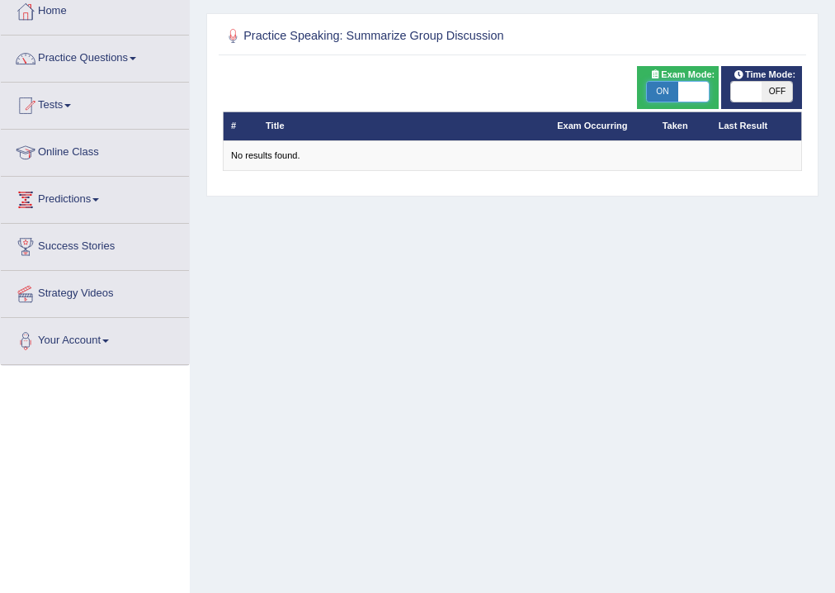
click at [700, 89] on span at bounding box center [693, 92] width 31 height 20
checkbox input "false"
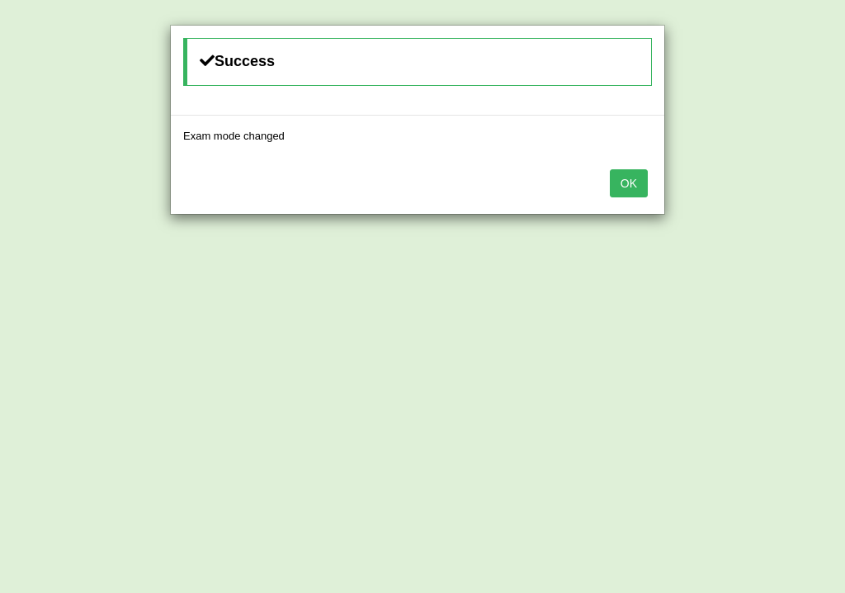
click at [614, 172] on button "OK" at bounding box center [629, 183] width 38 height 28
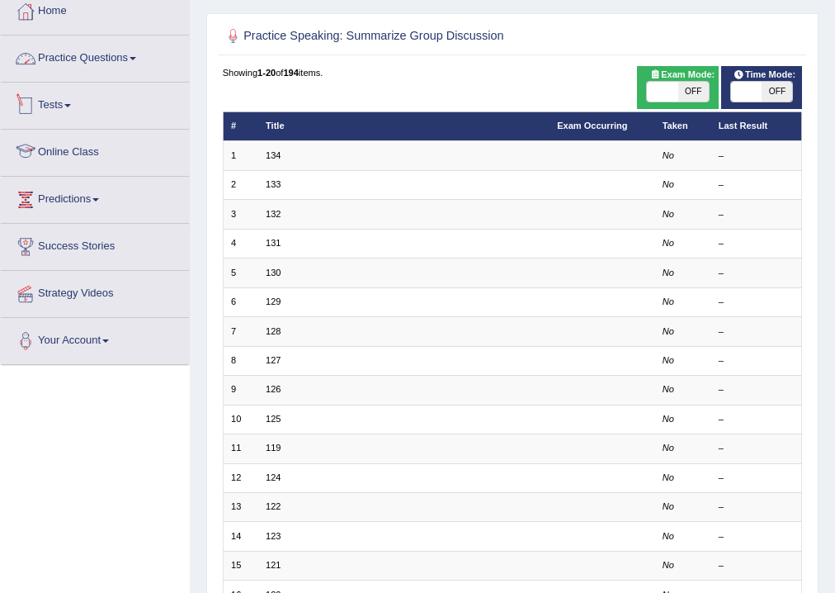
click at [85, 63] on link "Practice Questions" at bounding box center [95, 55] width 188 height 41
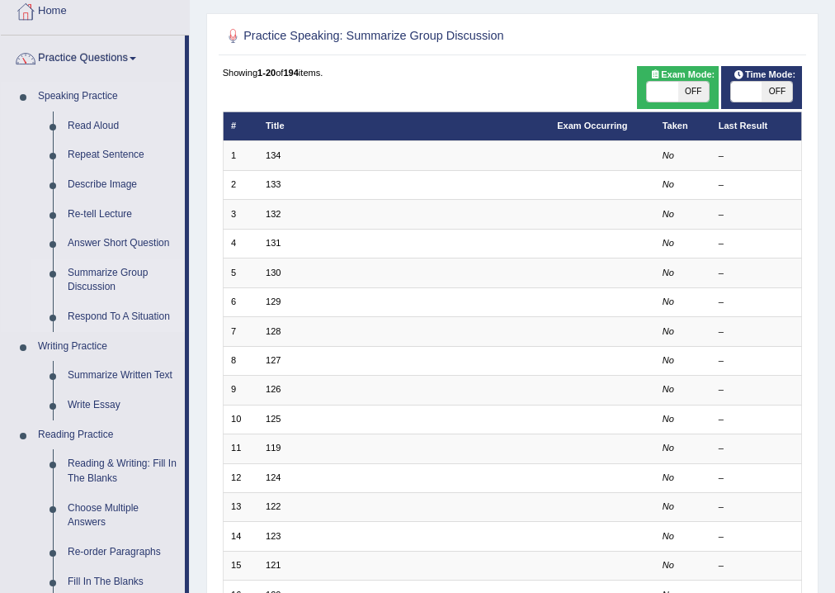
click at [76, 317] on link "Respond To A Situation" at bounding box center [122, 317] width 125 height 30
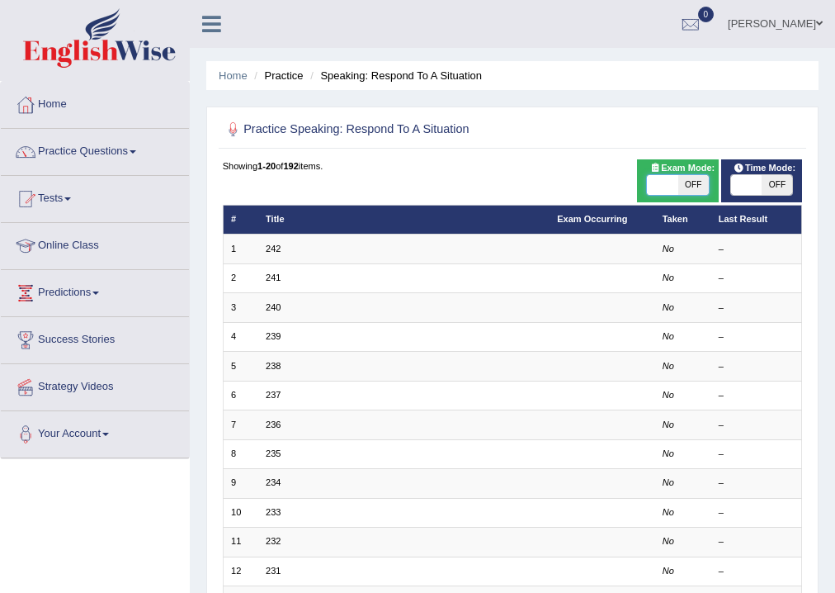
click at [661, 181] on span at bounding box center [662, 185] width 31 height 20
checkbox input "true"
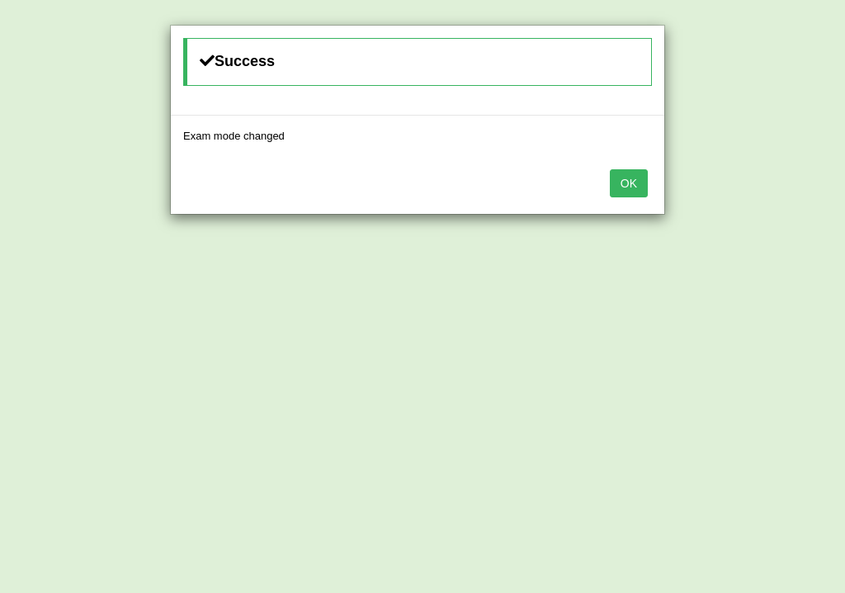
click at [623, 176] on button "OK" at bounding box center [629, 183] width 38 height 28
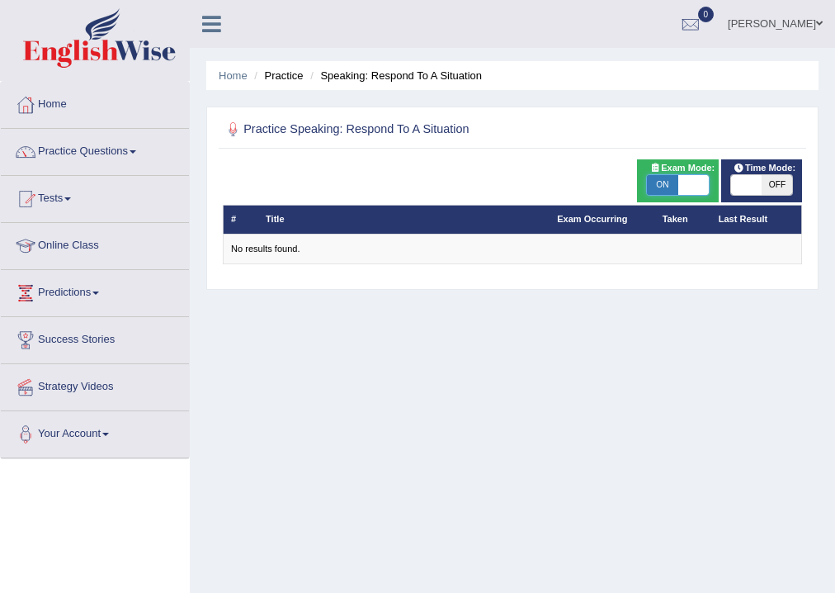
click at [697, 186] on span at bounding box center [693, 185] width 31 height 20
checkbox input "false"
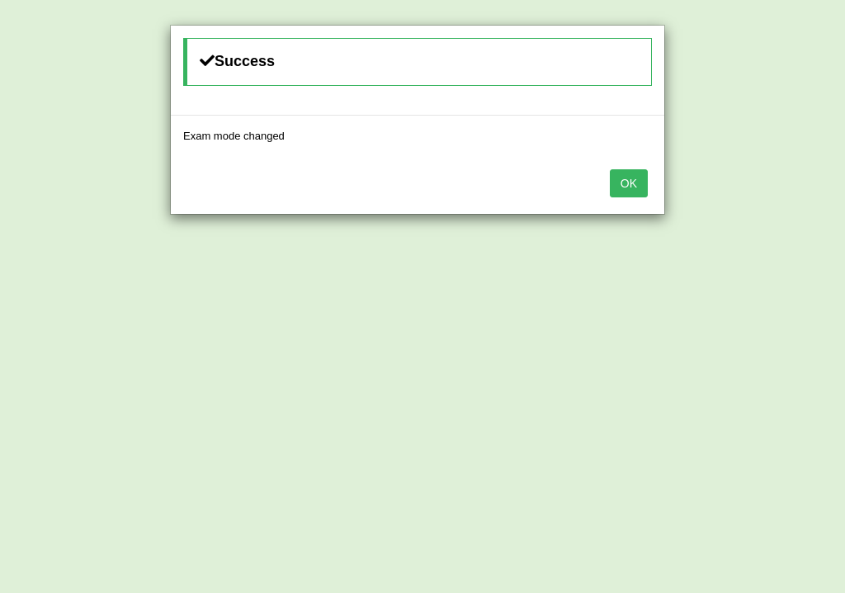
click at [612, 173] on button "OK" at bounding box center [629, 183] width 38 height 28
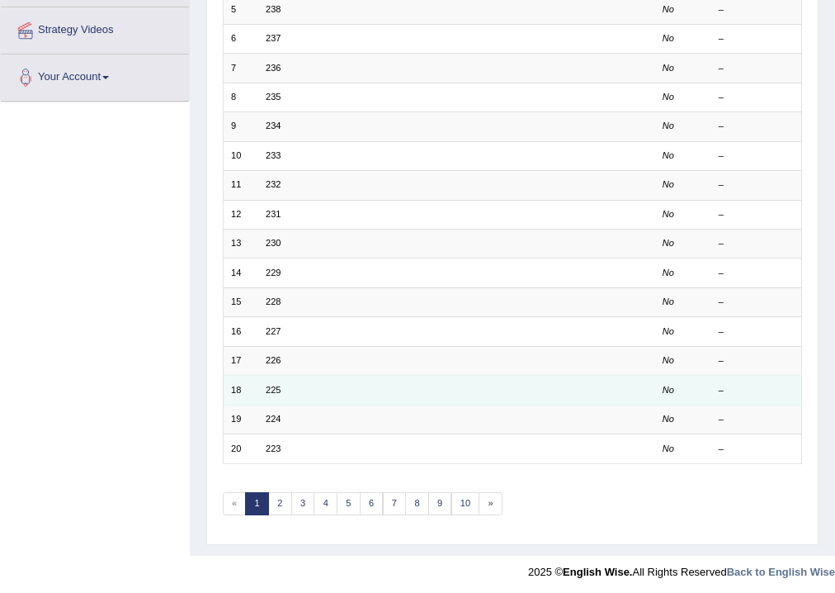
scroll to position [357, 0]
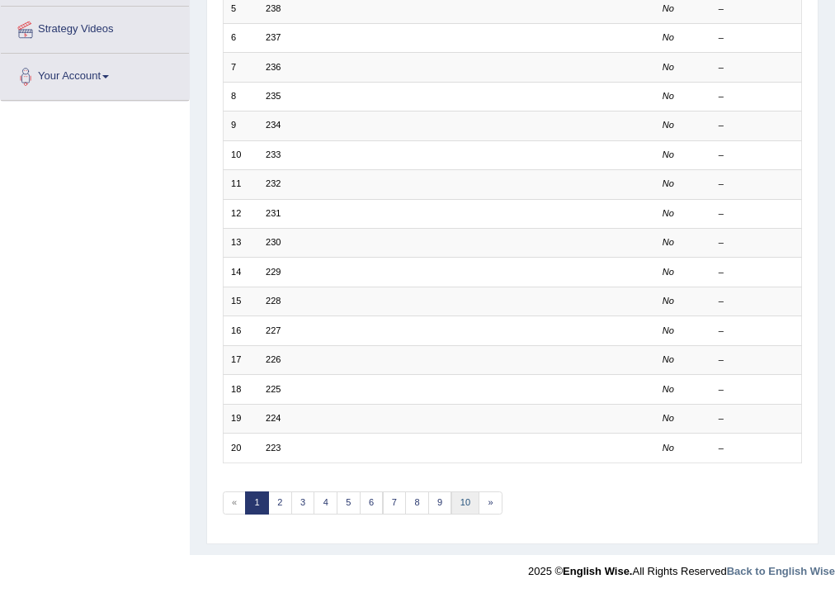
click at [466, 500] on link "10" at bounding box center [465, 502] width 29 height 23
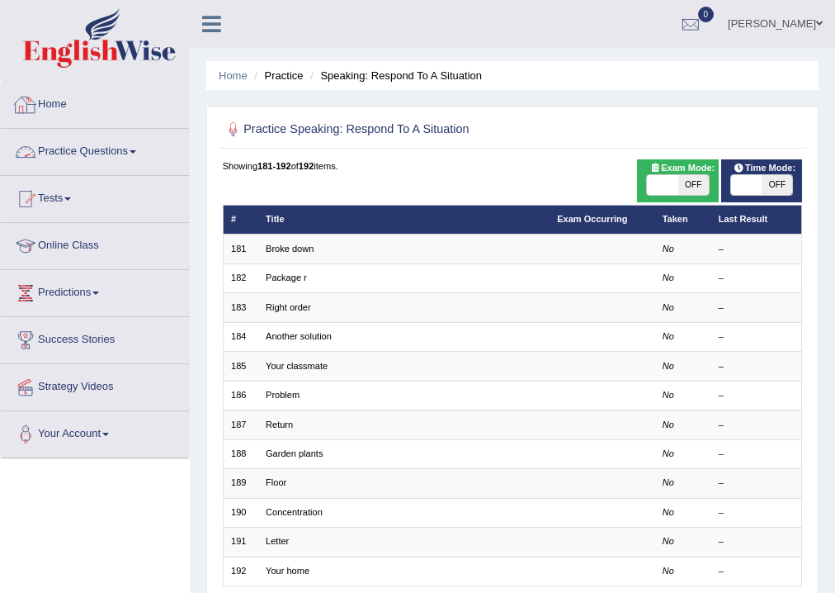
click at [80, 145] on link "Practice Questions" at bounding box center [95, 149] width 188 height 41
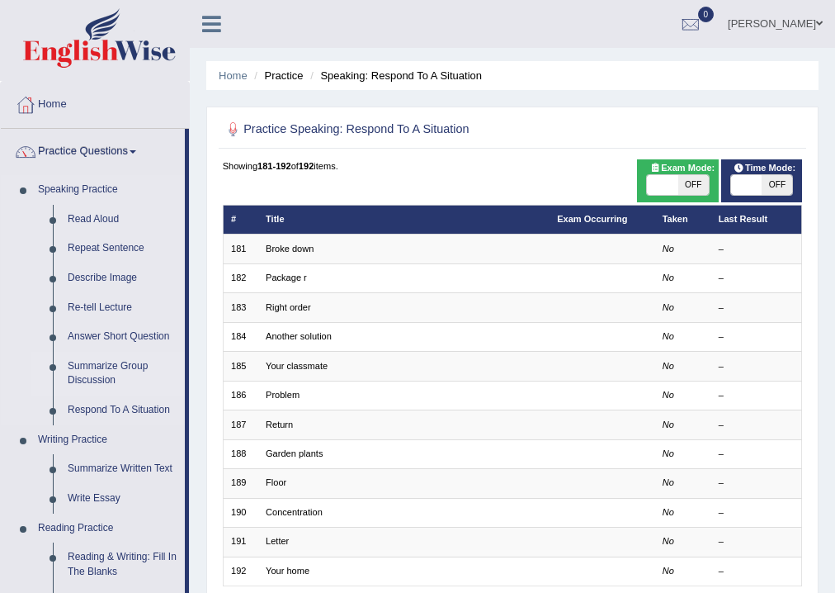
click at [99, 369] on link "Summarize Group Discussion" at bounding box center [122, 374] width 125 height 44
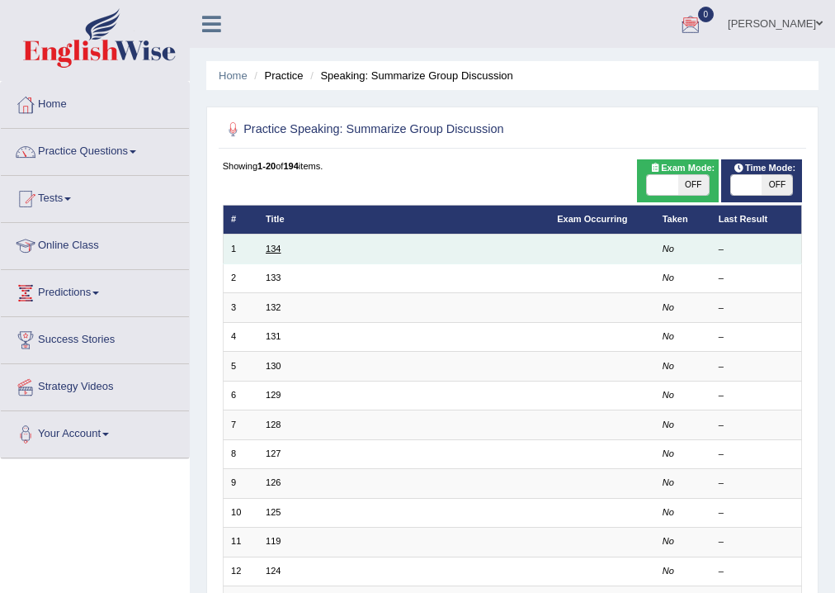
click at [268, 244] on link "134" at bounding box center [273, 248] width 15 height 10
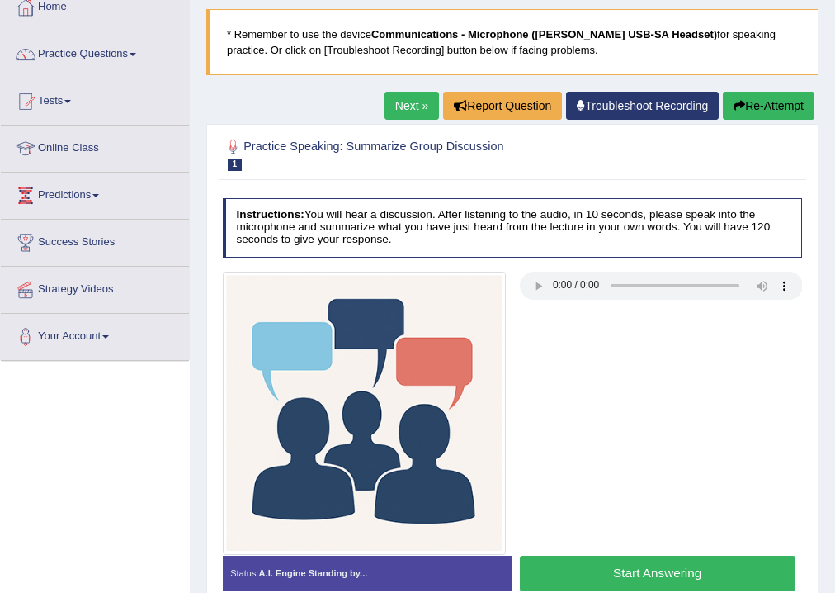
scroll to position [132, 0]
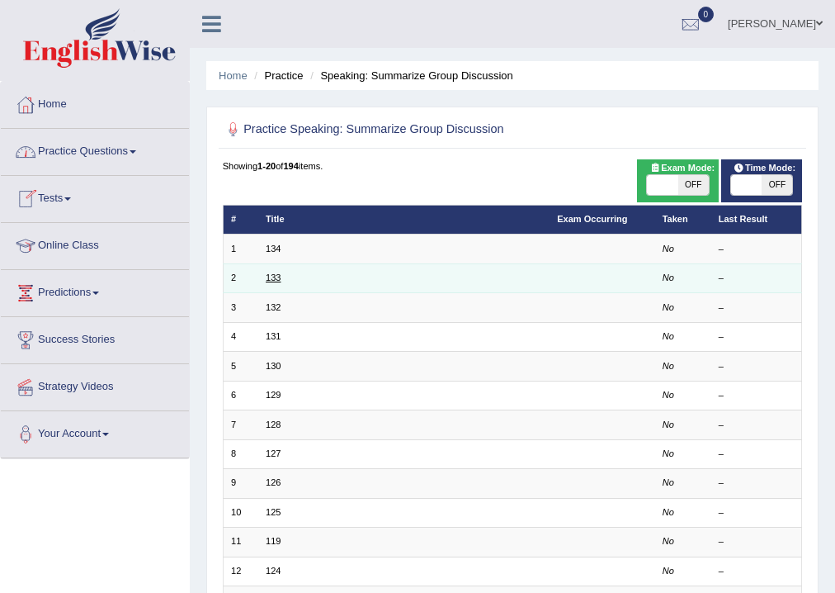
click at [276, 280] on link "133" at bounding box center [273, 277] width 15 height 10
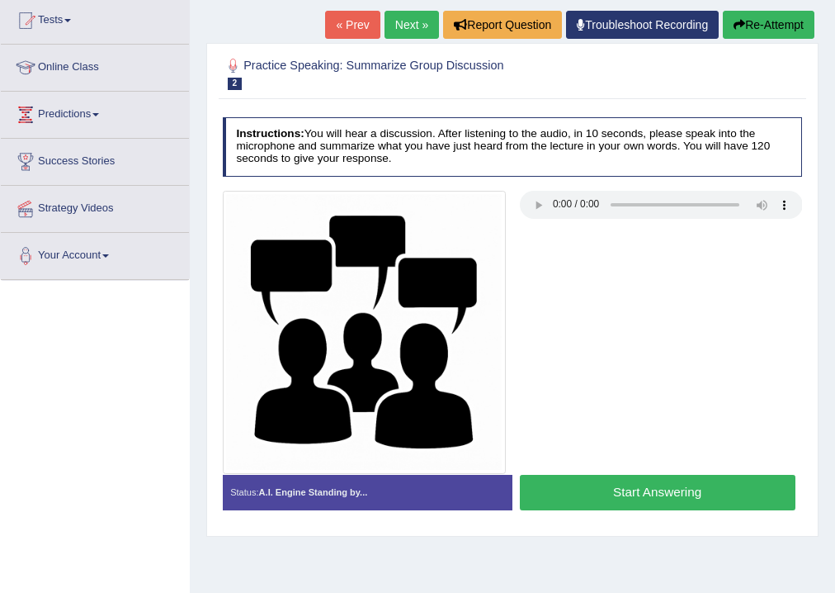
scroll to position [198, 0]
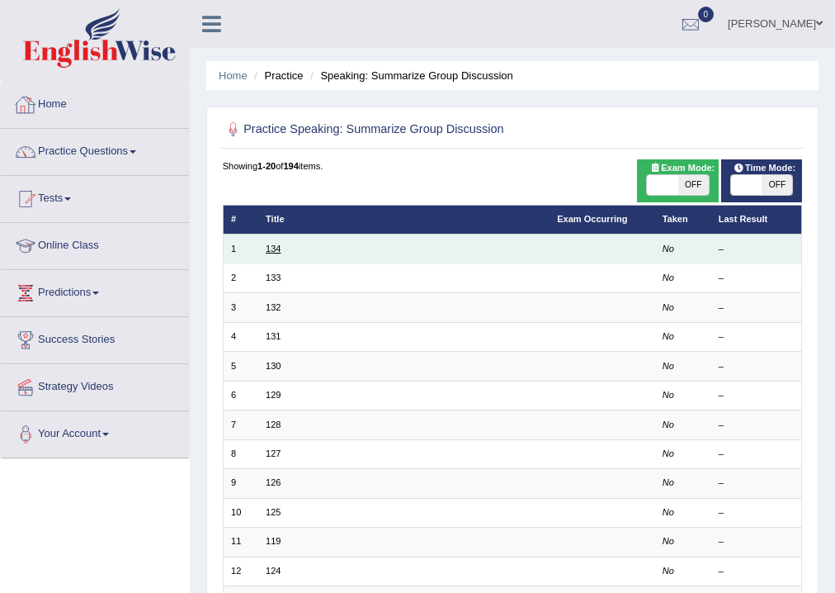
click at [273, 244] on link "134" at bounding box center [273, 248] width 15 height 10
click at [277, 248] on link "134" at bounding box center [273, 248] width 15 height 10
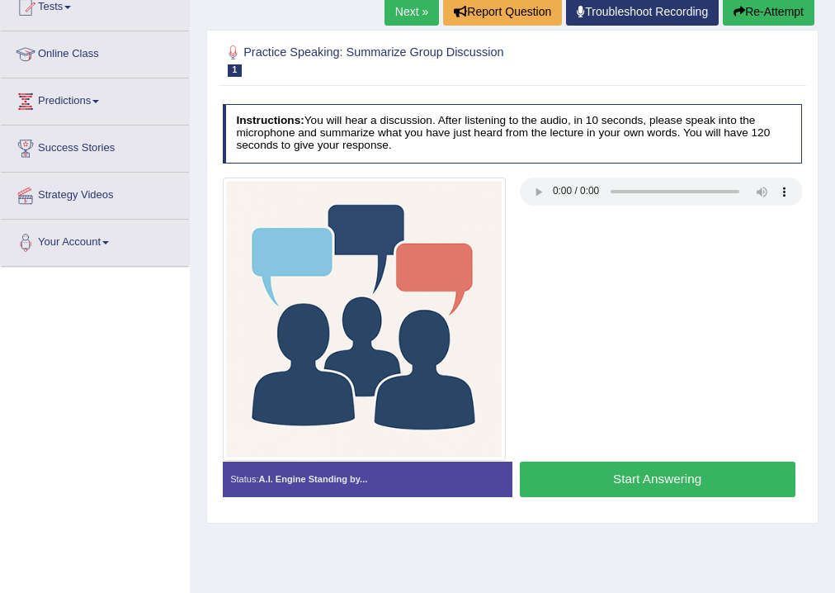
scroll to position [198, 0]
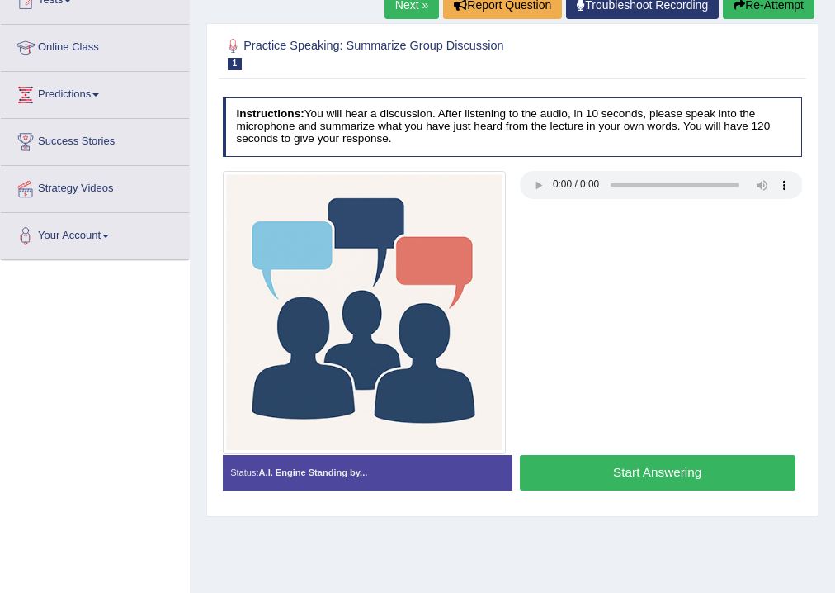
click at [668, 470] on button "Start Answering" at bounding box center [658, 472] width 276 height 35
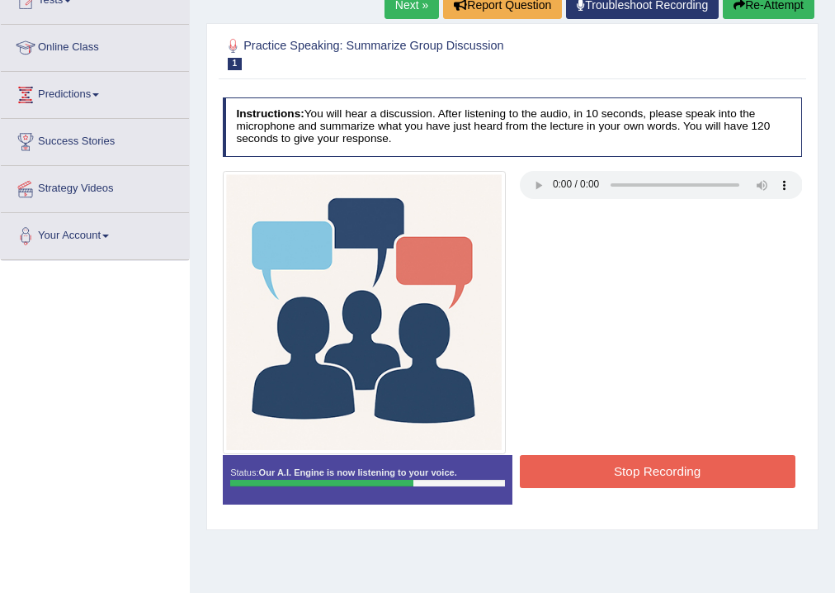
click at [653, 472] on button "Stop Recording" at bounding box center [658, 471] width 276 height 32
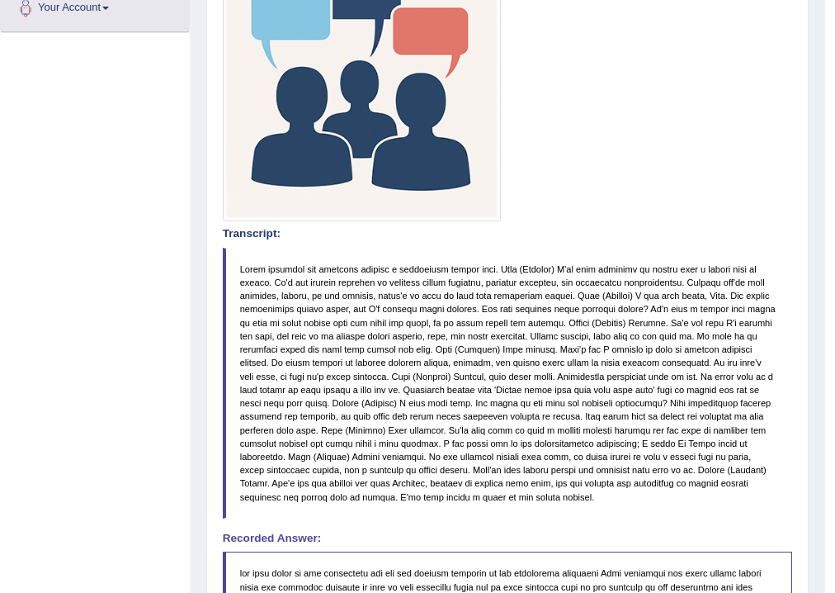
scroll to position [419, 0]
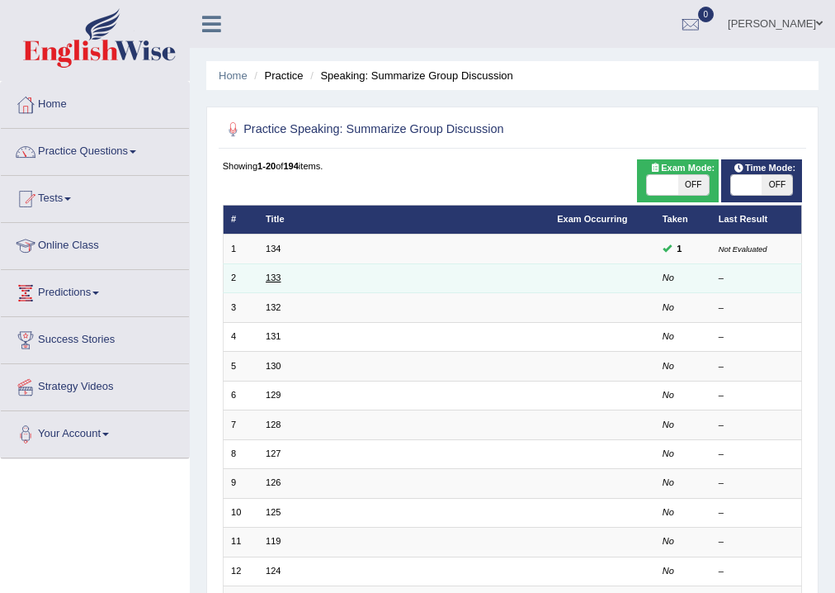
click at [274, 281] on link "133" at bounding box center [273, 277] width 15 height 10
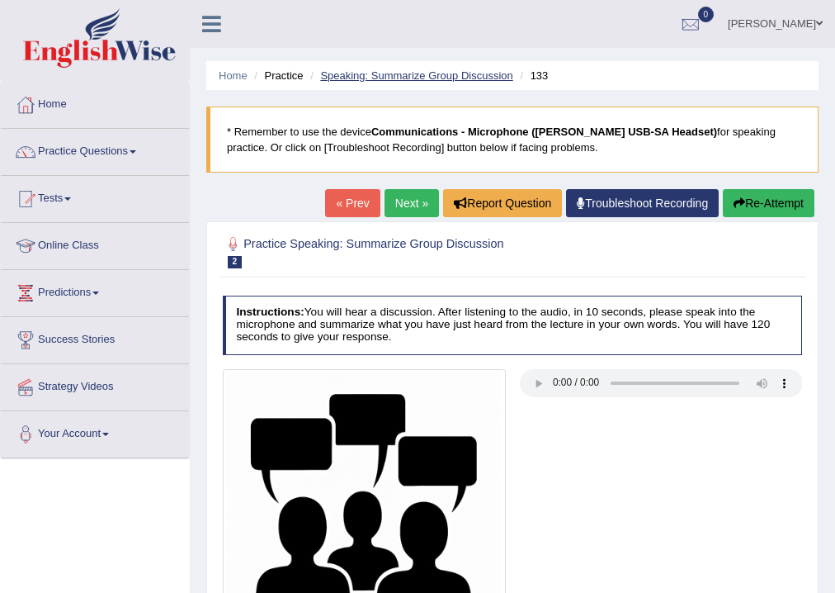
drag, startPoint x: 329, startPoint y: 102, endPoint x: 329, endPoint y: 69, distance: 33.0
click at [329, 92] on div "Home Practice Speaking: Summarize Group Discussion 133 * Remember to use the de…" at bounding box center [512, 412] width 645 height 825
click at [128, 158] on link "Practice Questions" at bounding box center [95, 149] width 188 height 41
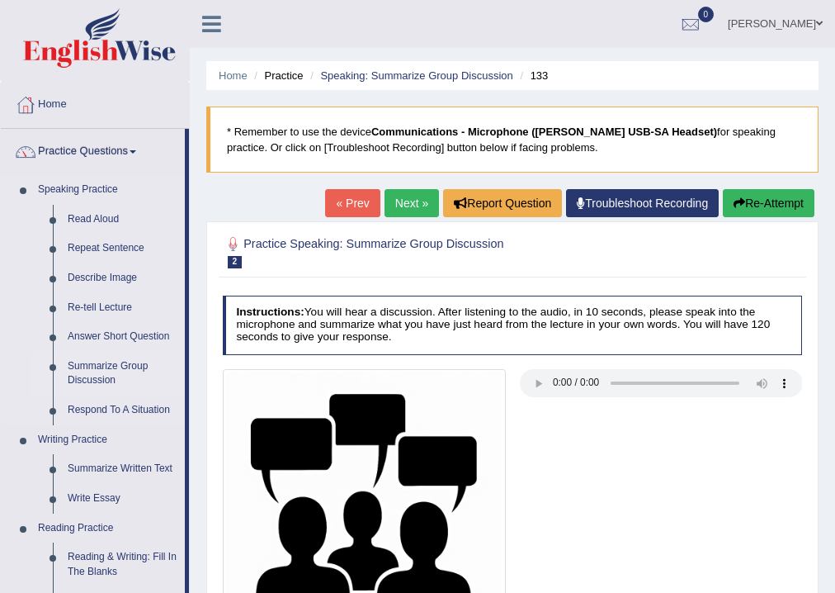
click at [98, 368] on link "Summarize Group Discussion" at bounding box center [122, 374] width 125 height 44
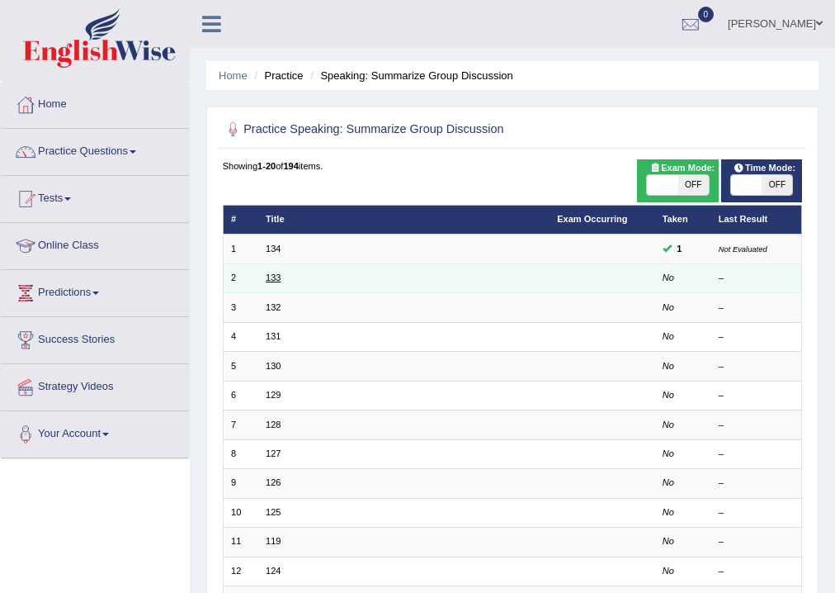
click at [270, 280] on link "133" at bounding box center [273, 277] width 15 height 10
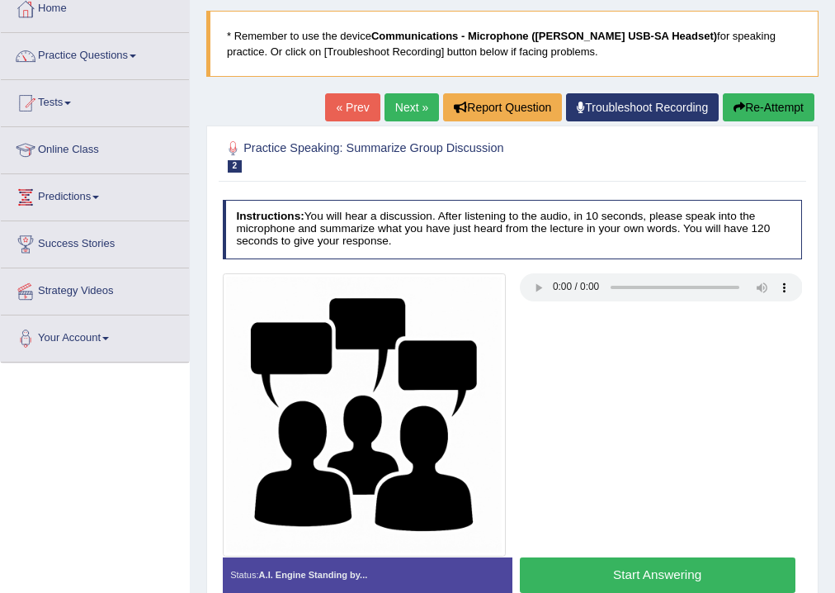
scroll to position [132, 0]
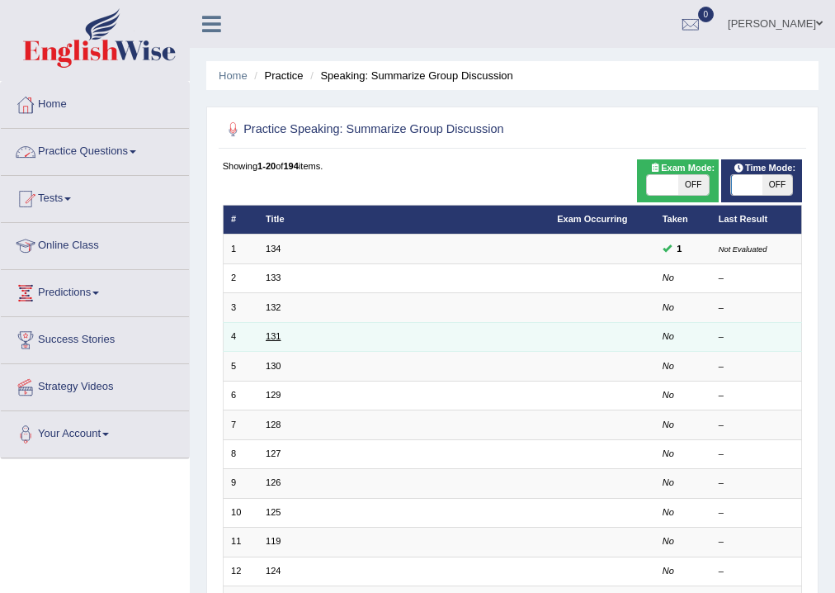
click at [274, 332] on link "131" at bounding box center [273, 336] width 15 height 10
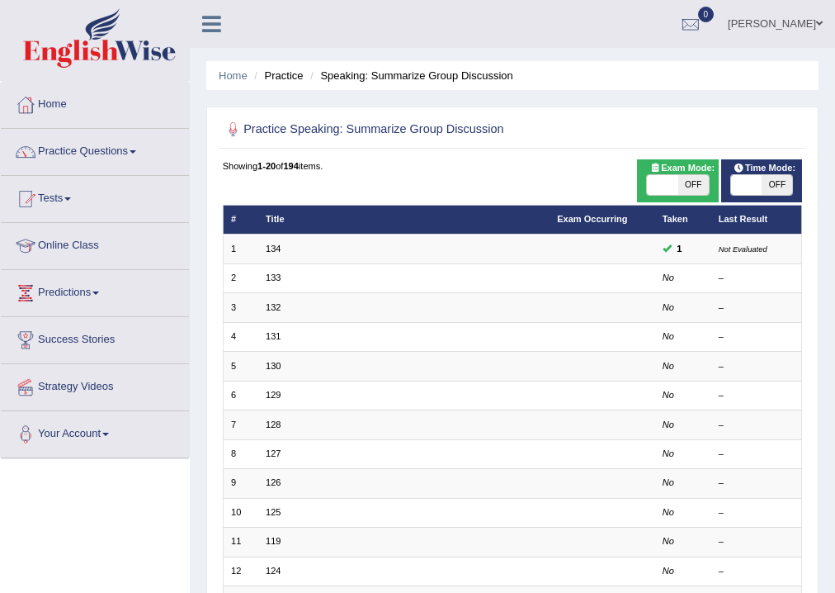
click at [736, 183] on span at bounding box center [746, 185] width 31 height 20
checkbox input "true"
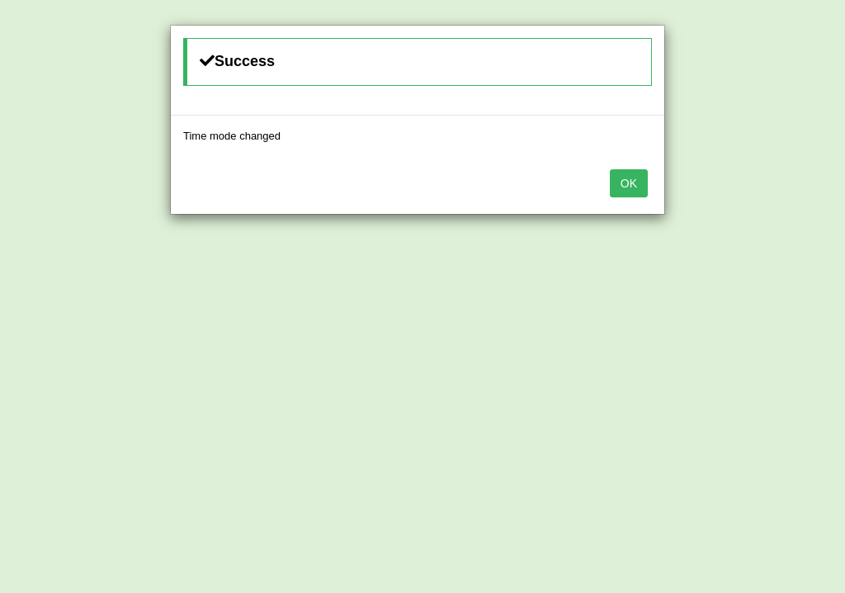
click at [624, 183] on button "OK" at bounding box center [629, 183] width 38 height 28
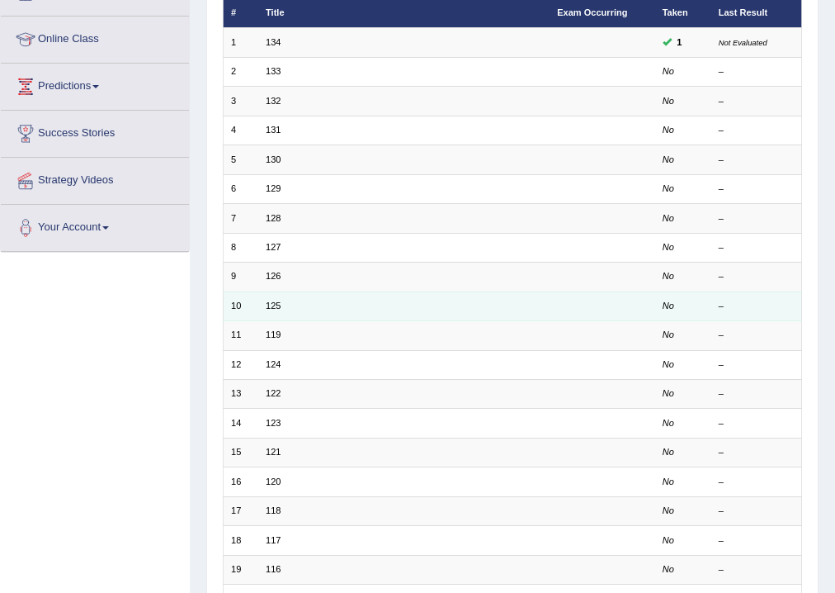
scroll to position [66, 0]
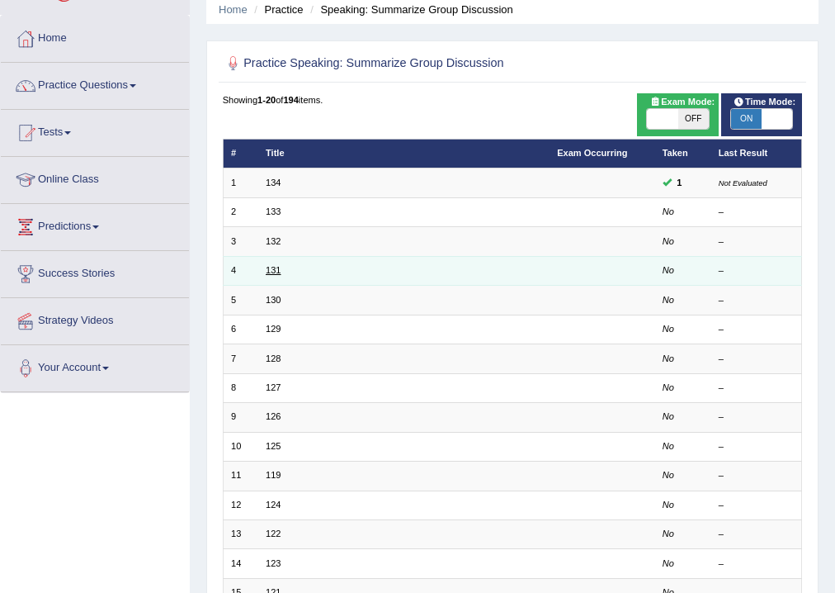
click at [275, 267] on link "131" at bounding box center [273, 270] width 15 height 10
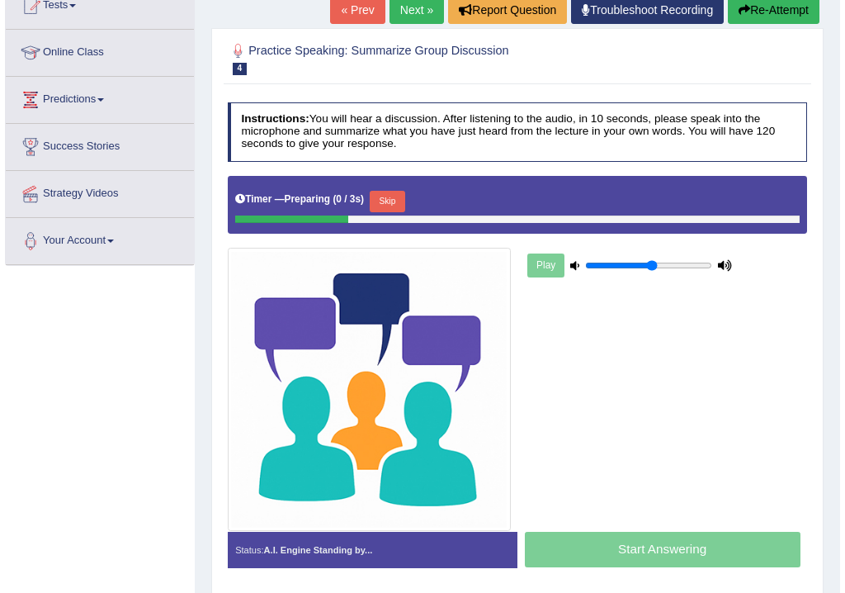
scroll to position [198, 0]
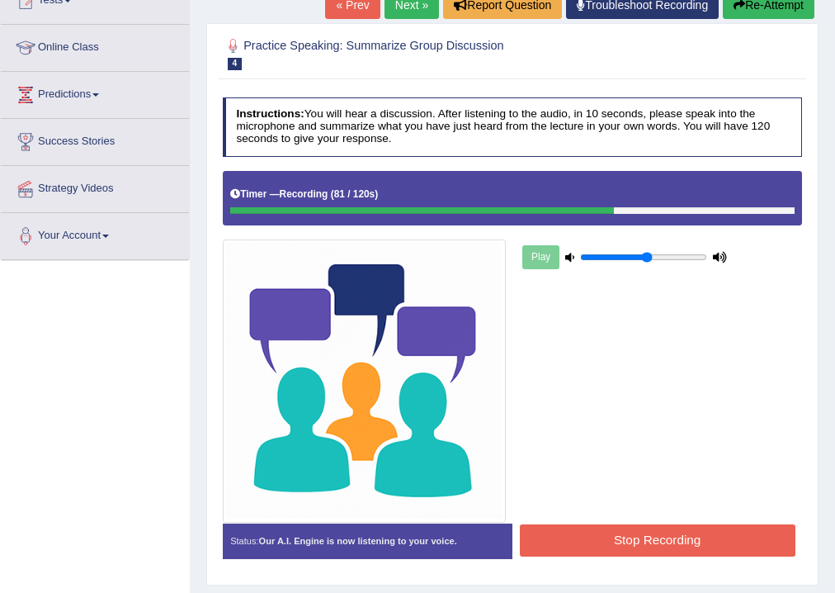
click at [616, 545] on button "Stop Recording" at bounding box center [658, 540] width 276 height 32
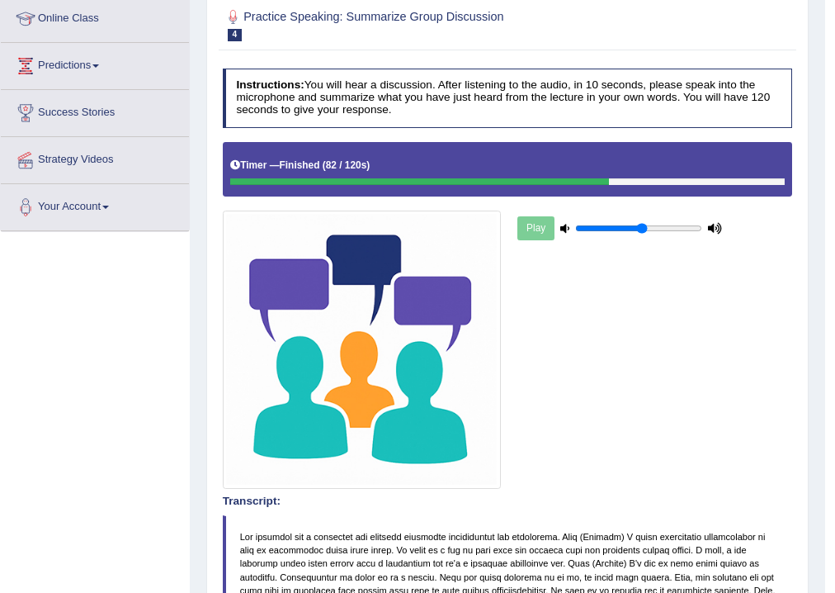
scroll to position [224, 0]
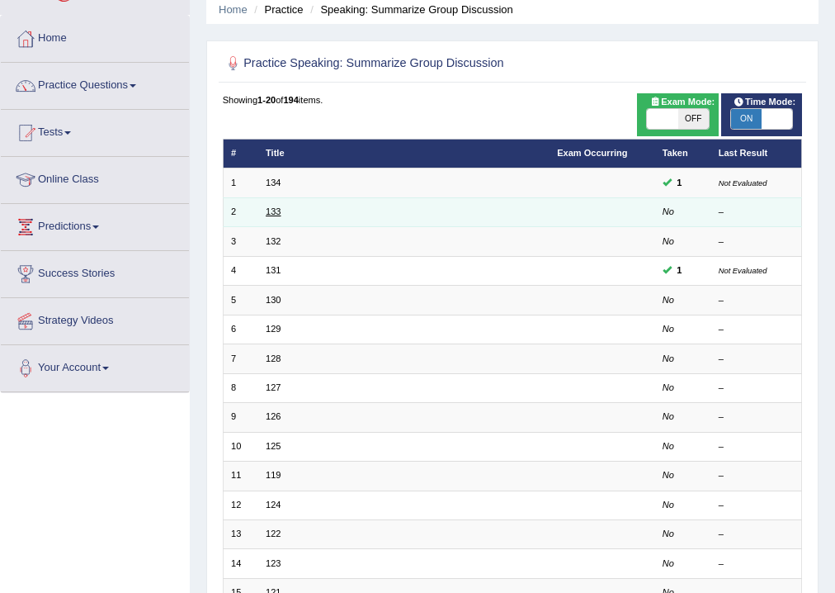
click at [276, 213] on link "133" at bounding box center [273, 211] width 15 height 10
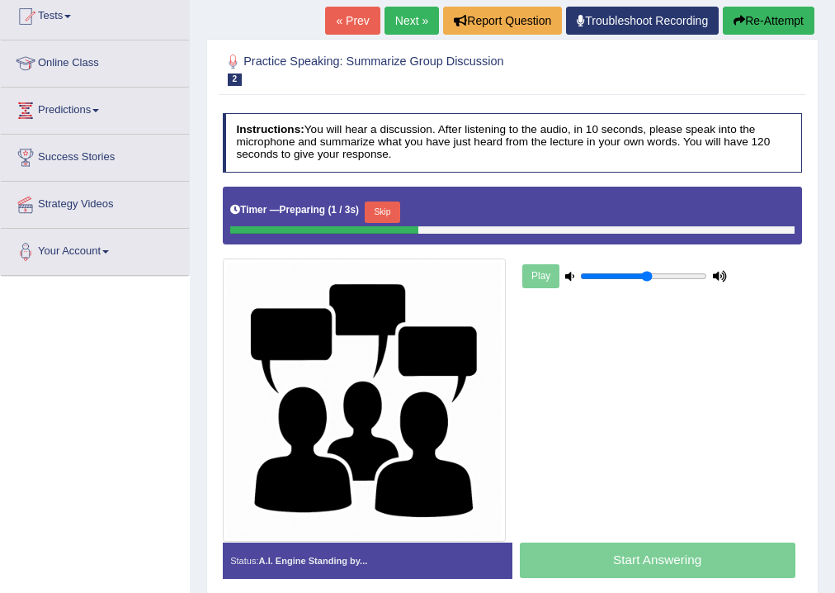
scroll to position [198, 0]
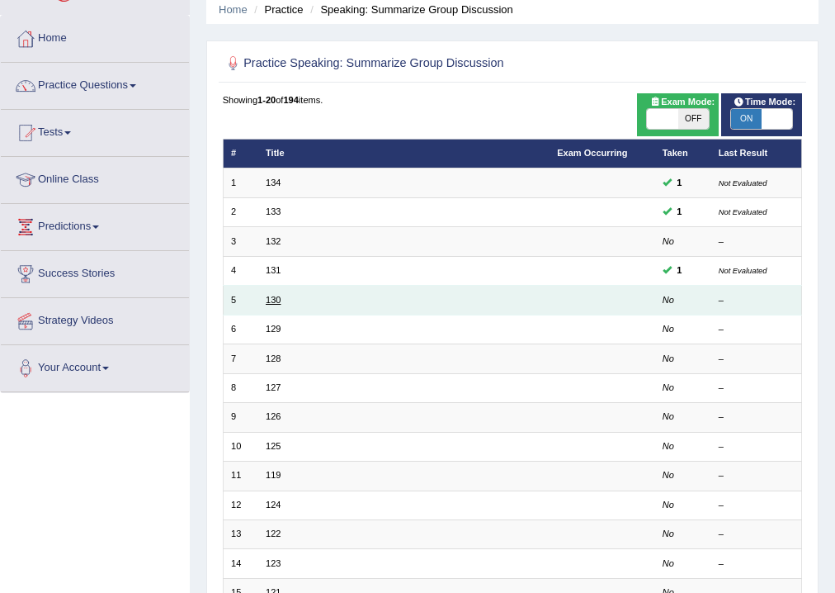
click at [280, 295] on link "130" at bounding box center [273, 300] width 15 height 10
click at [272, 295] on link "130" at bounding box center [273, 300] width 15 height 10
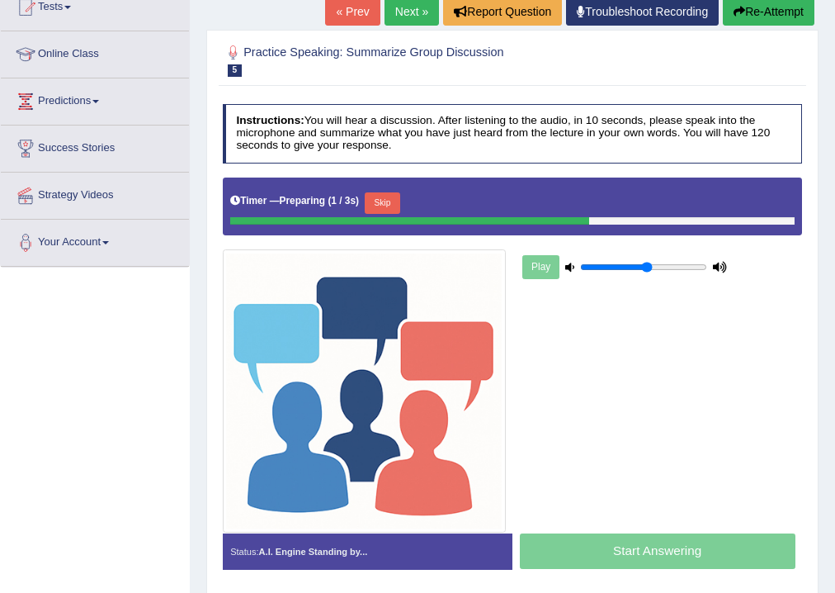
scroll to position [198, 0]
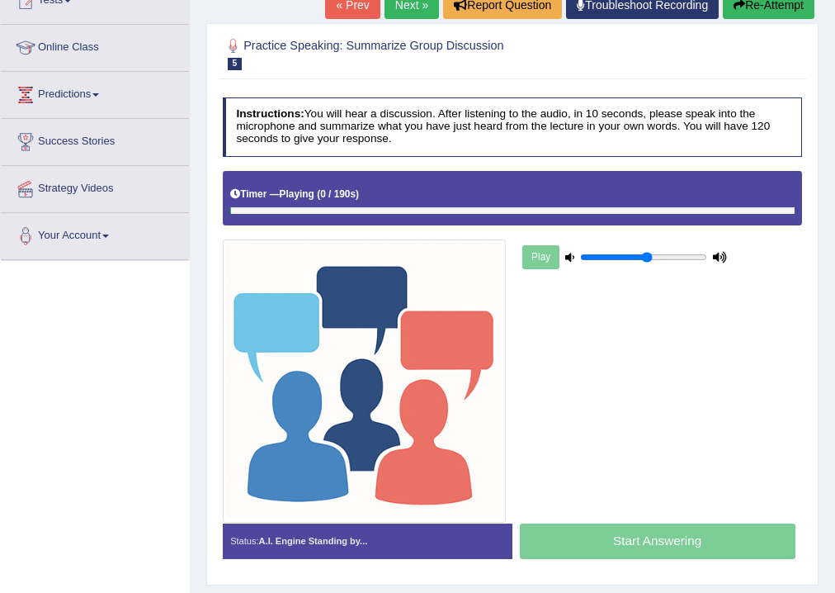
click at [390, 192] on div "Timer — Playing ( 0 / 190s ) Skip" at bounding box center [512, 194] width 564 height 25
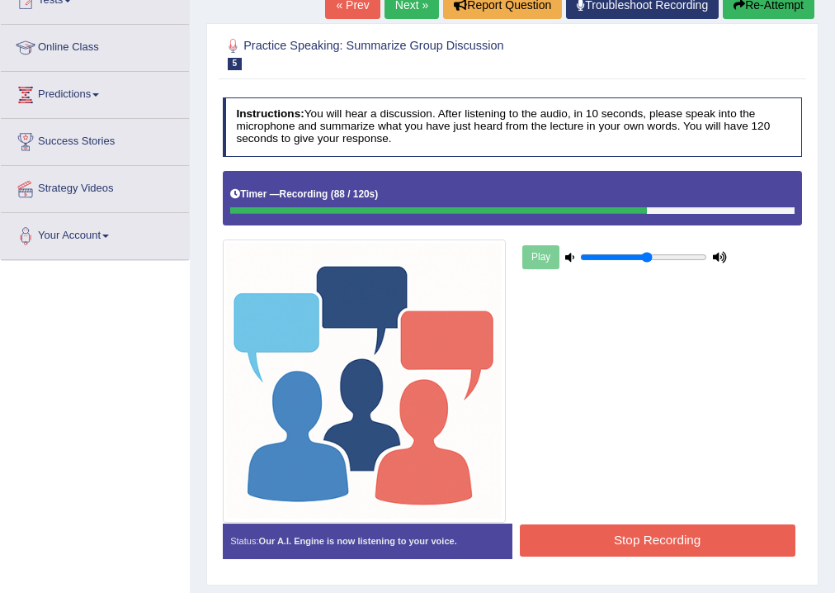
click at [664, 547] on button "Stop Recording" at bounding box center [658, 540] width 276 height 32
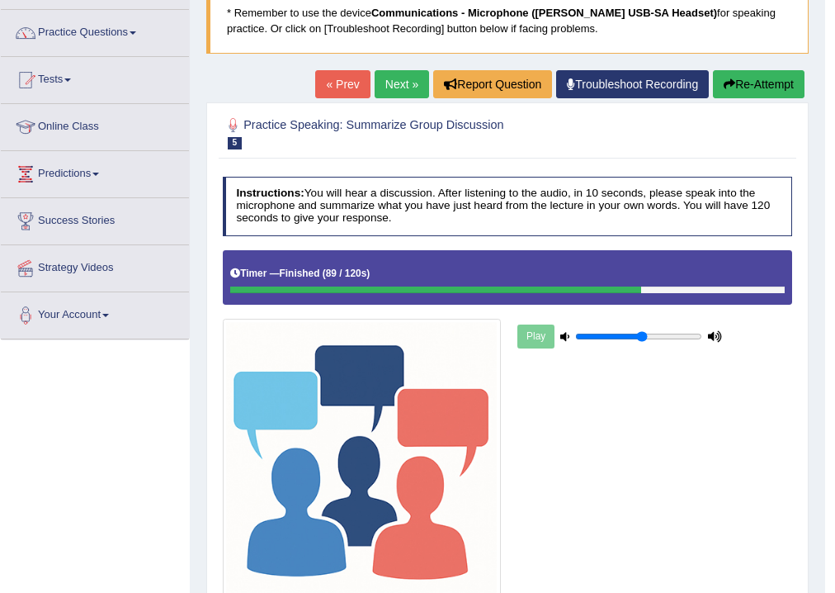
scroll to position [66, 0]
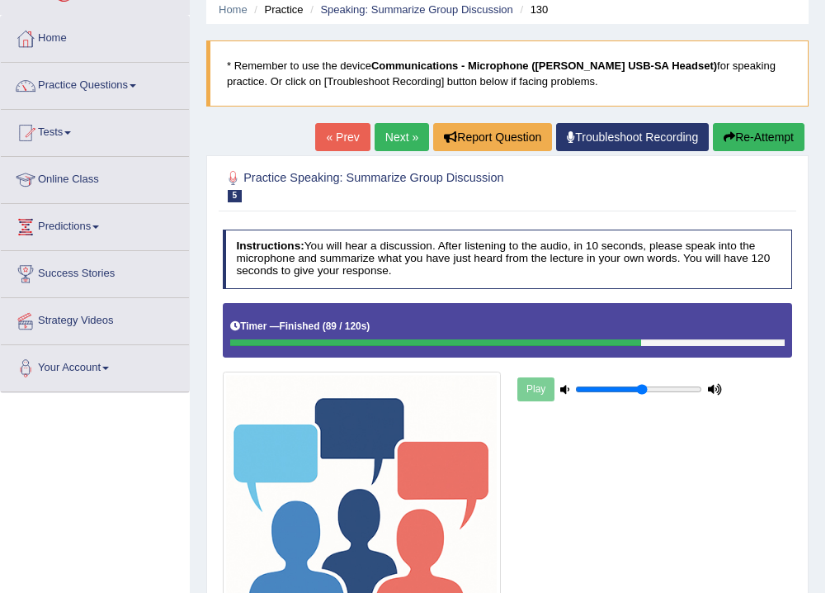
click at [753, 141] on button "Re-Attempt" at bounding box center [759, 137] width 92 height 28
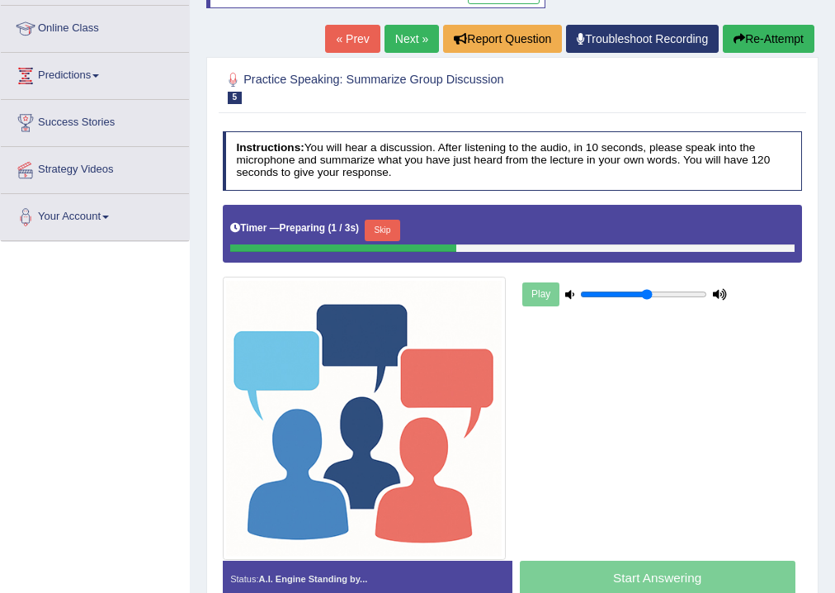
scroll to position [264, 0]
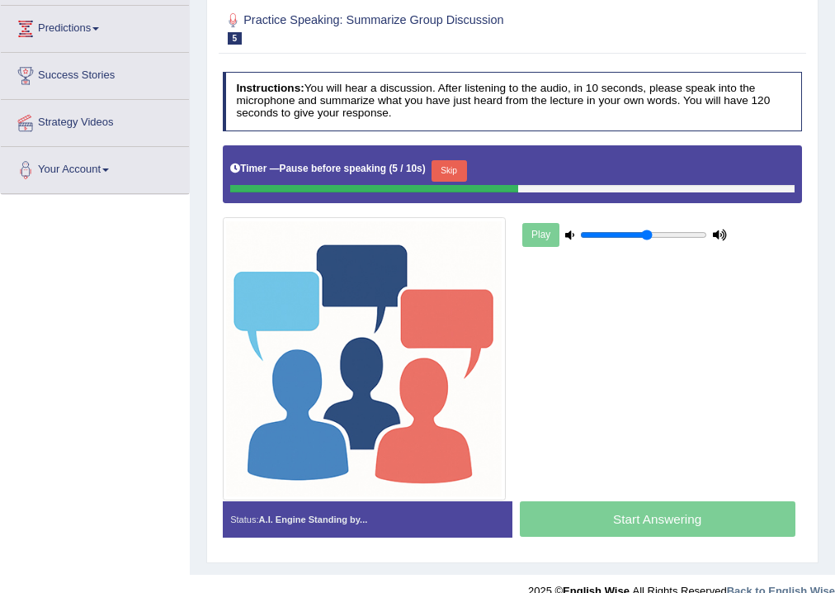
click at [467, 160] on button "Skip" at bounding box center [449, 170] width 35 height 21
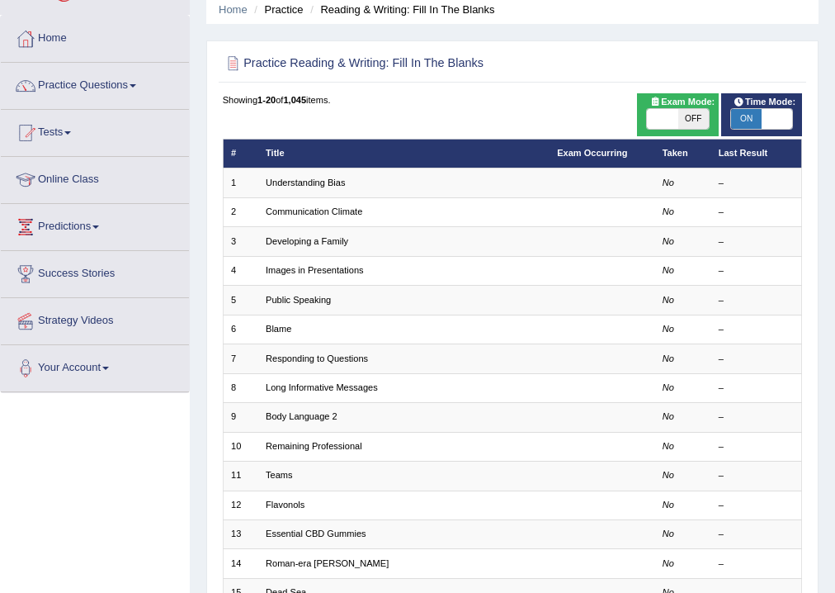
scroll to position [357, 0]
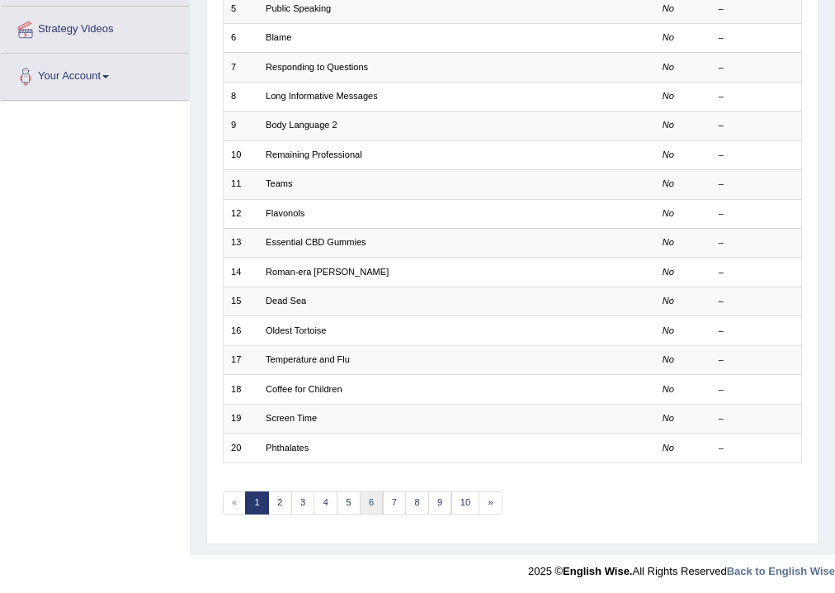
click at [366, 501] on link "6" at bounding box center [372, 502] width 24 height 23
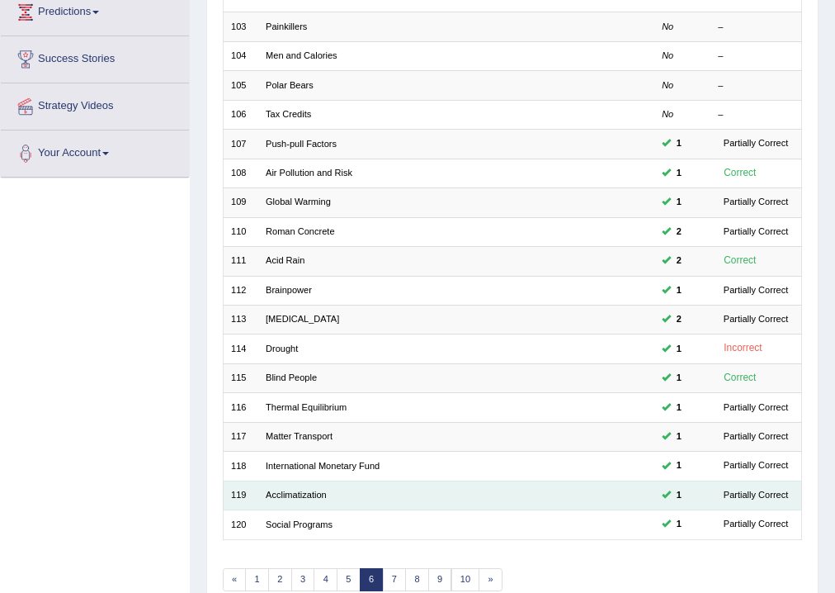
scroll to position [357, 0]
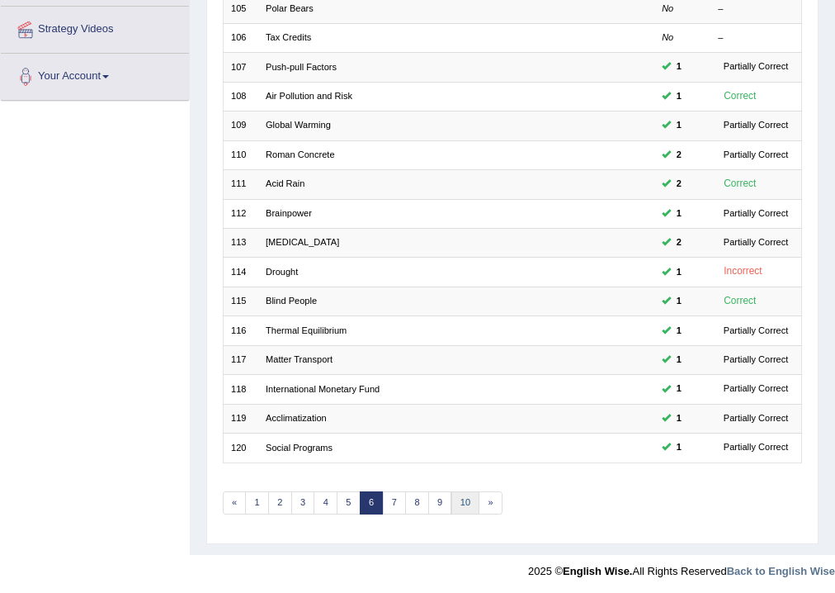
click at [464, 500] on link "10" at bounding box center [465, 502] width 29 height 23
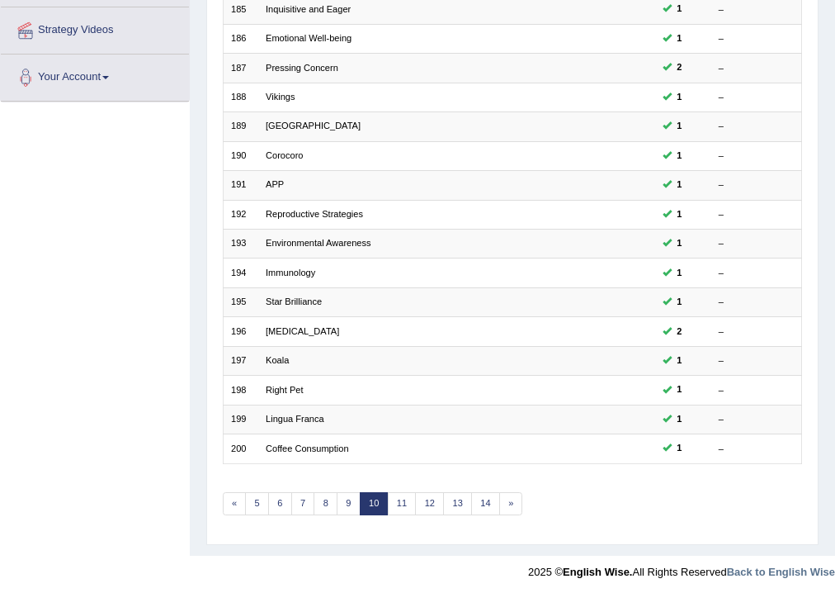
scroll to position [357, 0]
click at [480, 498] on link "14" at bounding box center [485, 502] width 29 height 23
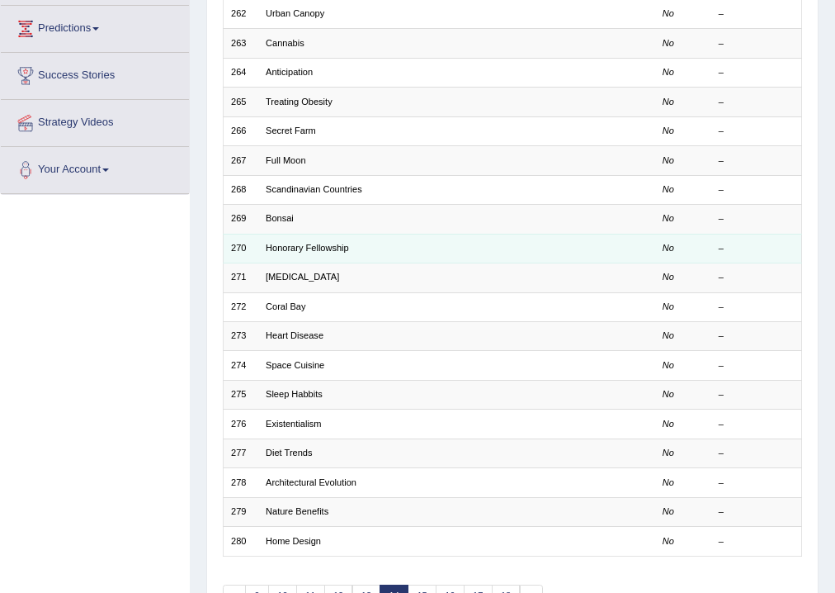
scroll to position [357, 0]
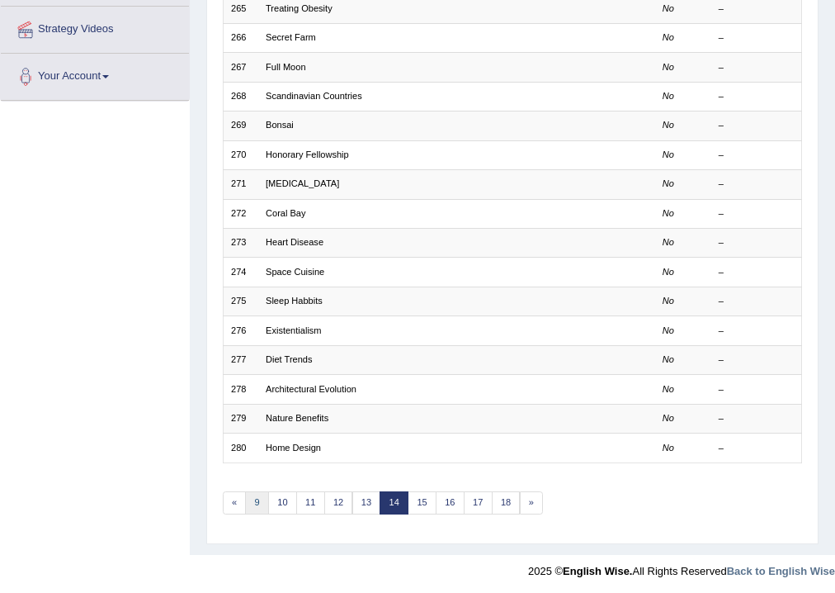
click at [258, 503] on link "9" at bounding box center [257, 502] width 24 height 23
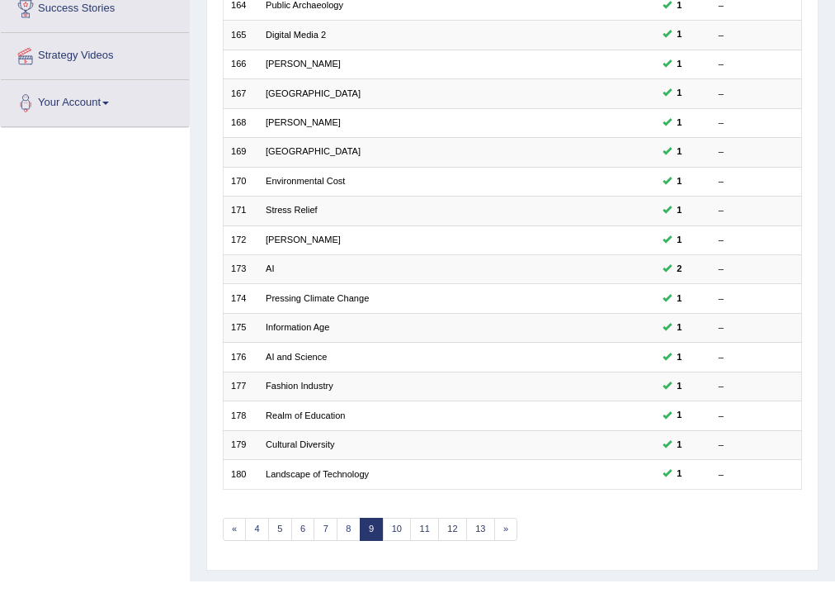
scroll to position [357, 0]
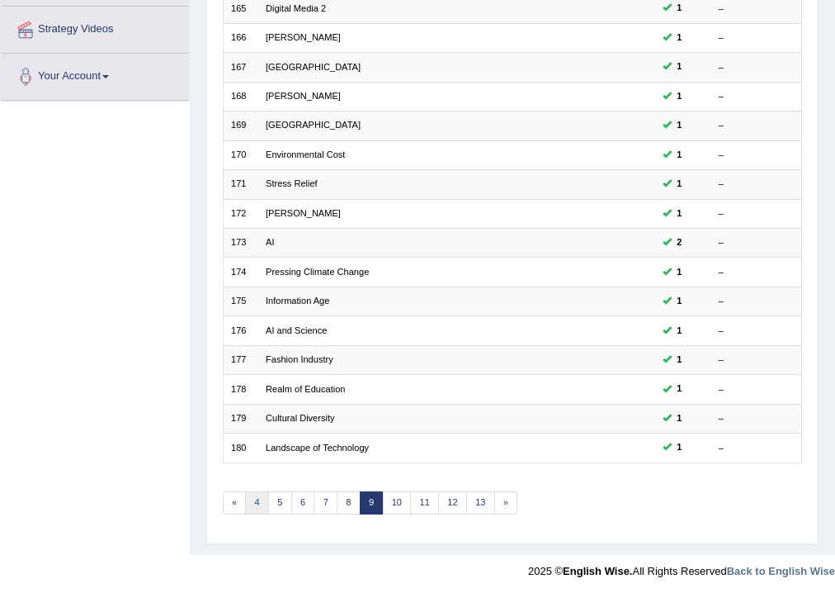
click at [253, 499] on link "4" at bounding box center [257, 502] width 24 height 23
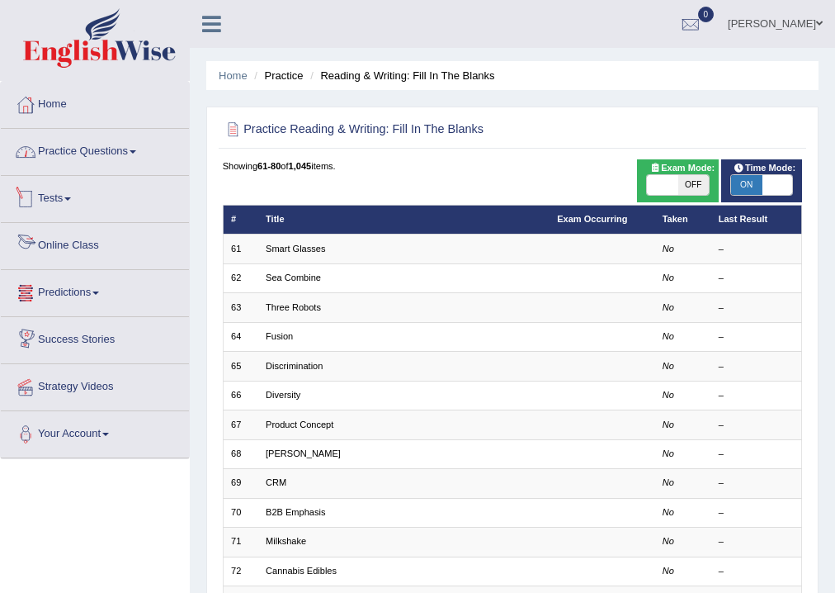
click at [66, 144] on link "Practice Questions" at bounding box center [95, 149] width 188 height 41
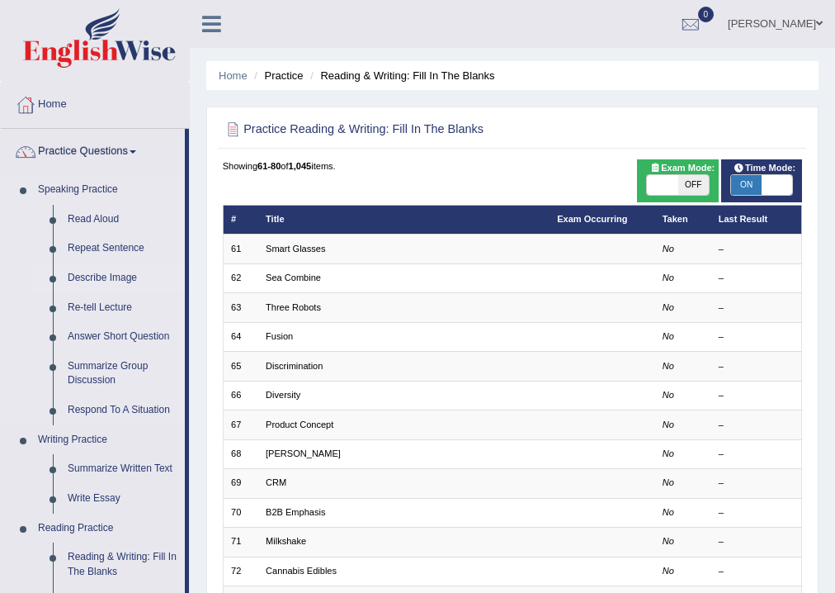
click at [91, 281] on link "Describe Image" at bounding box center [122, 278] width 125 height 30
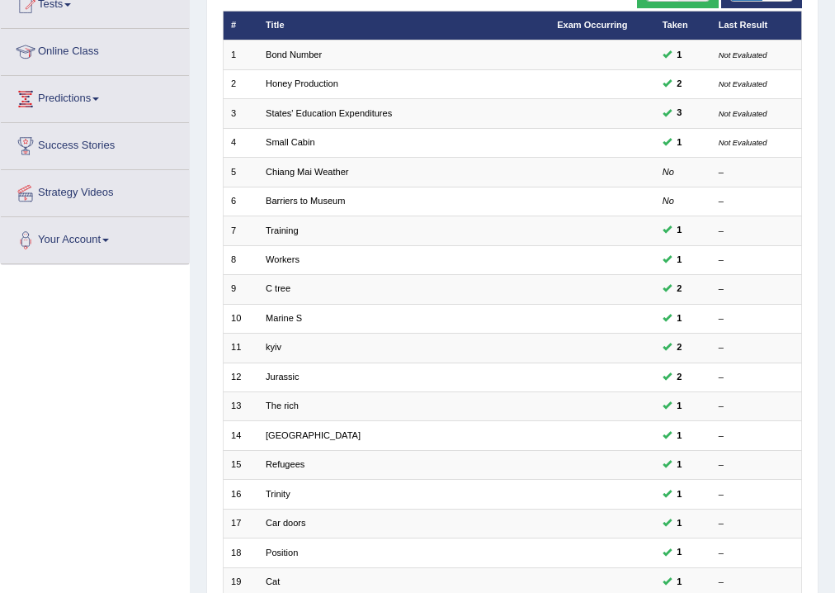
scroll to position [198, 0]
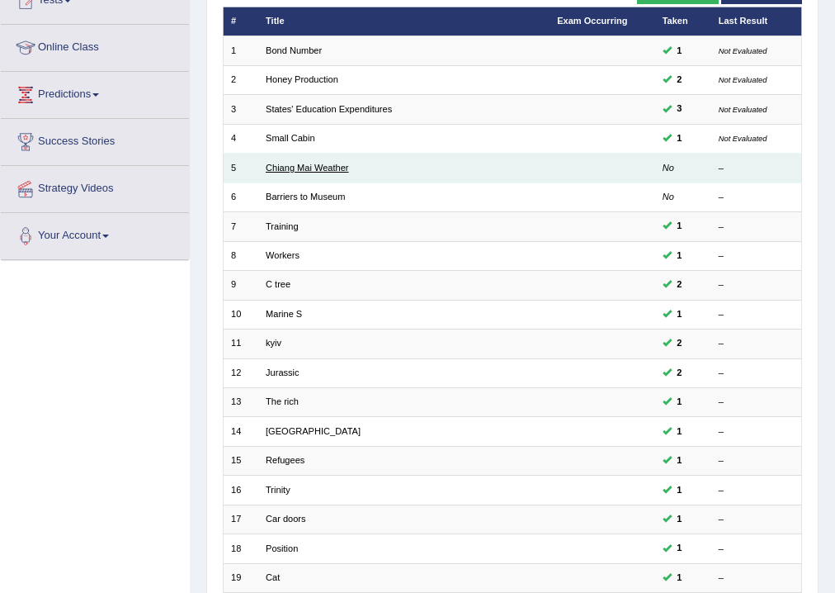
click at [290, 172] on link "Chiang Mai Weather" at bounding box center [307, 168] width 83 height 10
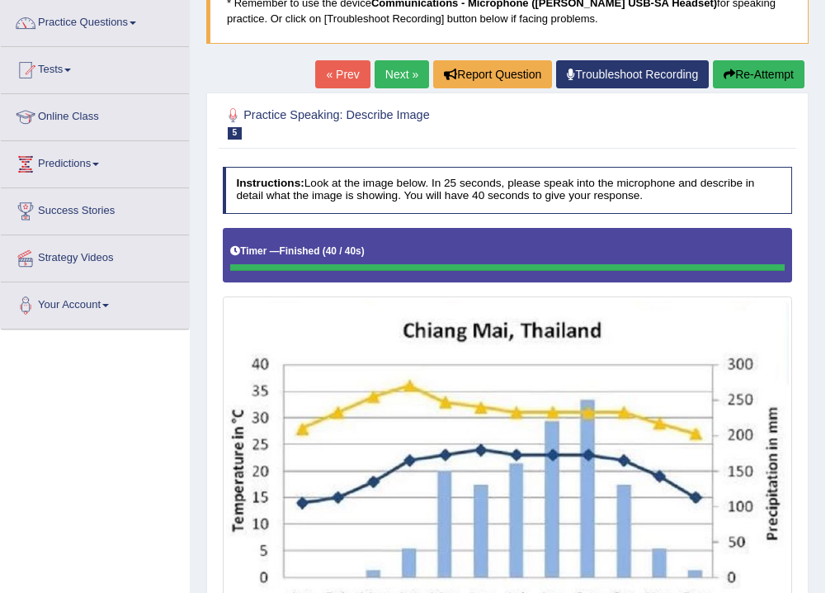
scroll to position [55, 0]
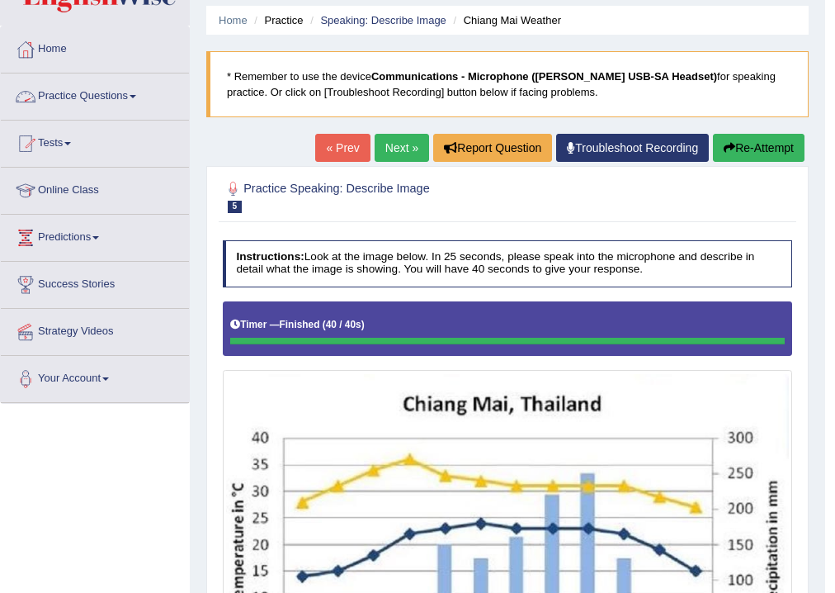
click at [399, 147] on link "Next »" at bounding box center [402, 148] width 54 height 28
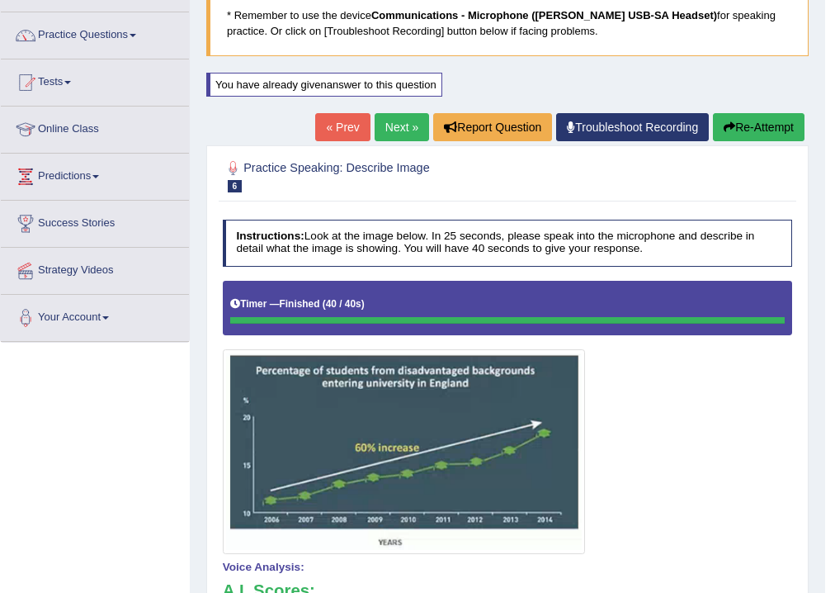
scroll to position [76, 0]
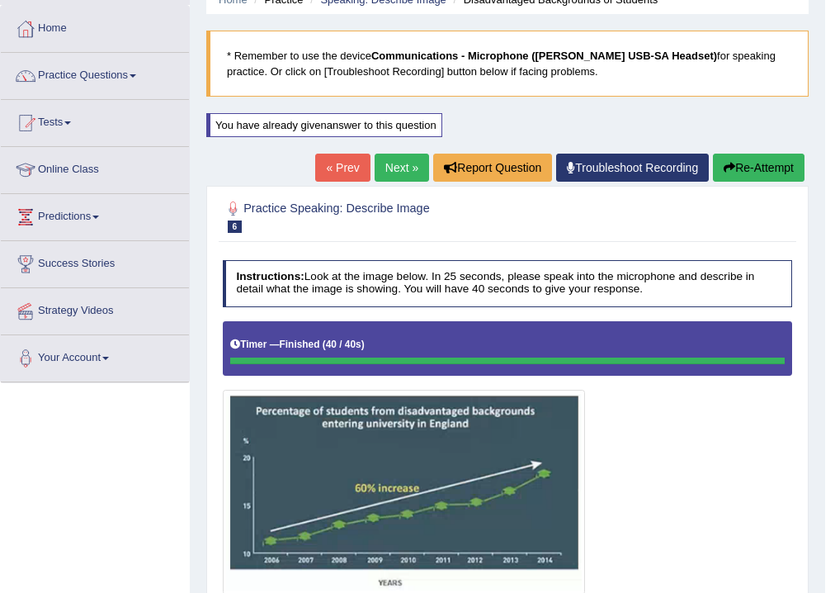
click at [773, 164] on button "Re-Attempt" at bounding box center [759, 168] width 92 height 28
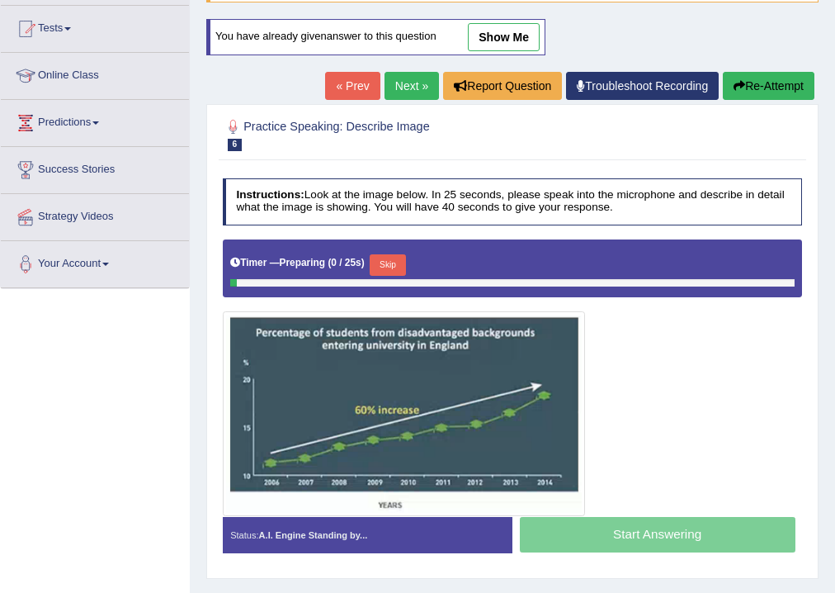
scroll to position [274, 0]
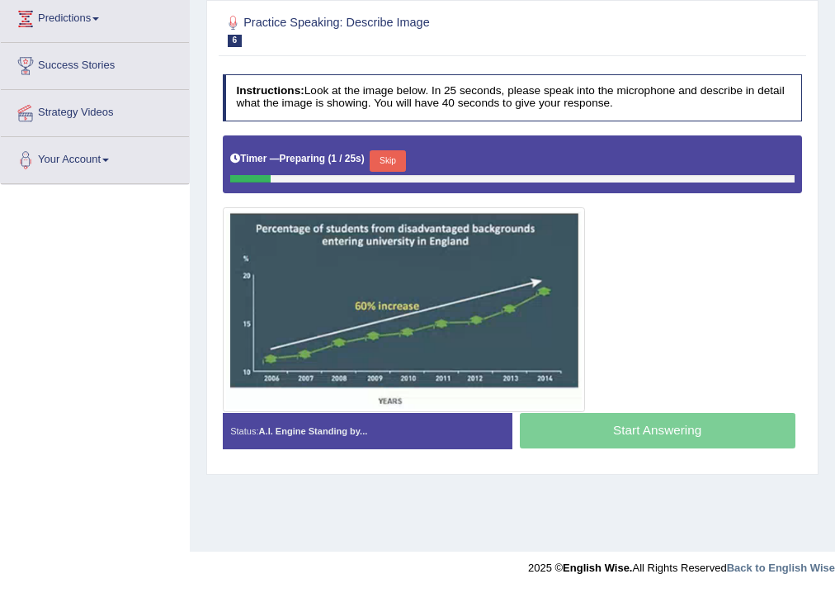
click at [389, 156] on button "Skip" at bounding box center [387, 160] width 35 height 21
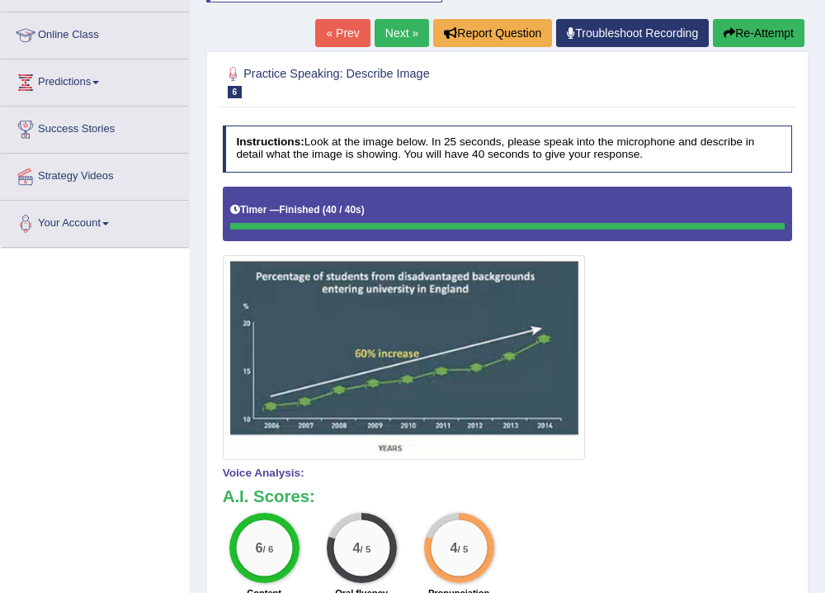
scroll to position [142, 0]
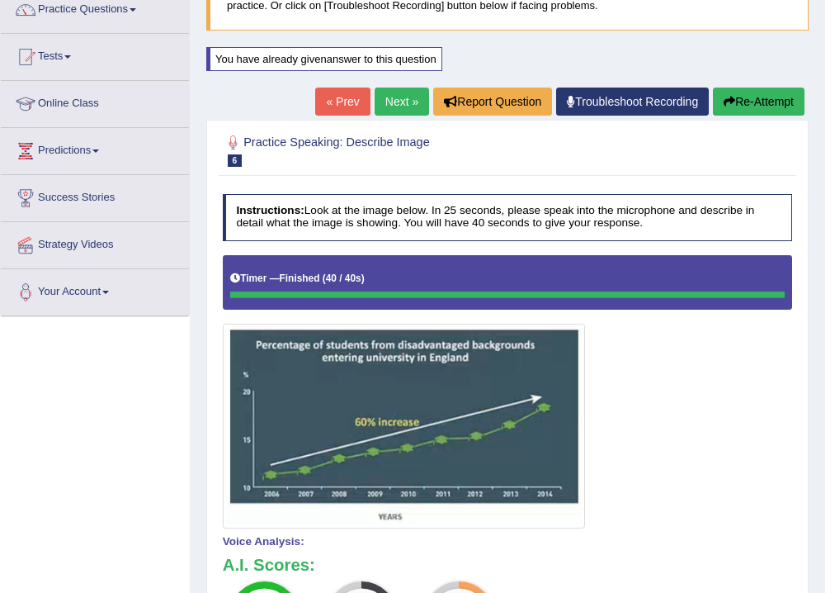
click at [753, 96] on button "Re-Attempt" at bounding box center [759, 101] width 92 height 28
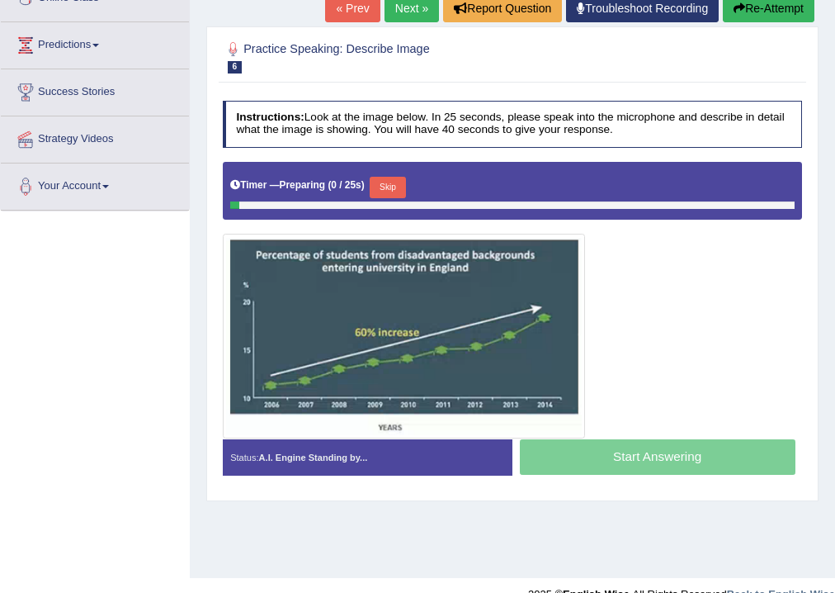
scroll to position [274, 0]
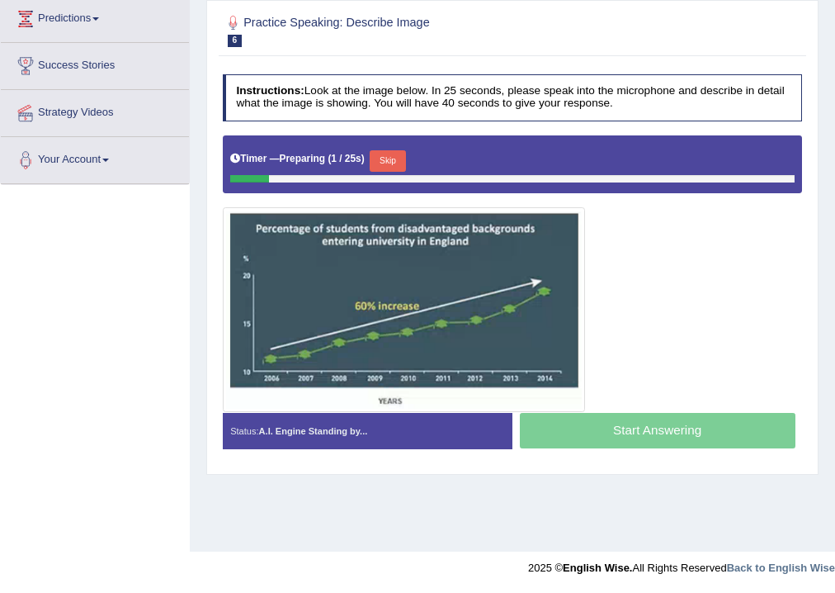
click at [404, 160] on button "Skip" at bounding box center [387, 160] width 35 height 21
